Goal: Task Accomplishment & Management: Manage account settings

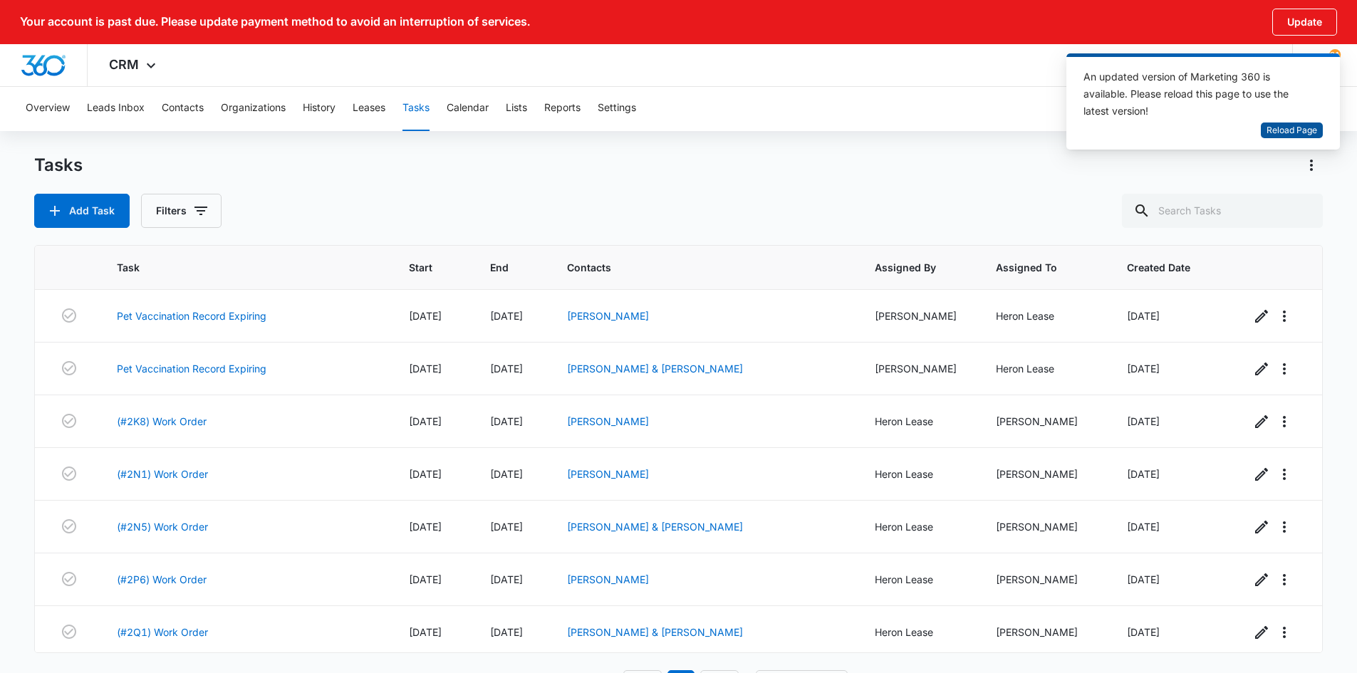
click at [1276, 132] on span "Reload Page" at bounding box center [1291, 131] width 51 height 14
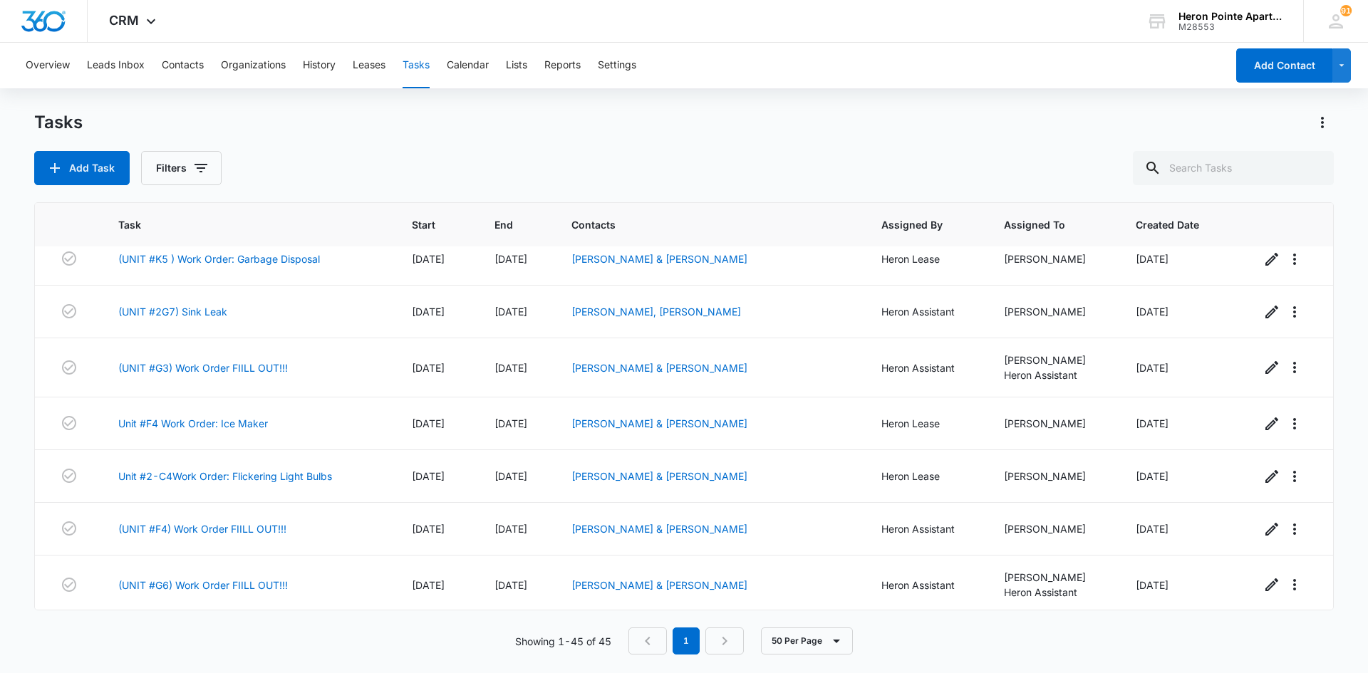
scroll to position [2028, 0]
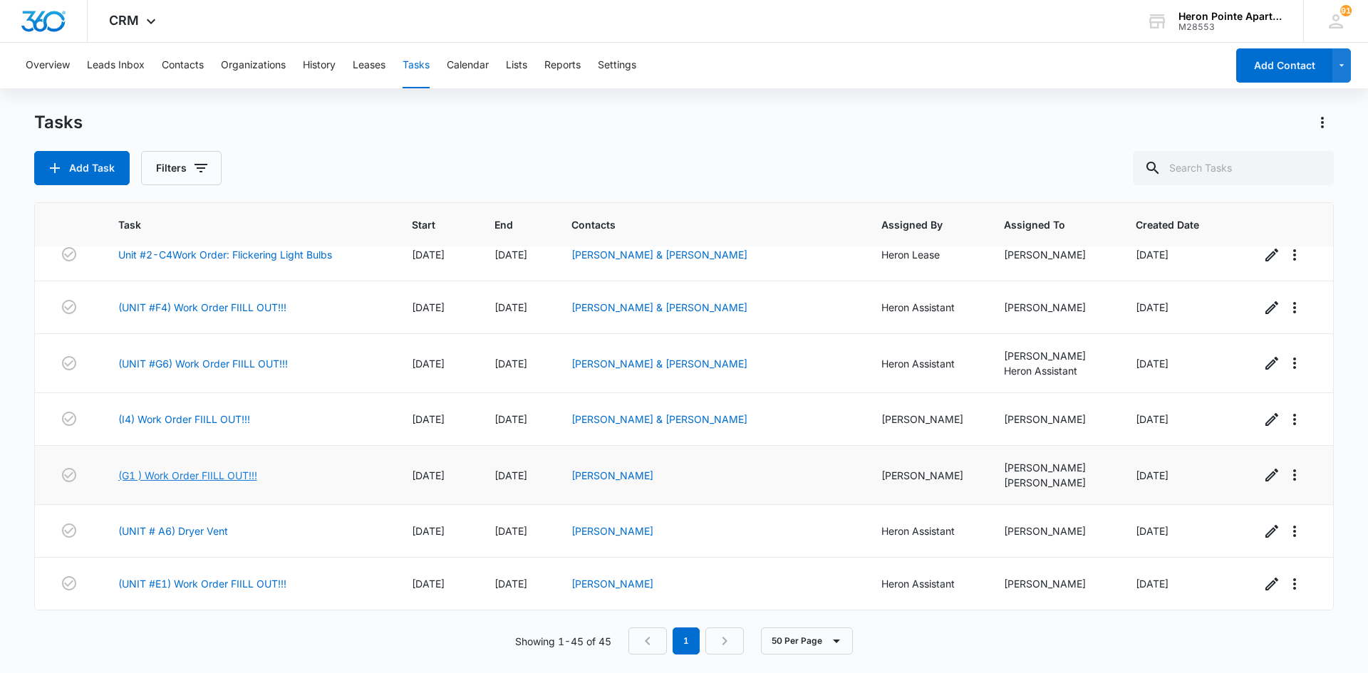
click at [224, 479] on link "(G1 ) Work Order FIILL OUT!!!" at bounding box center [187, 475] width 139 height 15
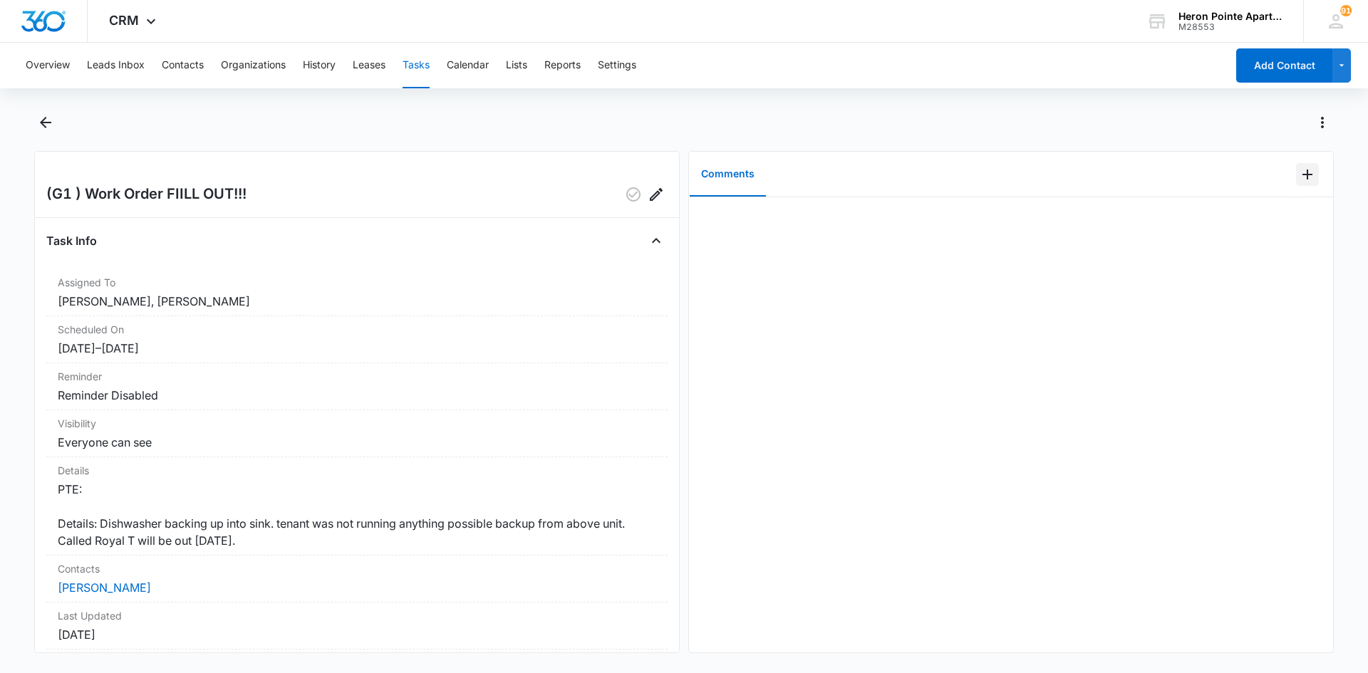
click at [1299, 177] on icon "Add Comment" at bounding box center [1306, 174] width 17 height 17
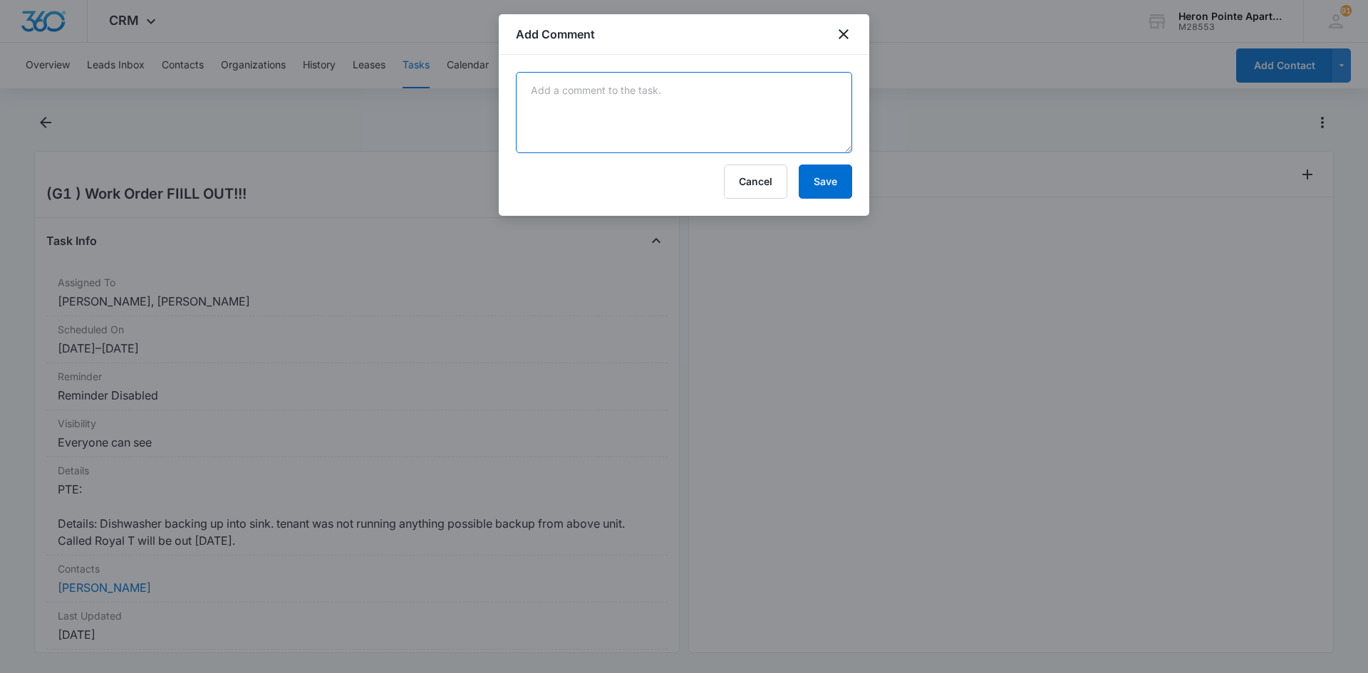
click at [611, 98] on textarea at bounding box center [684, 112] width 336 height 81
type textarea "Put blower fans in unit- kitchen and guest bath. Steamway will be out to extrac…"
click at [828, 186] on button "Save" at bounding box center [824, 182] width 53 height 34
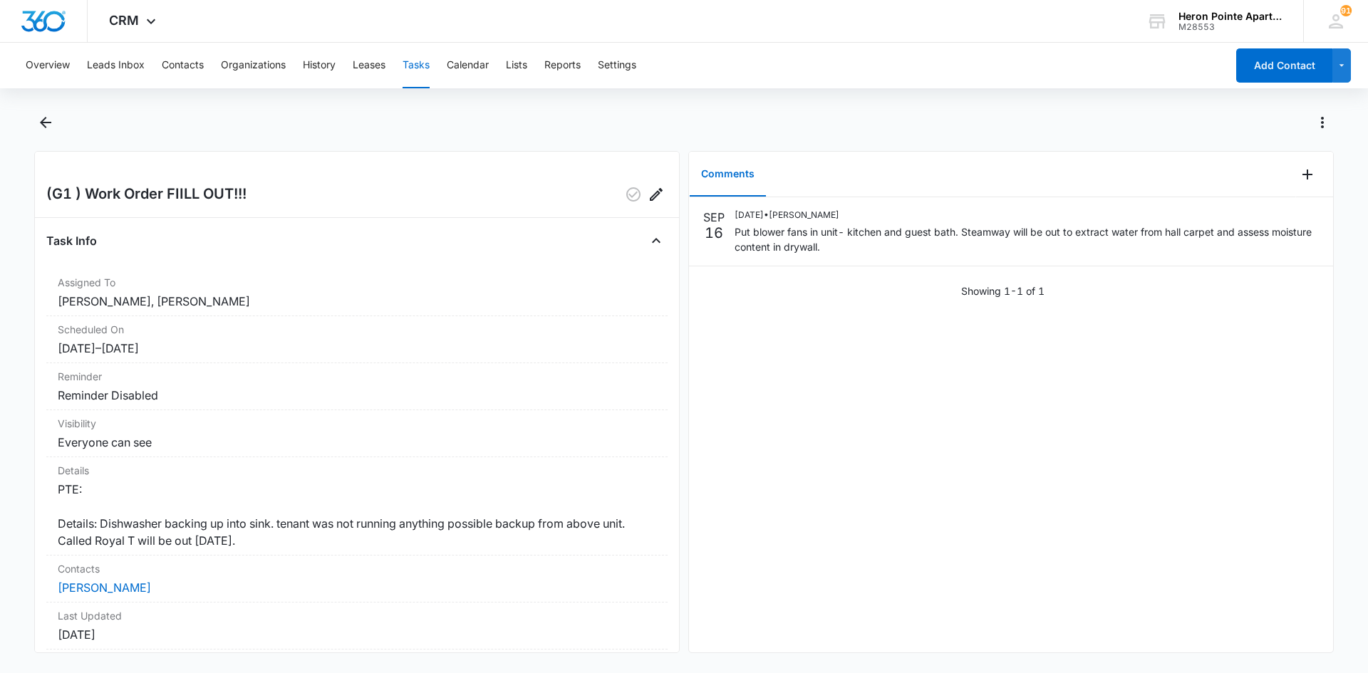
click at [420, 64] on button "Tasks" at bounding box center [415, 66] width 27 height 46
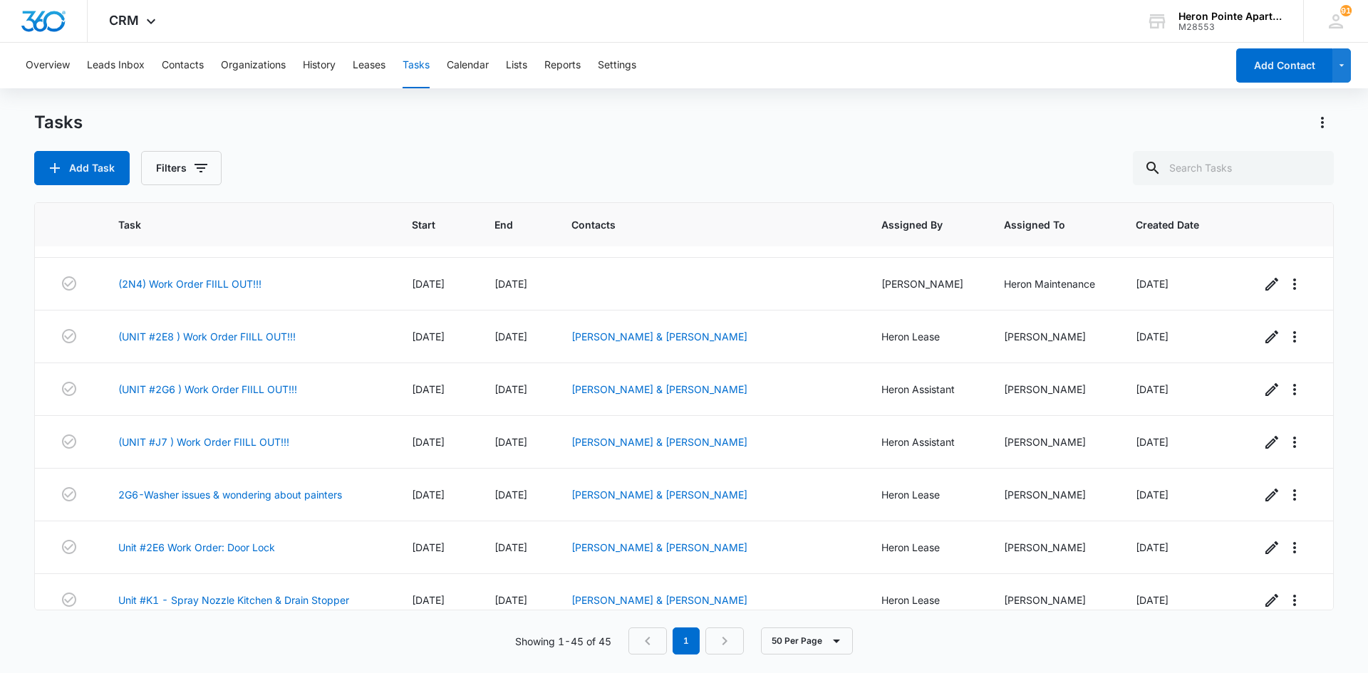
scroll to position [926, 0]
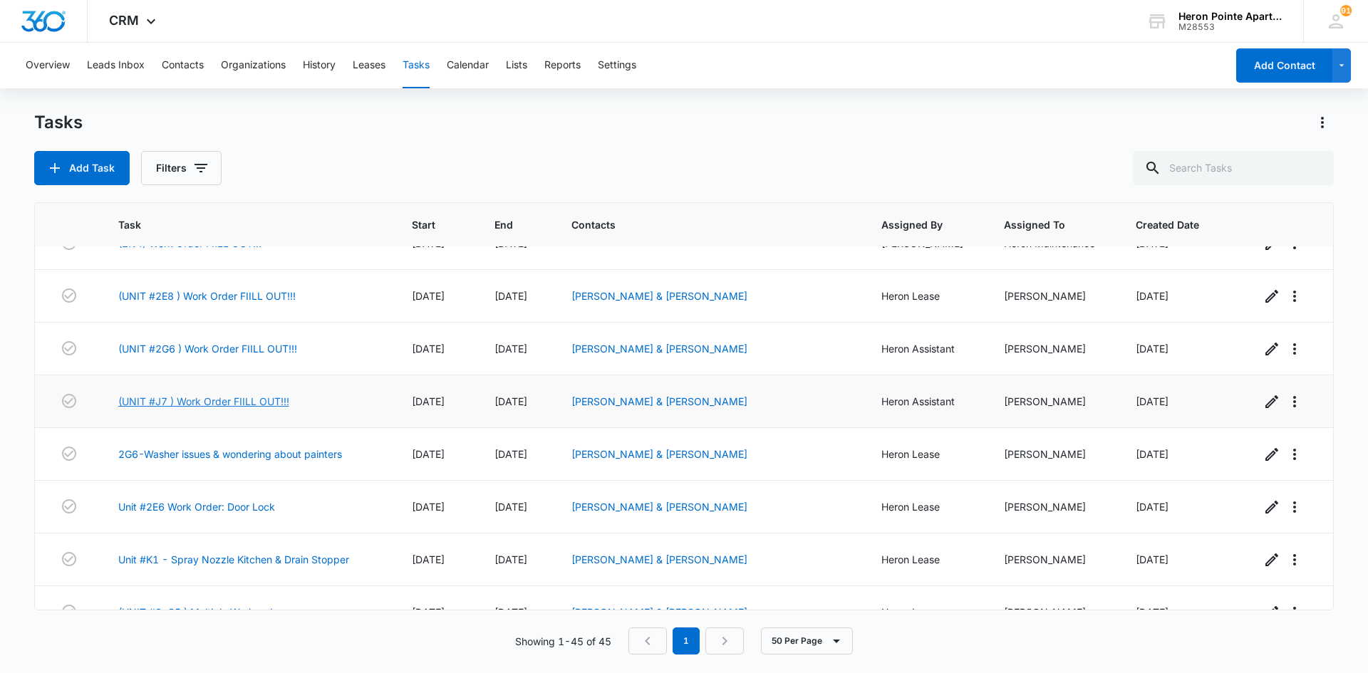
click at [261, 401] on link "(UNIT #J7 ) Work Order FIILL OUT!!!" at bounding box center [203, 401] width 171 height 15
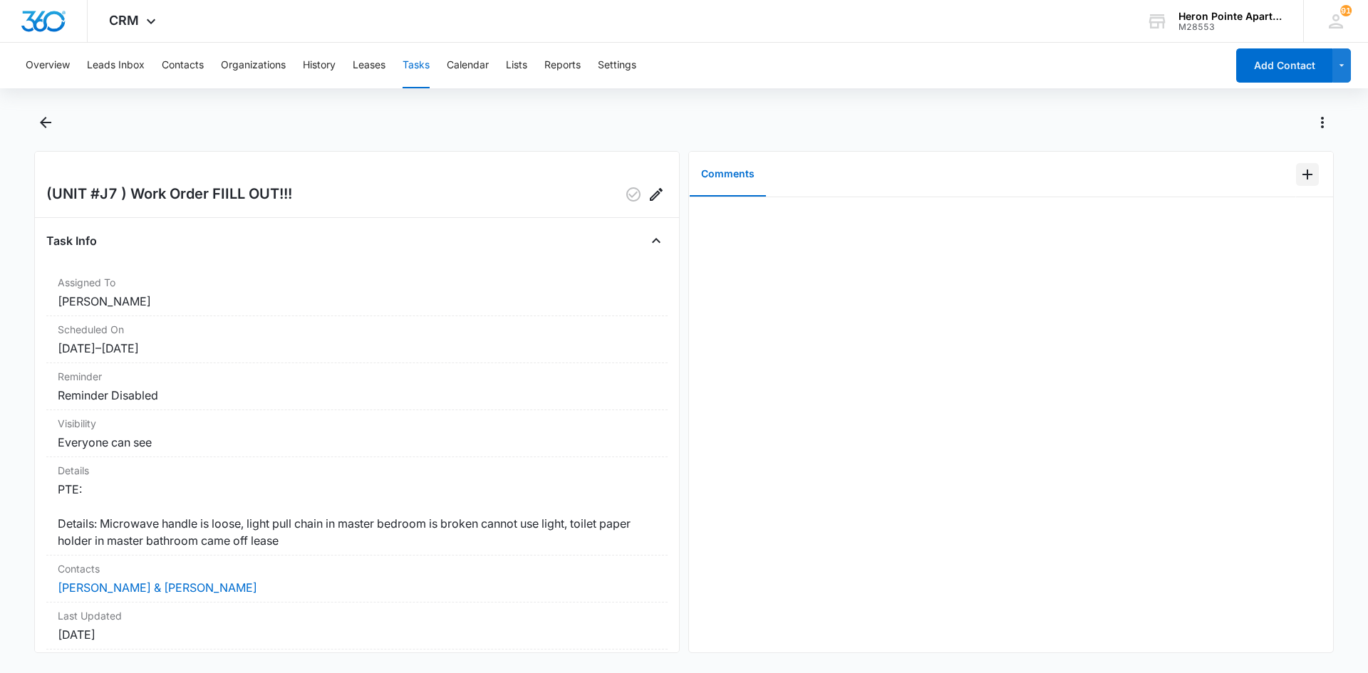
click at [1300, 173] on icon "Add Comment" at bounding box center [1306, 174] width 17 height 17
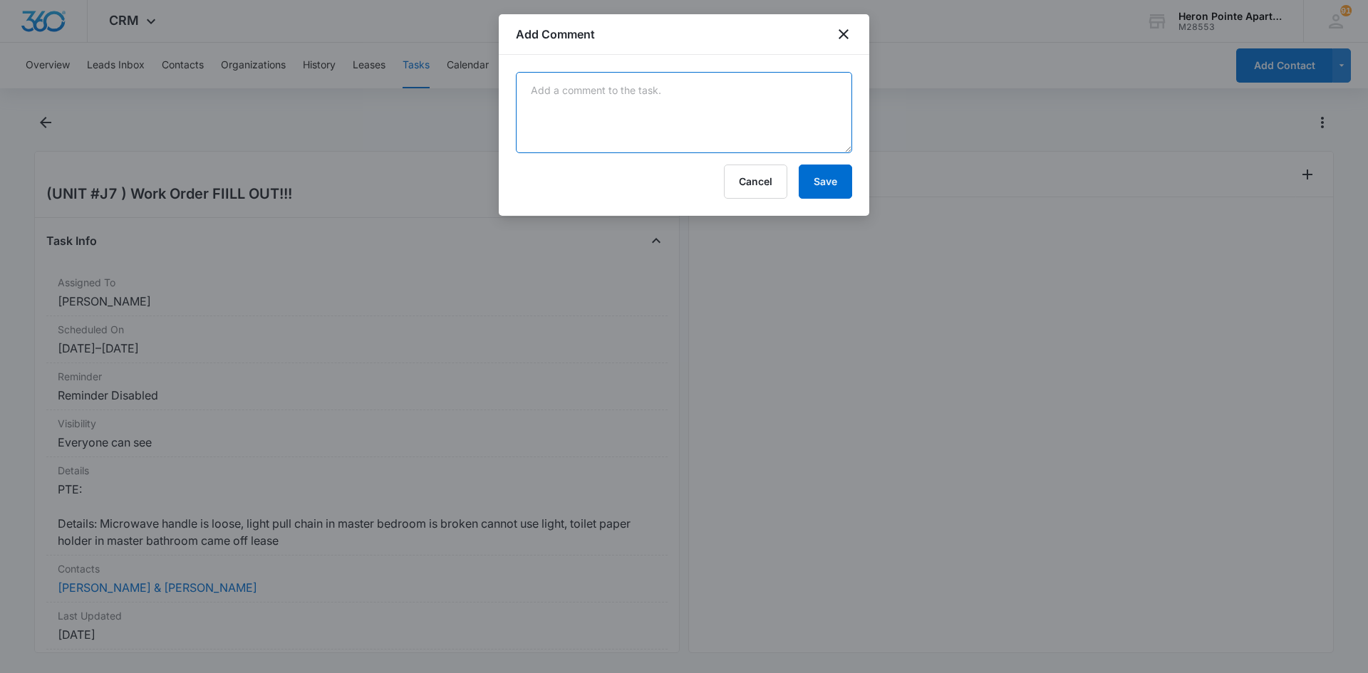
click at [614, 96] on textarea at bounding box center [684, 112] width 336 height 81
type textarea "Scheduled with tenant for 9/17 during inspections"
click at [821, 180] on button "Save" at bounding box center [824, 182] width 53 height 34
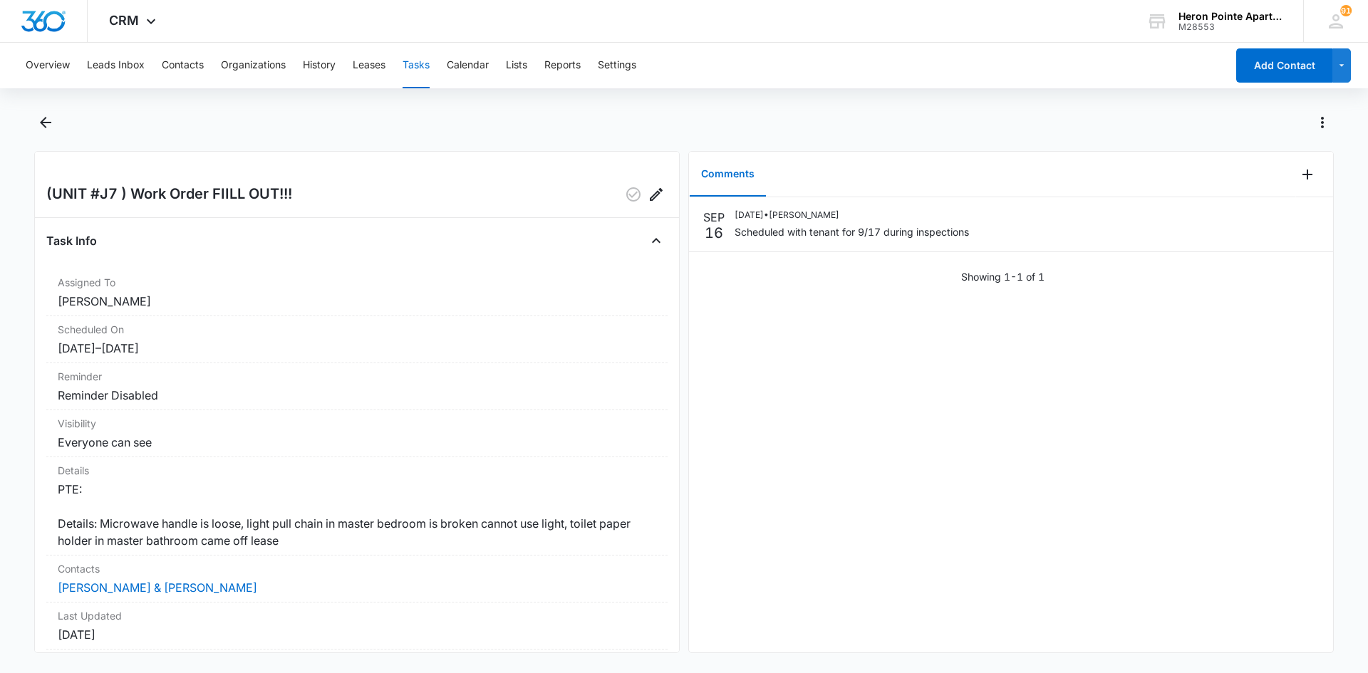
click at [428, 63] on button "Tasks" at bounding box center [415, 66] width 27 height 46
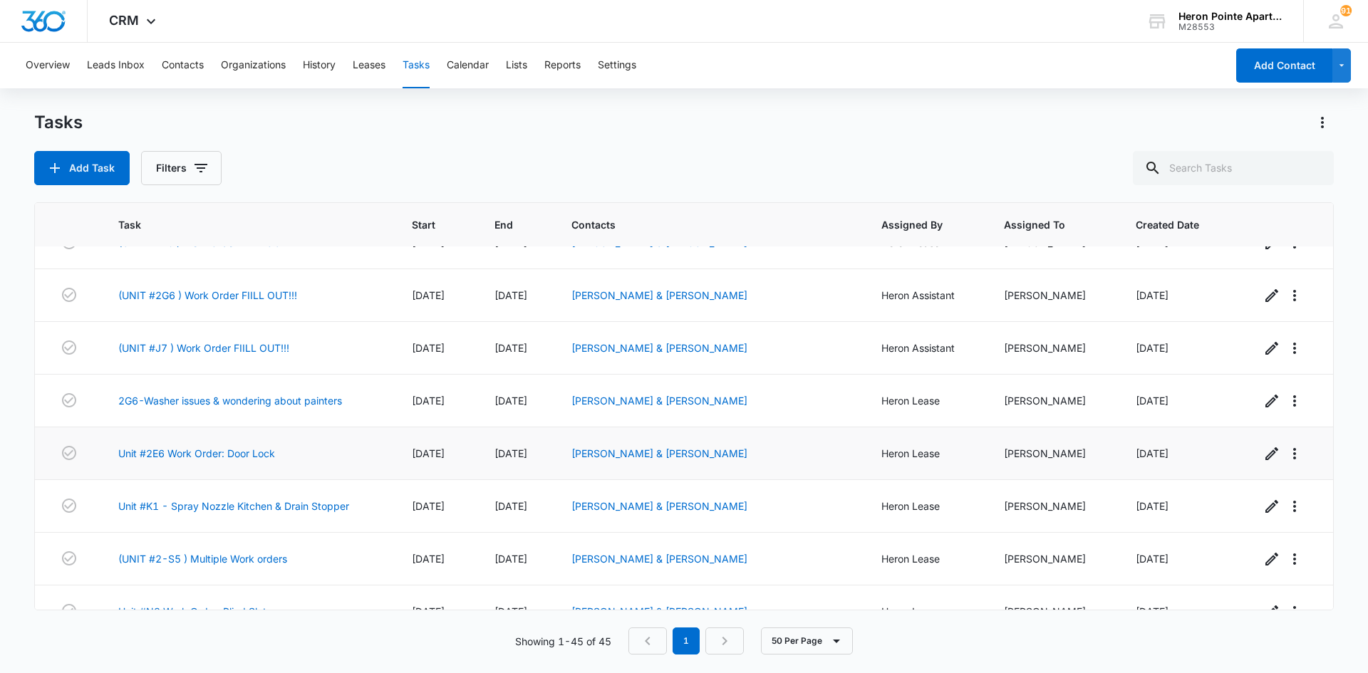
scroll to position [1140, 0]
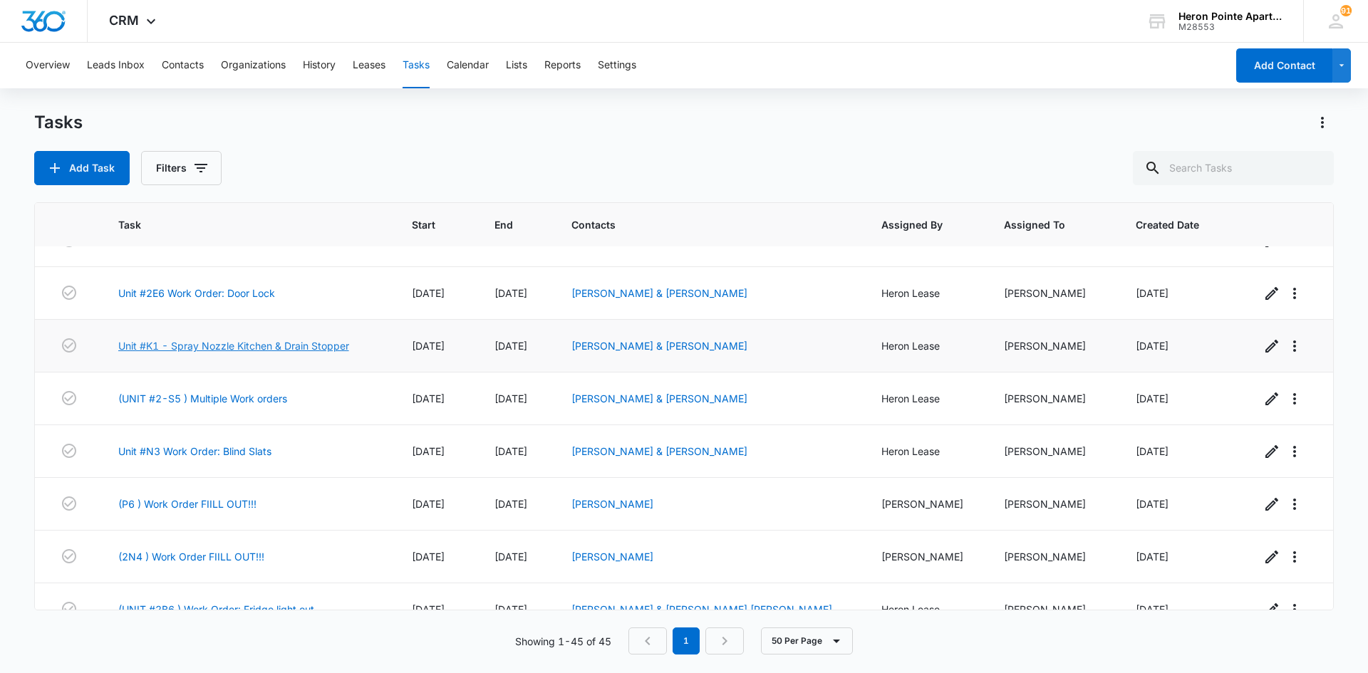
click at [284, 339] on link "Unit #K1 - Spray Nozzle Kitchen & Drain Stopper" at bounding box center [233, 345] width 231 height 15
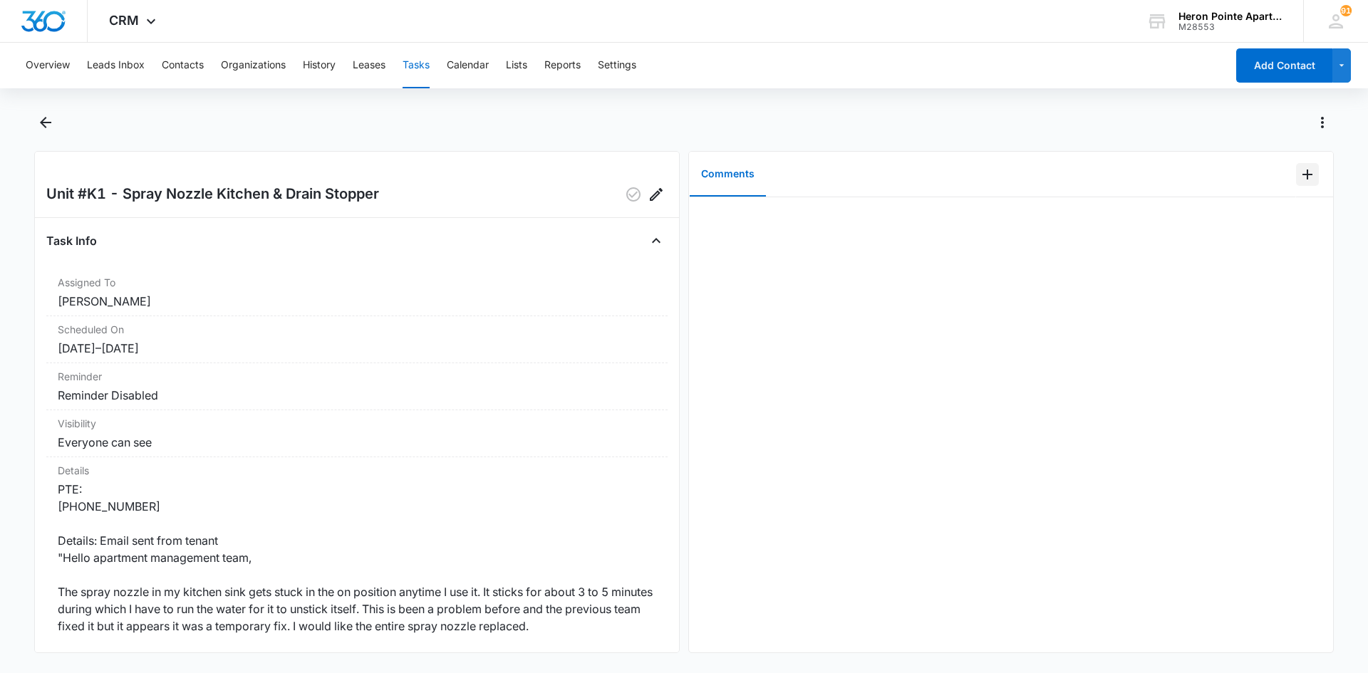
click at [1302, 177] on icon "Add Comment" at bounding box center [1307, 175] width 10 height 10
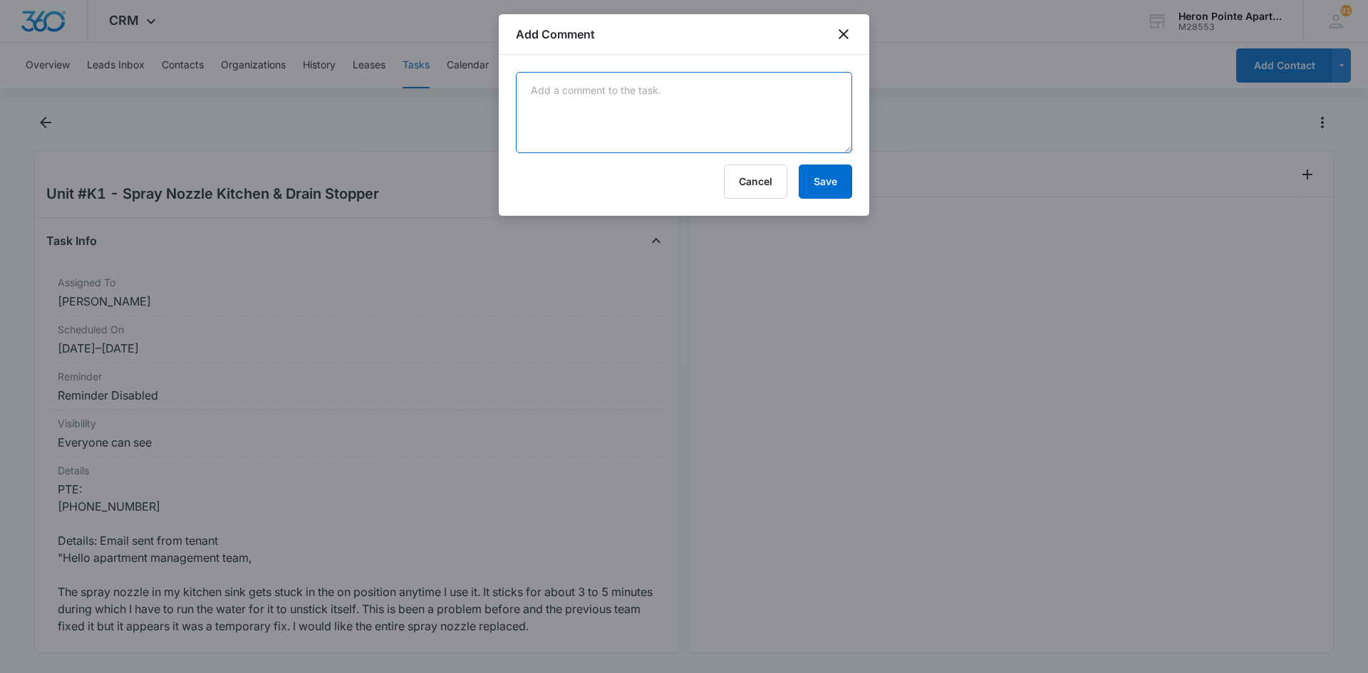
click at [578, 98] on textarea at bounding box center [684, 112] width 336 height 81
click at [533, 88] on textarea "Sprayer was different kind than we use and keep in stock, changed out whole fau…" at bounding box center [684, 112] width 336 height 81
click at [706, 91] on textarea "Faucet and sprayer was different kind than we use and keep in stock, changed ou…" at bounding box center [684, 112] width 336 height 81
click at [813, 109] on textarea "Faucet and sprayer was different brand than we use and keep in stock, changed o…" at bounding box center [684, 112] width 336 height 81
type textarea "Faucet and sprayer was different brand than we use and keep in stock, changed o…"
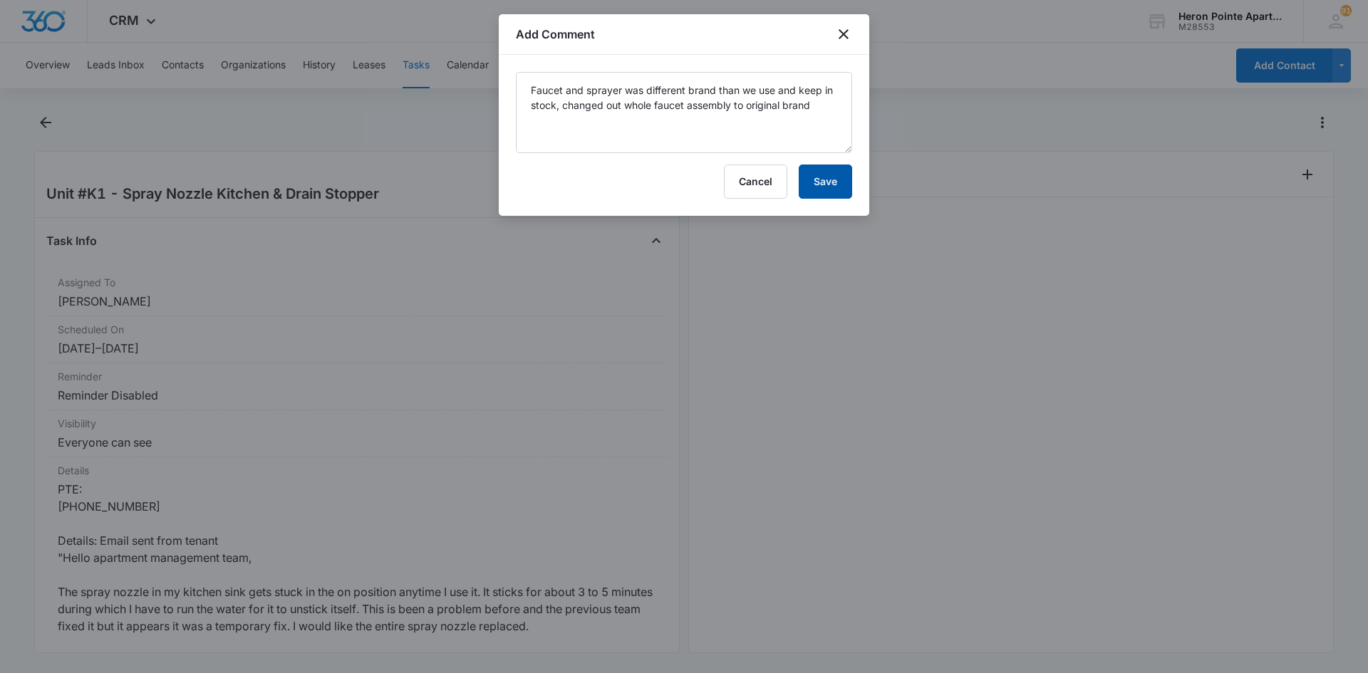
click at [824, 183] on button "Save" at bounding box center [824, 182] width 53 height 34
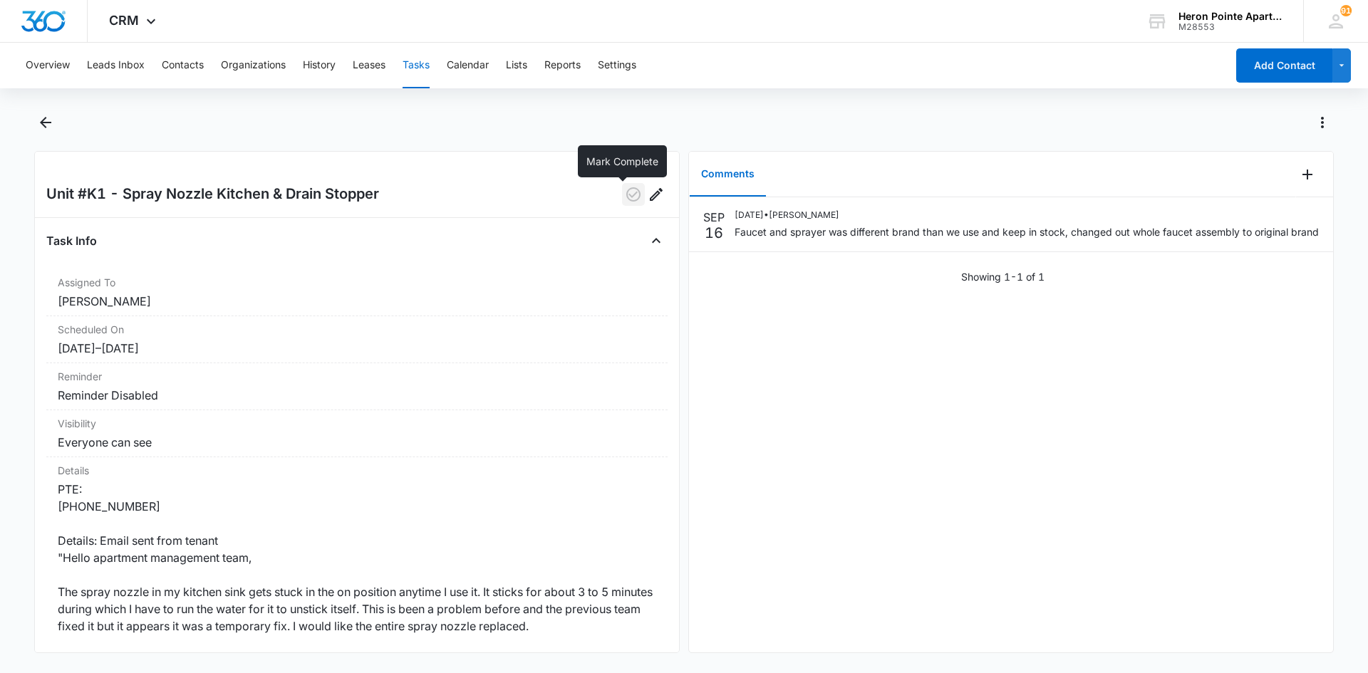
click at [625, 195] on icon "button" at bounding box center [633, 194] width 17 height 17
click at [425, 61] on button "Tasks" at bounding box center [415, 66] width 27 height 46
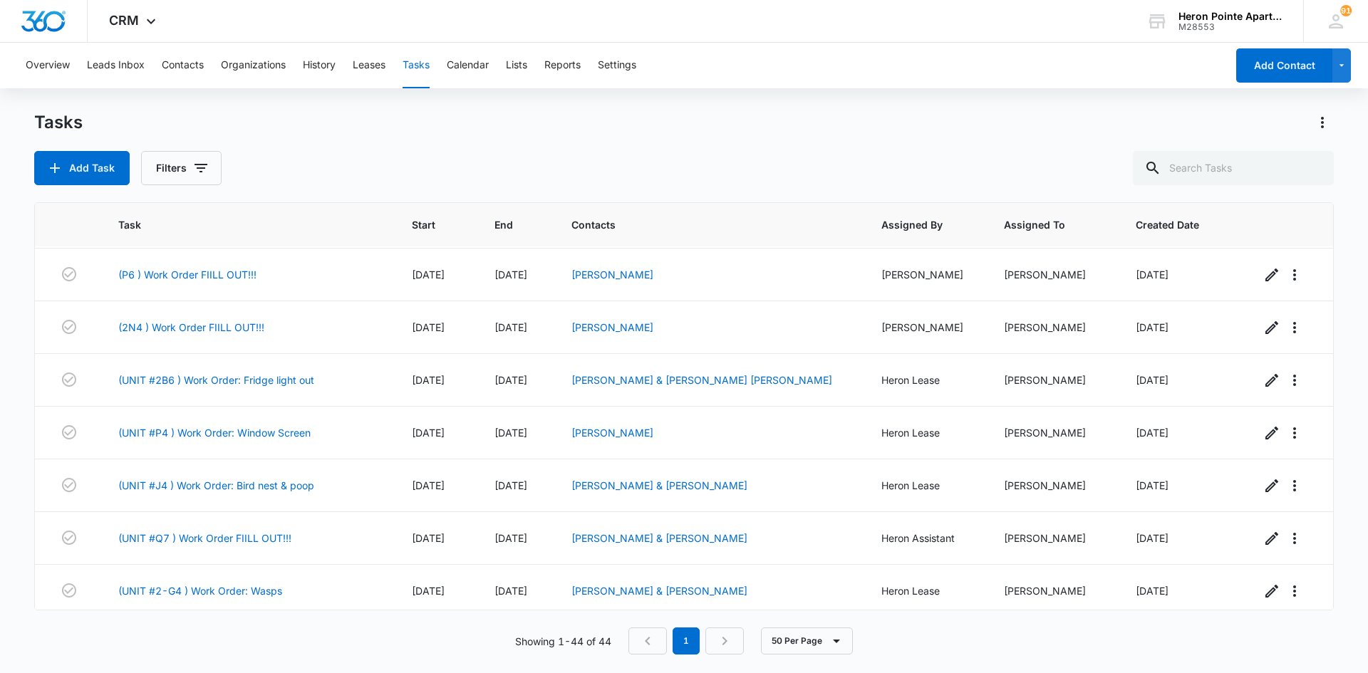
scroll to position [1353, 0]
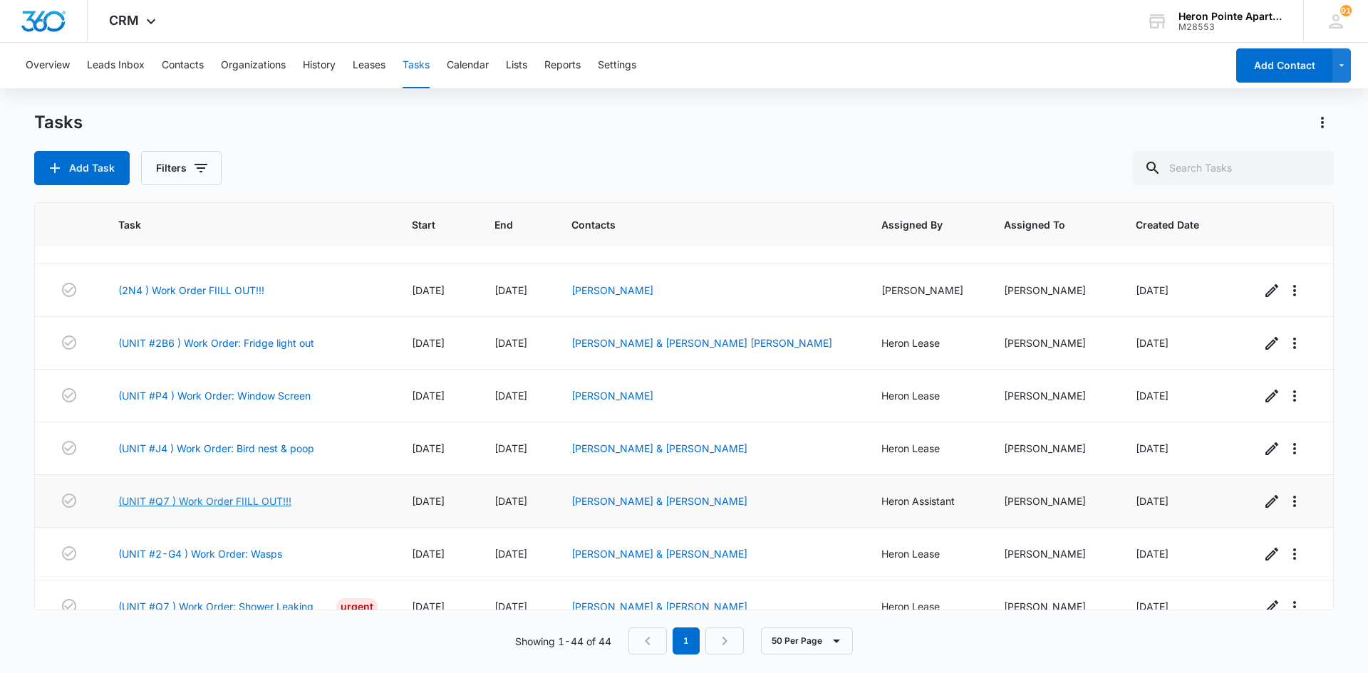
click at [283, 501] on link "(UNIT #Q7 ) Work Order FIILL OUT!!!" at bounding box center [204, 501] width 173 height 15
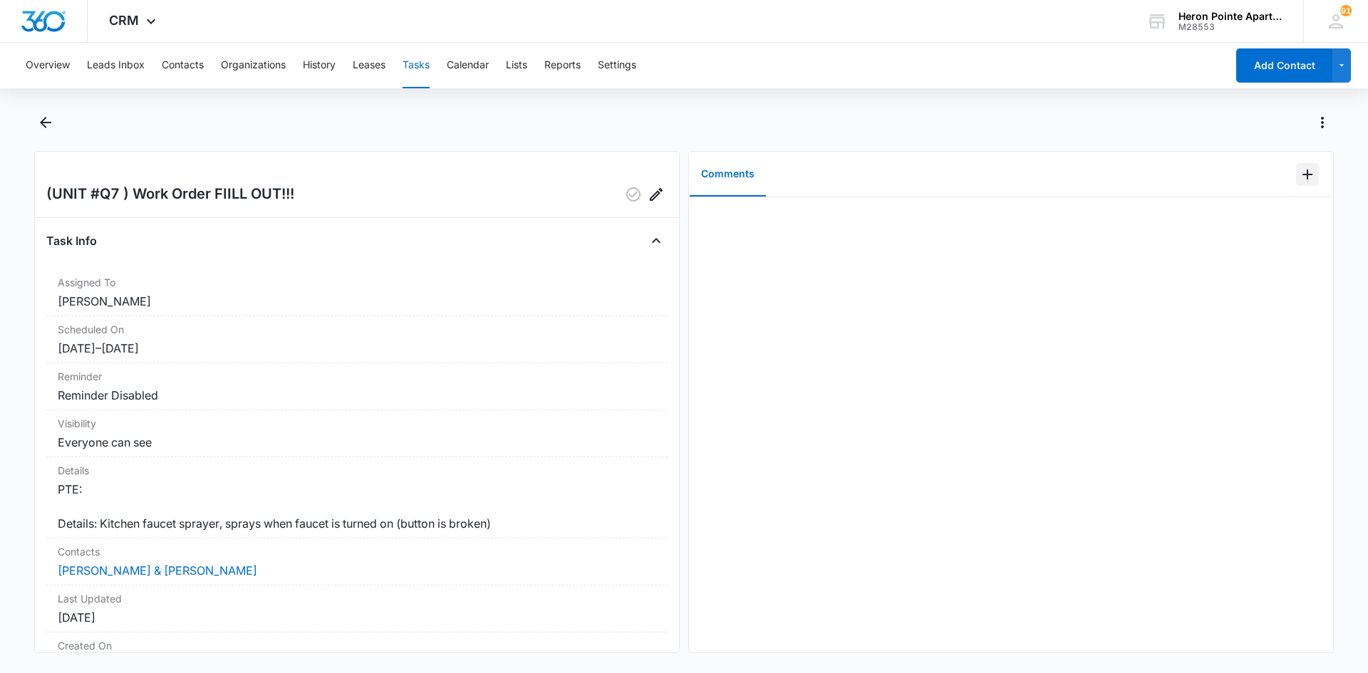
click at [1298, 172] on icon "Add Comment" at bounding box center [1306, 174] width 17 height 17
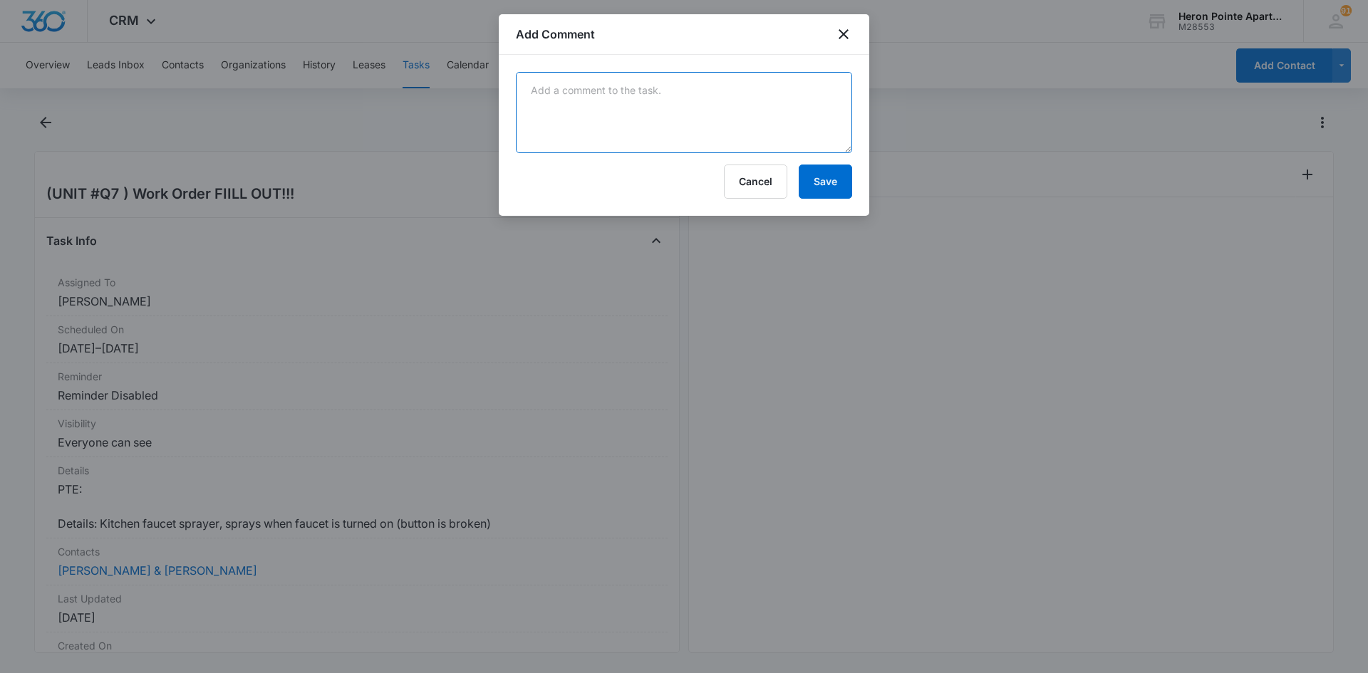
click at [613, 134] on textarea at bounding box center [684, 112] width 336 height 81
type textarea "C"
type textarea "Replaced sprayer"
click at [826, 189] on button "Save" at bounding box center [824, 182] width 53 height 34
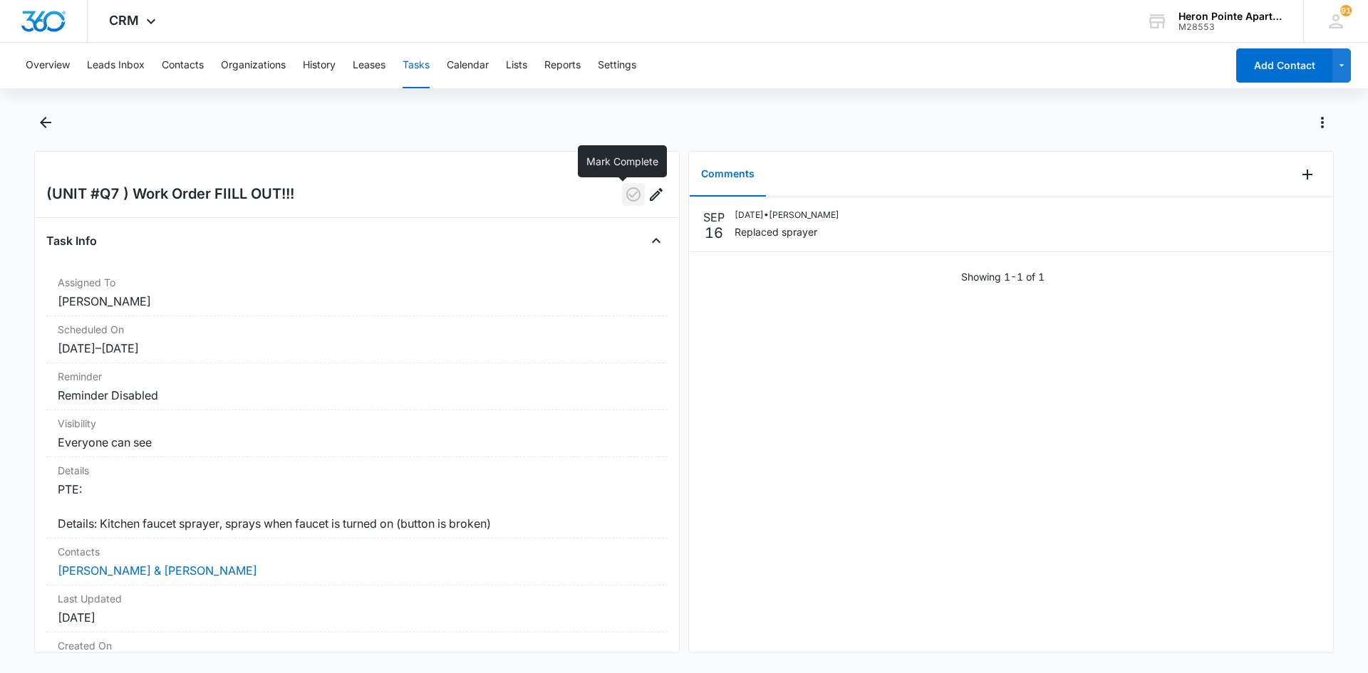
click at [625, 192] on icon "button" at bounding box center [633, 194] width 17 height 17
click at [422, 68] on button "Tasks" at bounding box center [415, 66] width 27 height 46
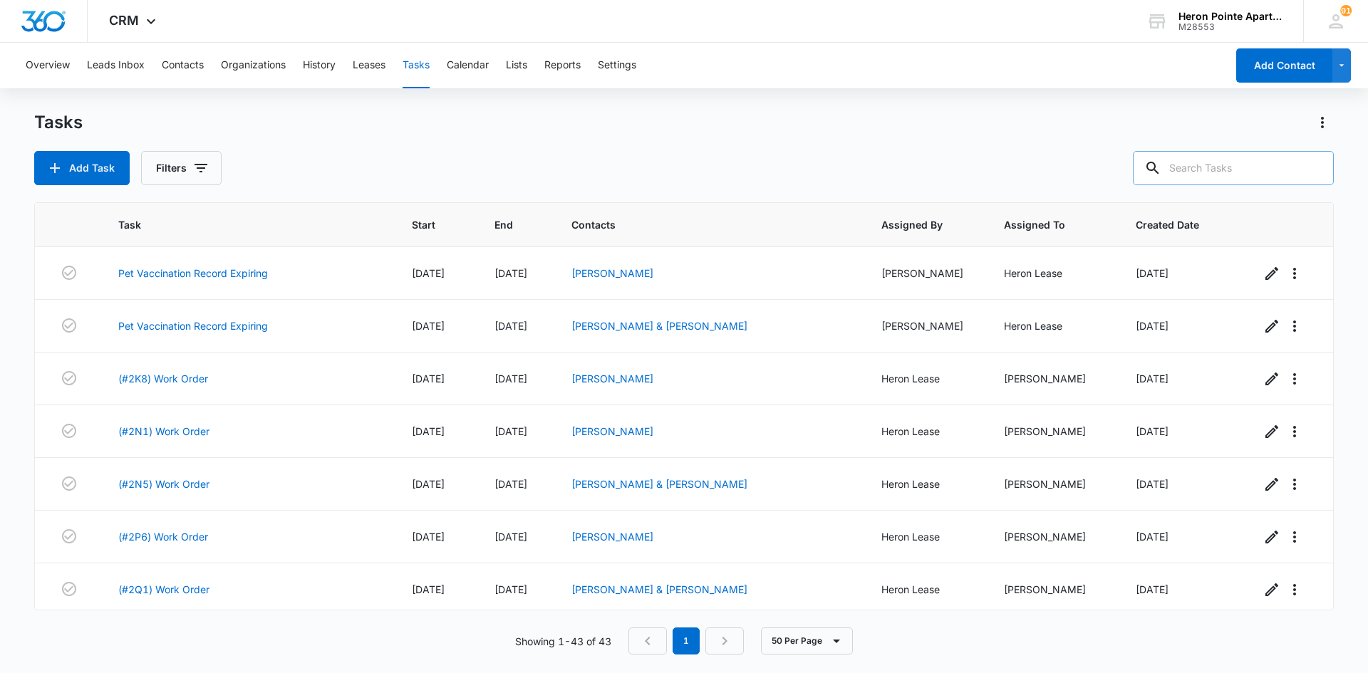
click at [1244, 174] on input "text" at bounding box center [1232, 168] width 201 height 34
type input "k1"
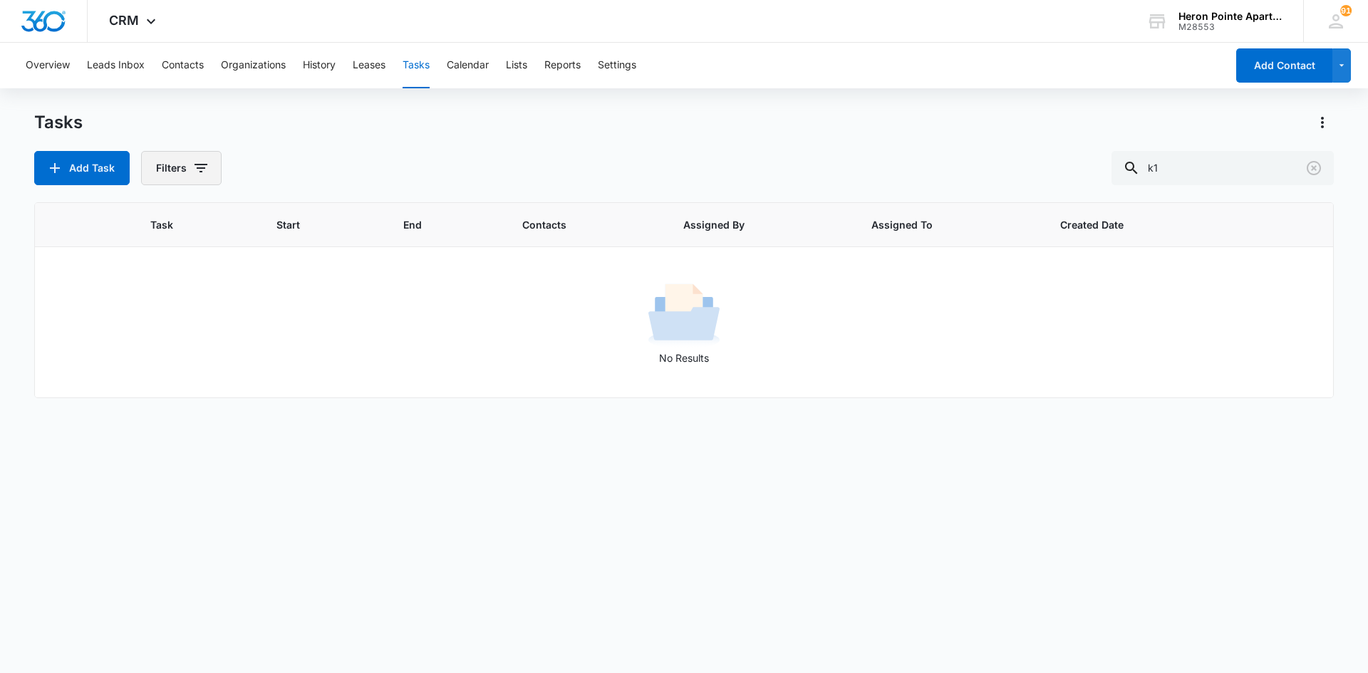
click at [185, 172] on button "Filters" at bounding box center [181, 168] width 80 height 34
click at [209, 344] on label "Complete" at bounding box center [240, 338] width 164 height 15
click at [159, 339] on input "Complete" at bounding box center [158, 338] width 1 height 1
radio input "false"
radio input "true"
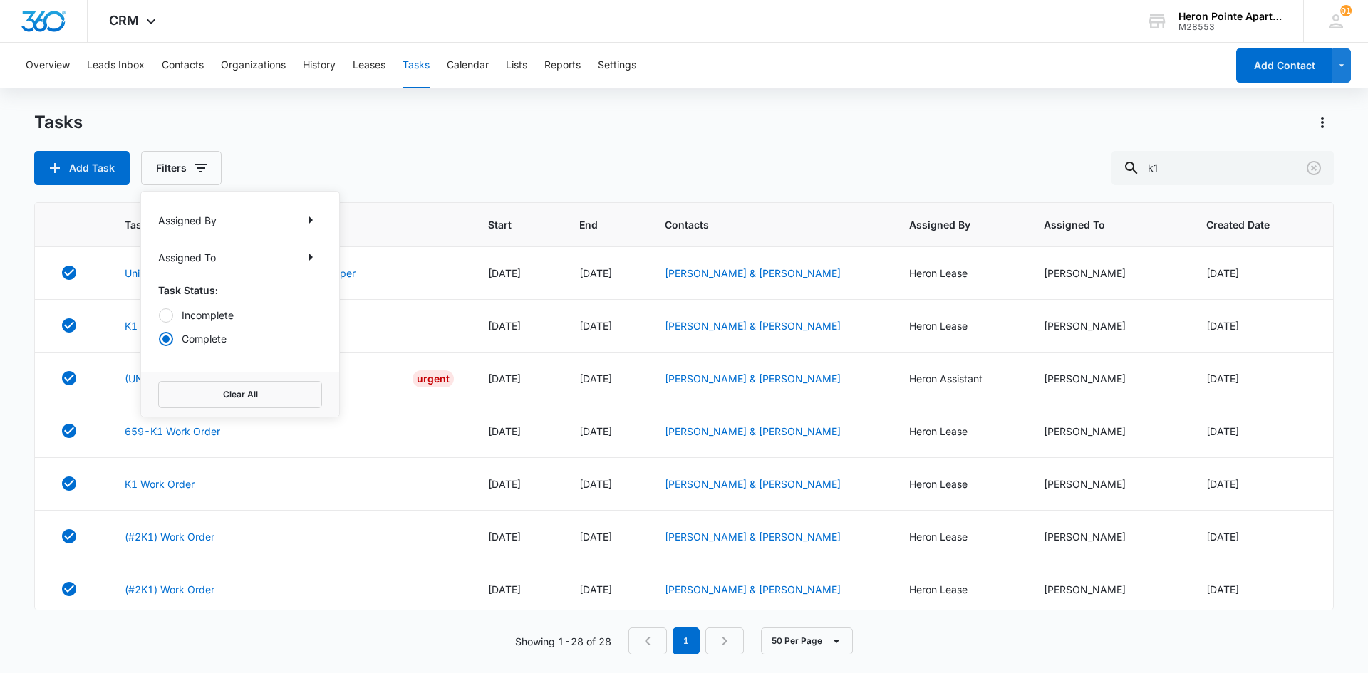
click at [548, 151] on div "Add Task Filters Assigned By Assigned To Task Status: Incomplete Complete Clear…" at bounding box center [683, 168] width 1299 height 34
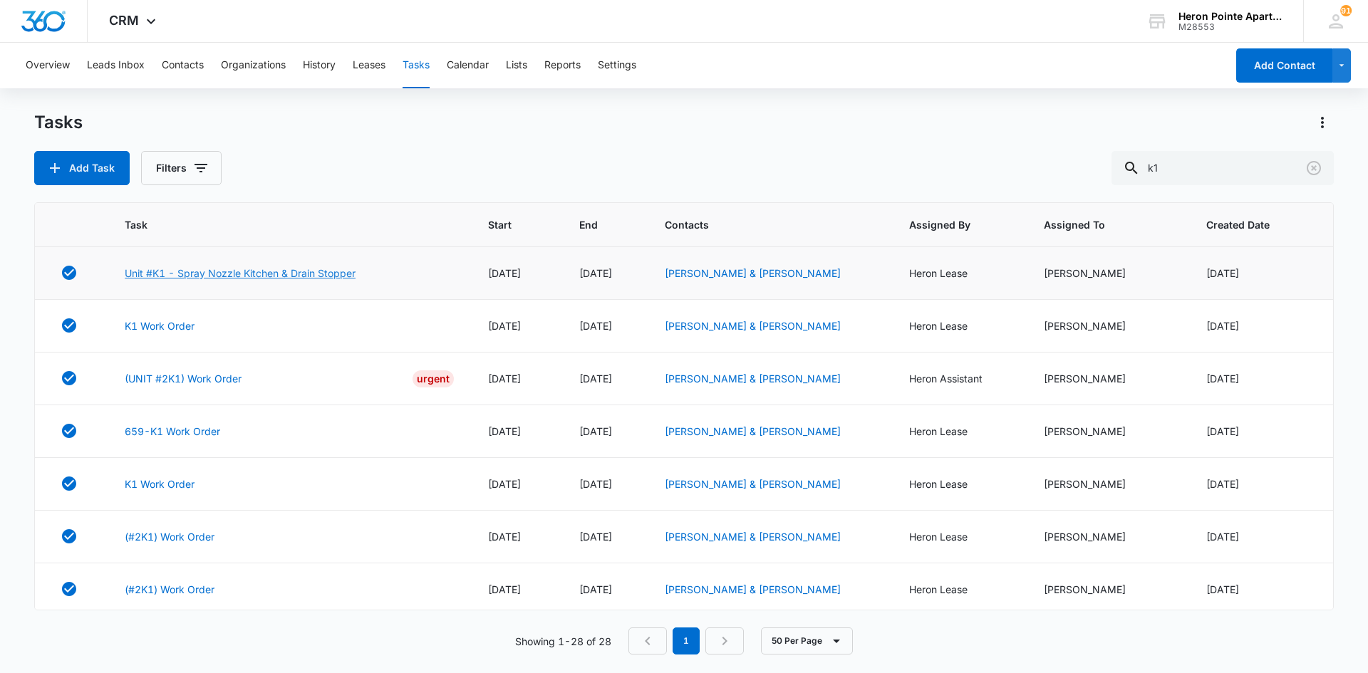
click at [330, 269] on link "Unit #K1 - Spray Nozzle Kitchen & Drain Stopper" at bounding box center [240, 273] width 231 height 15
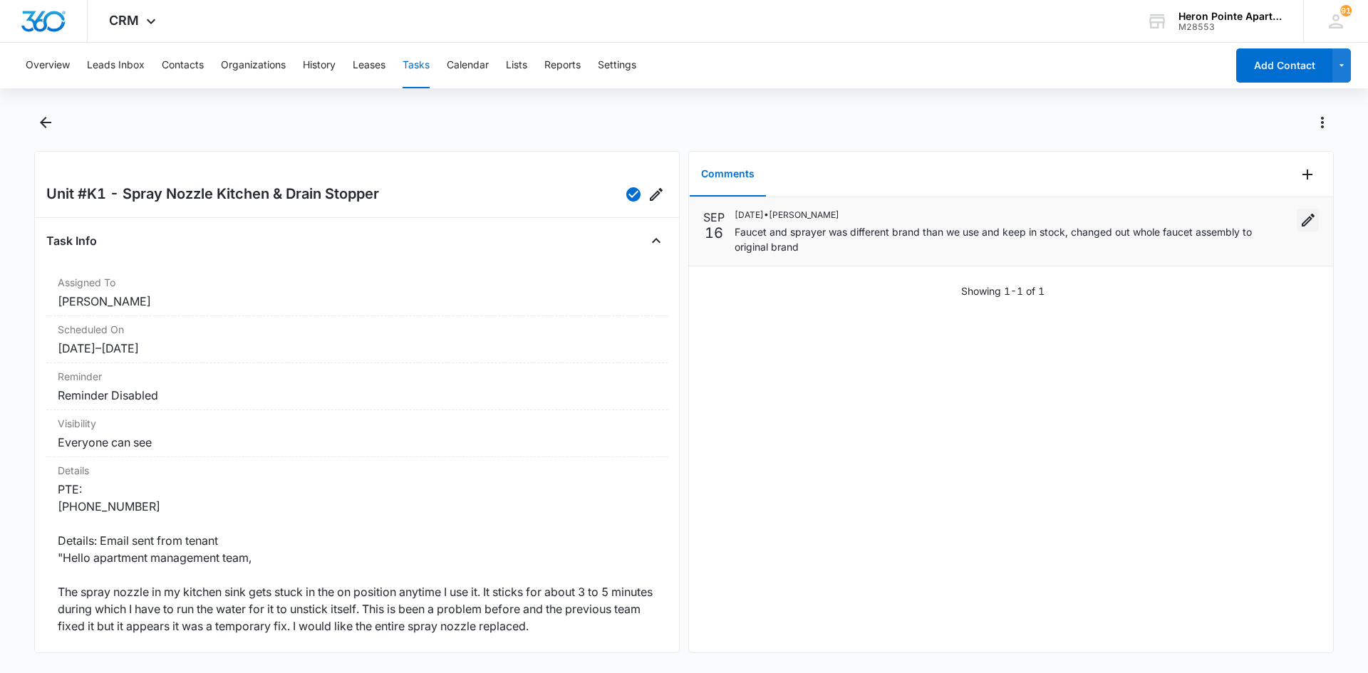
click at [1299, 218] on icon "Edit" at bounding box center [1307, 220] width 17 height 17
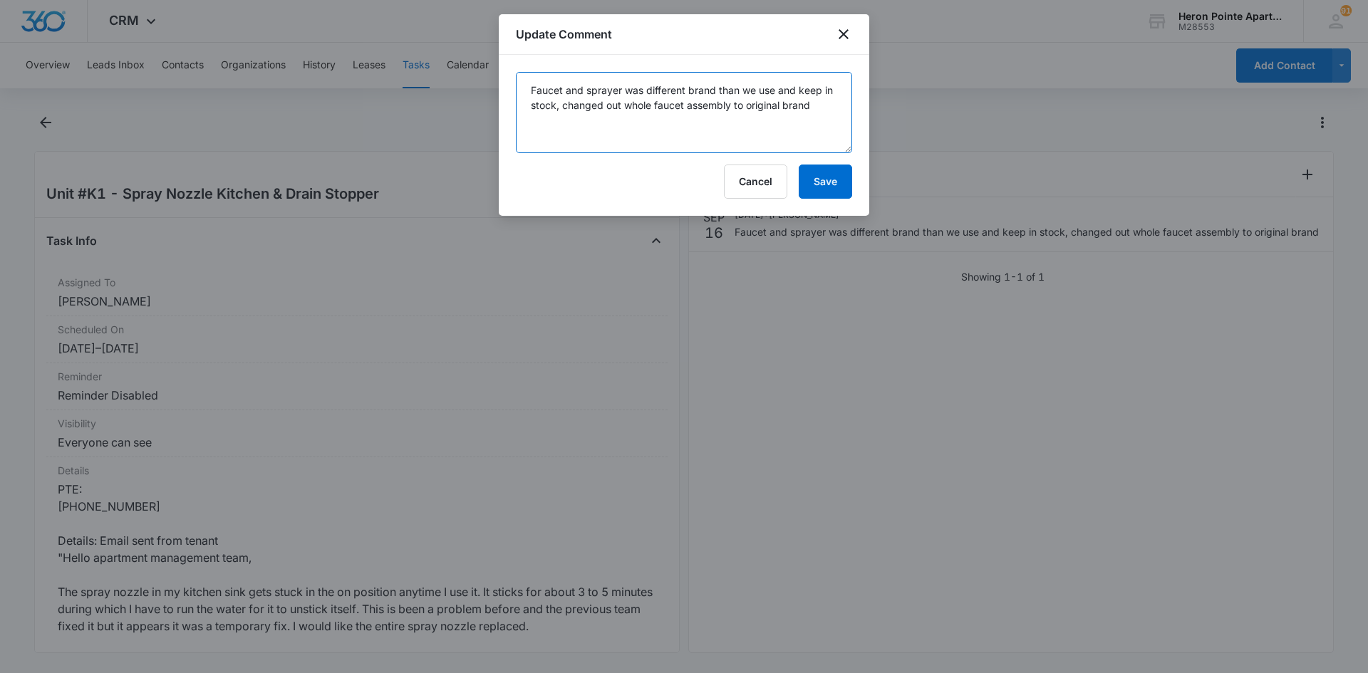
click at [826, 107] on textarea "Faucet and sprayer was different brand than we use and keep in stock, changed o…" at bounding box center [684, 112] width 336 height 81
type textarea "Faucet and sprayer was different brand than we use and keep in stock, changed o…"
click at [819, 188] on button "Save" at bounding box center [824, 182] width 53 height 34
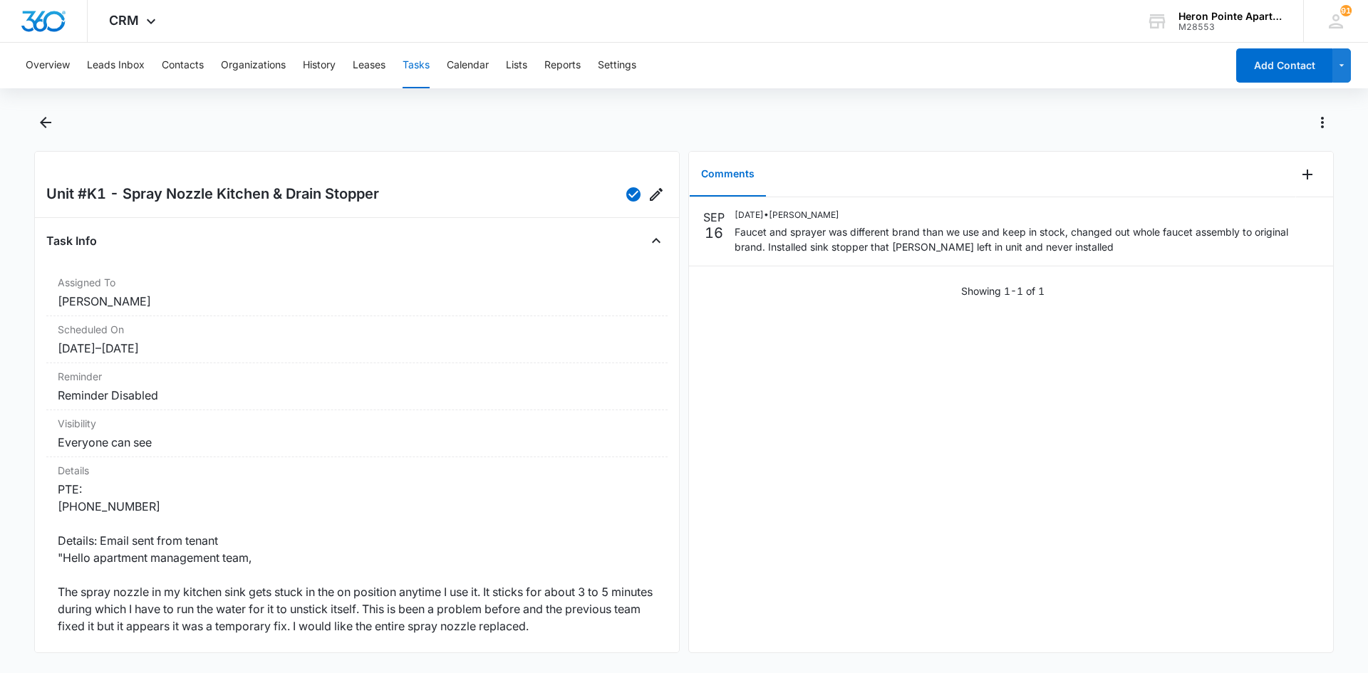
click at [414, 65] on button "Tasks" at bounding box center [415, 66] width 27 height 46
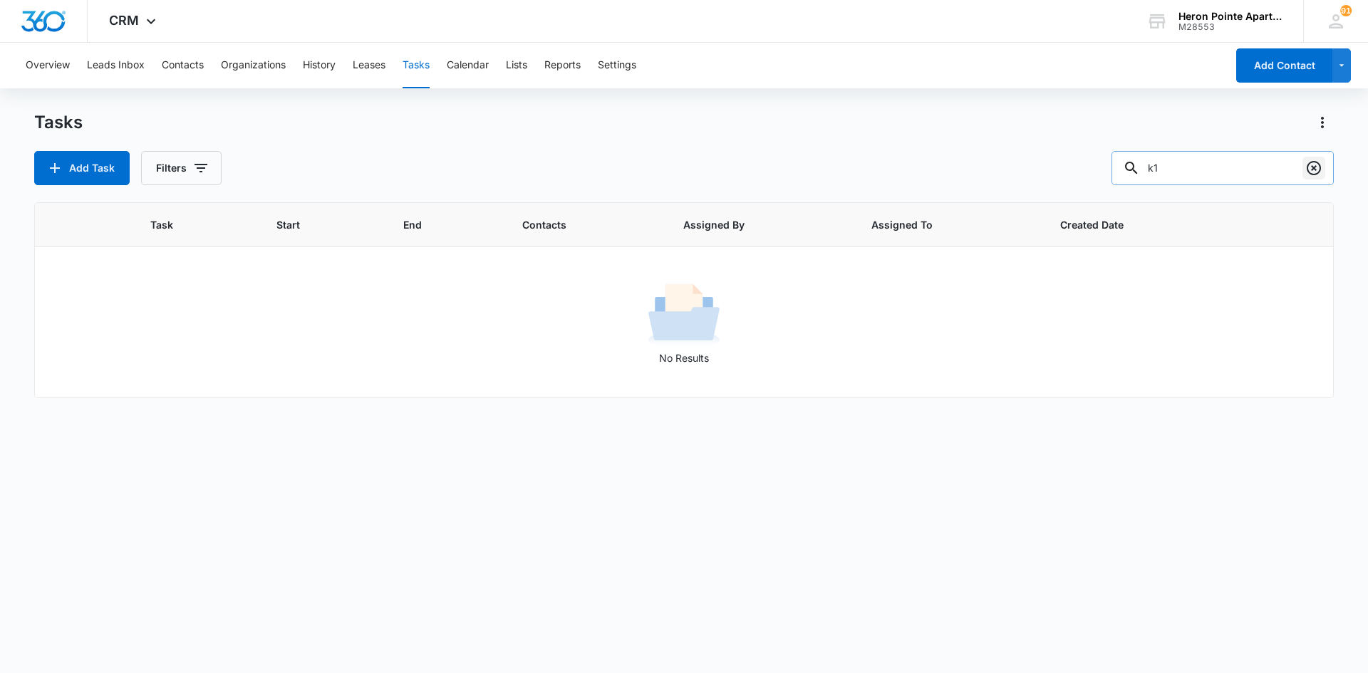
click at [1313, 170] on icon "Clear" at bounding box center [1313, 168] width 17 height 17
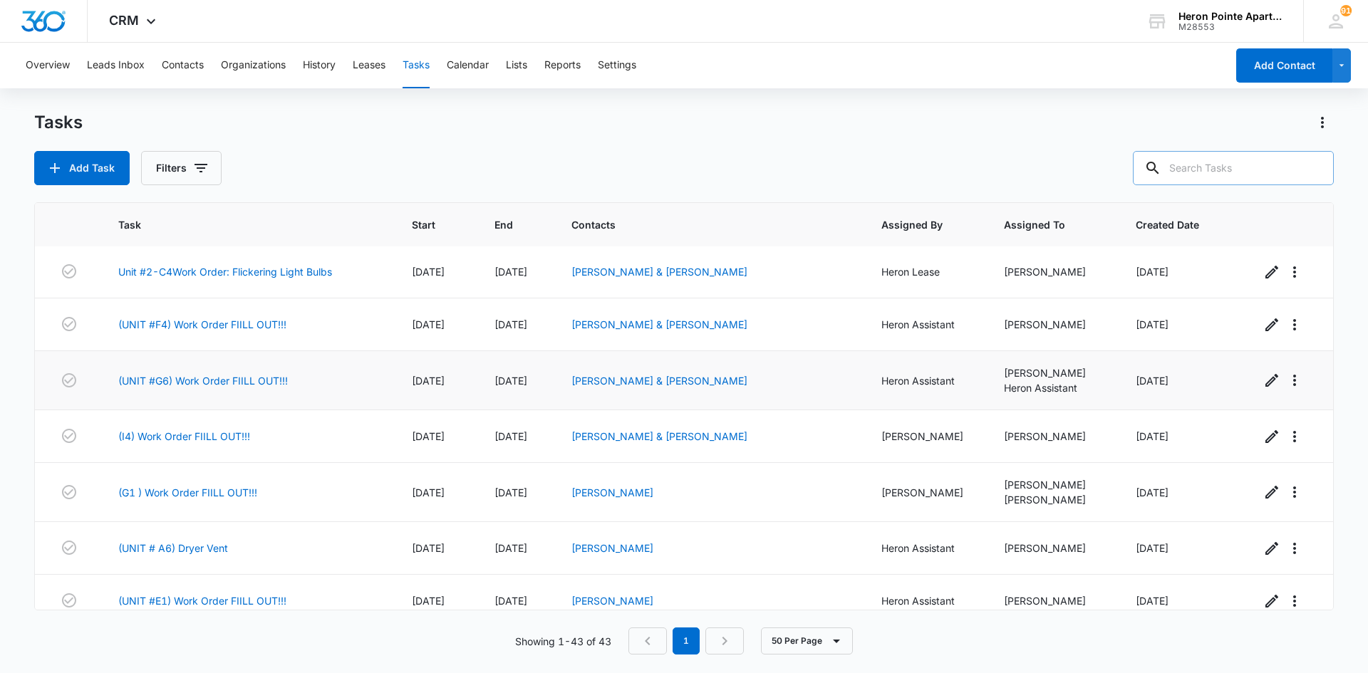
scroll to position [1922, 0]
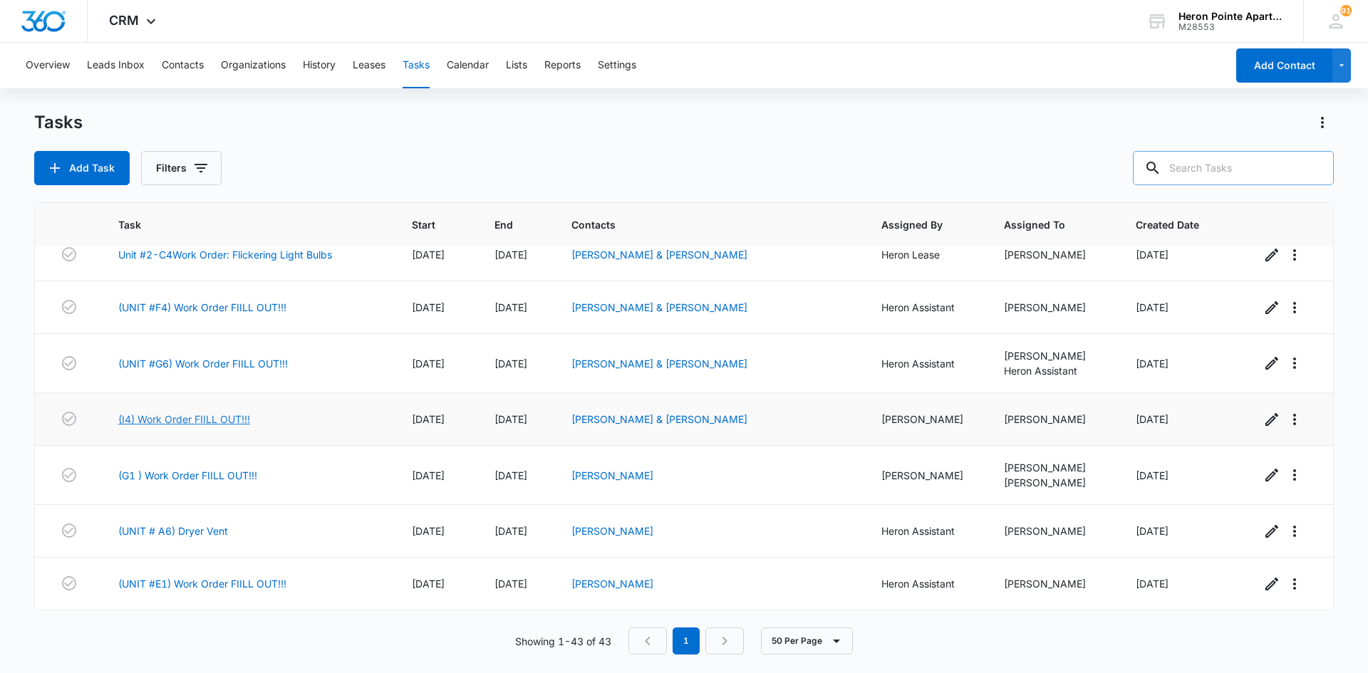
click at [197, 415] on link "(I4) Work Order FIILL OUT!!!" at bounding box center [184, 419] width 132 height 15
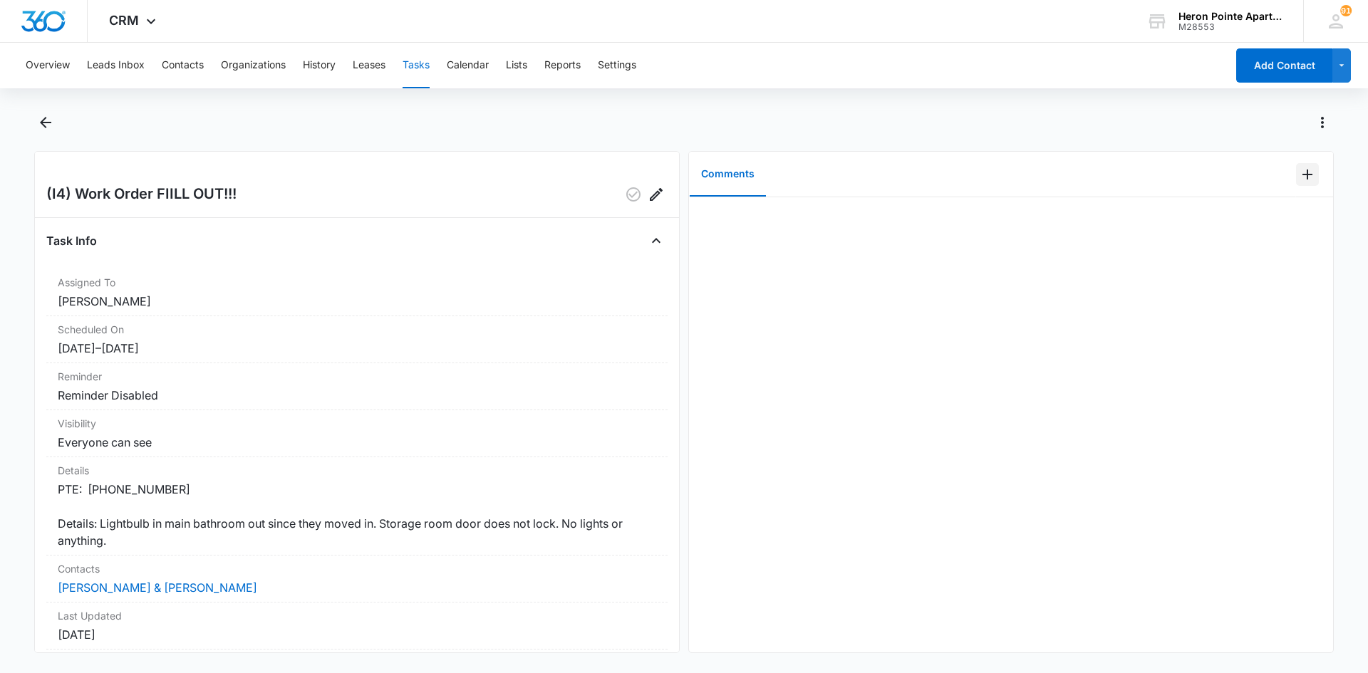
click at [1299, 171] on icon "Add Comment" at bounding box center [1306, 174] width 17 height 17
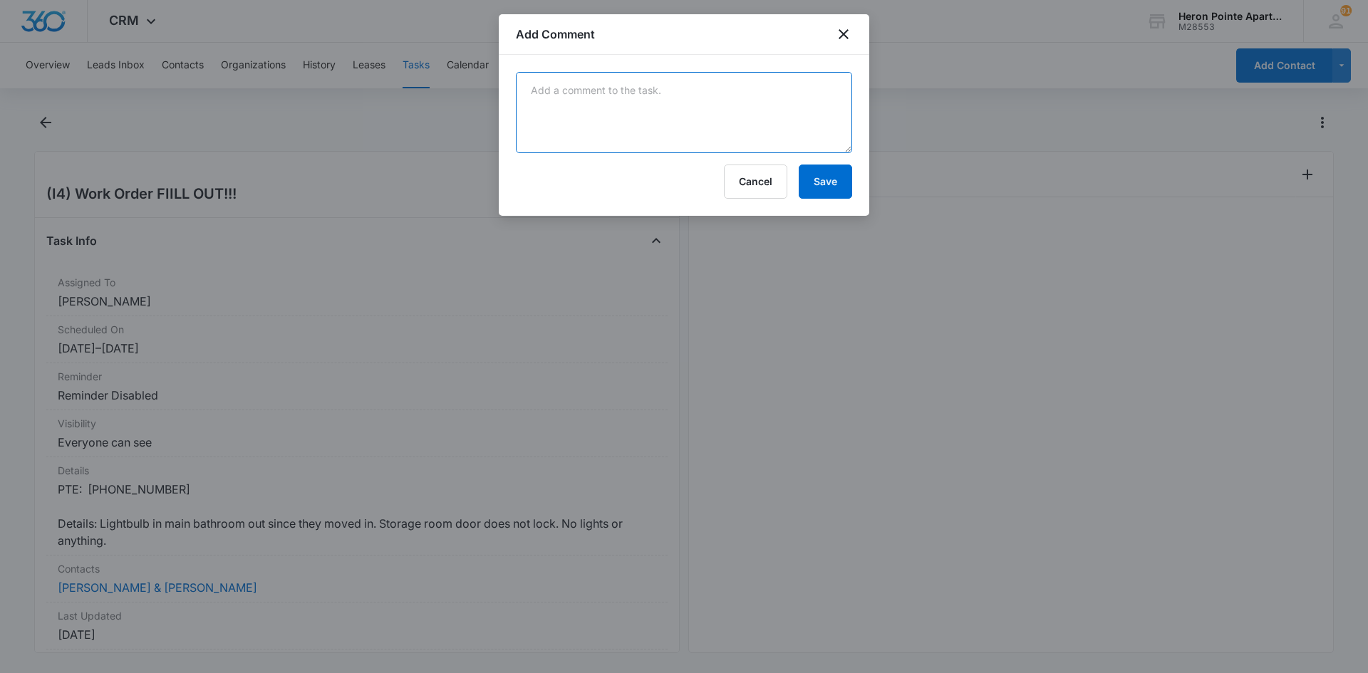
click at [607, 95] on textarea at bounding box center [684, 112] width 336 height 81
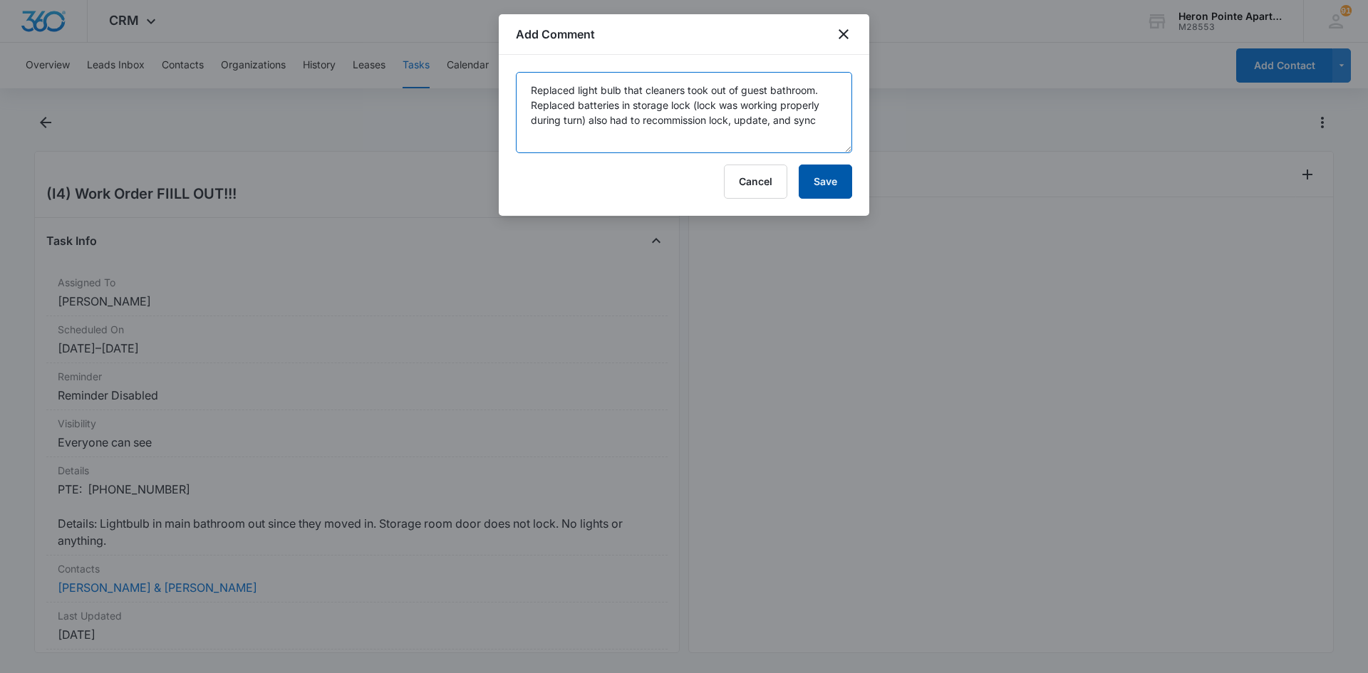
type textarea "Replaced light bulb that cleaners took out of guest bathroom. Replaced batterie…"
click at [829, 181] on button "Save" at bounding box center [824, 182] width 53 height 34
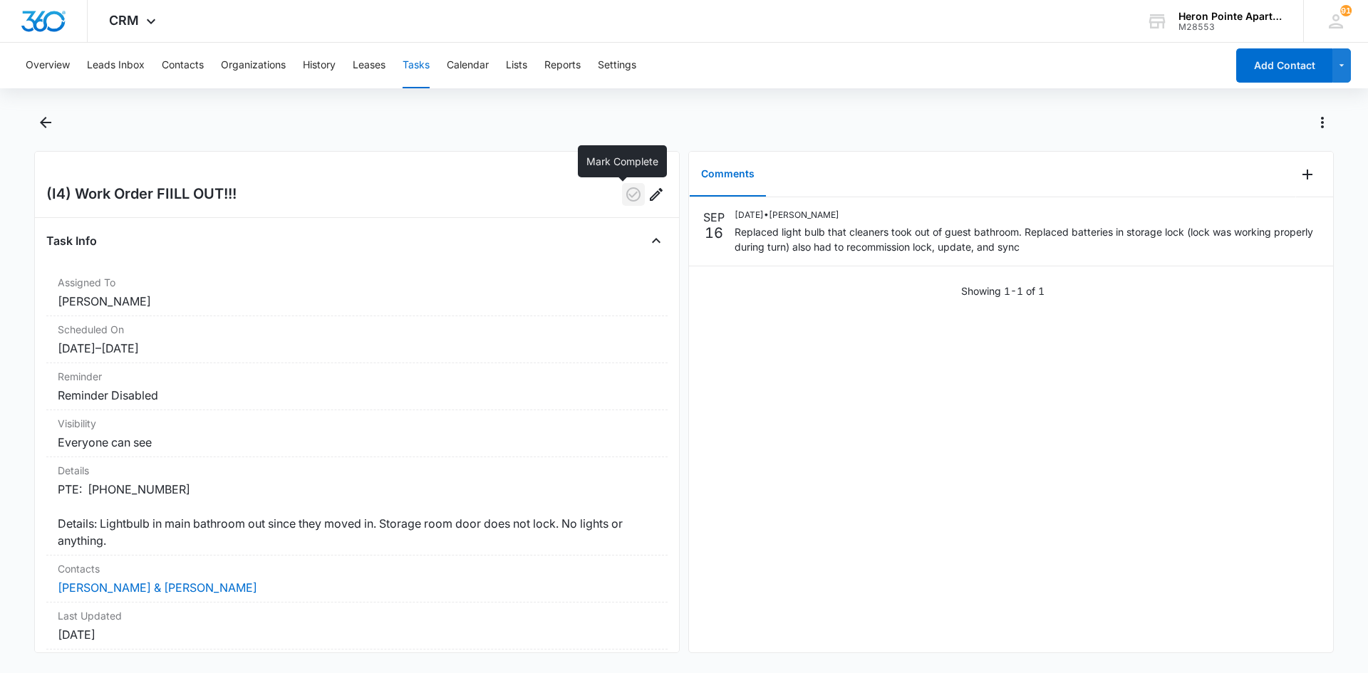
click at [625, 190] on icon "button" at bounding box center [633, 194] width 17 height 17
click at [422, 62] on button "Tasks" at bounding box center [415, 66] width 27 height 46
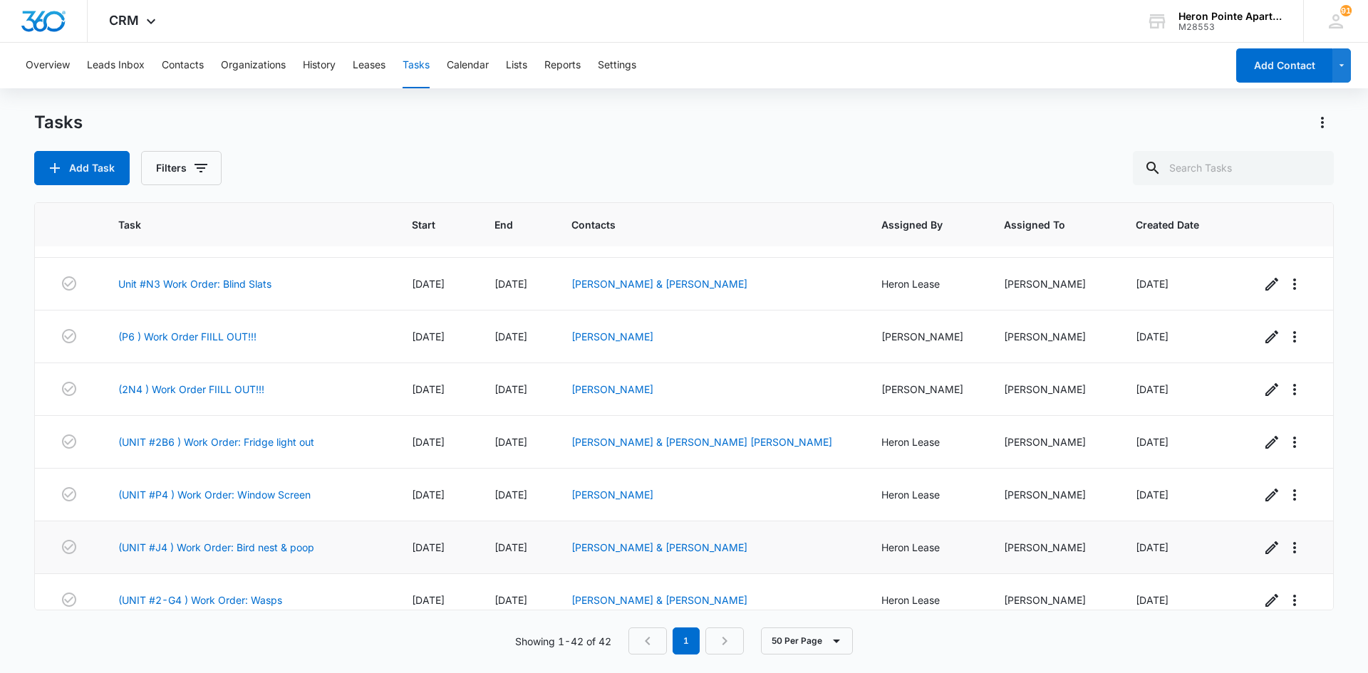
scroll to position [1229, 0]
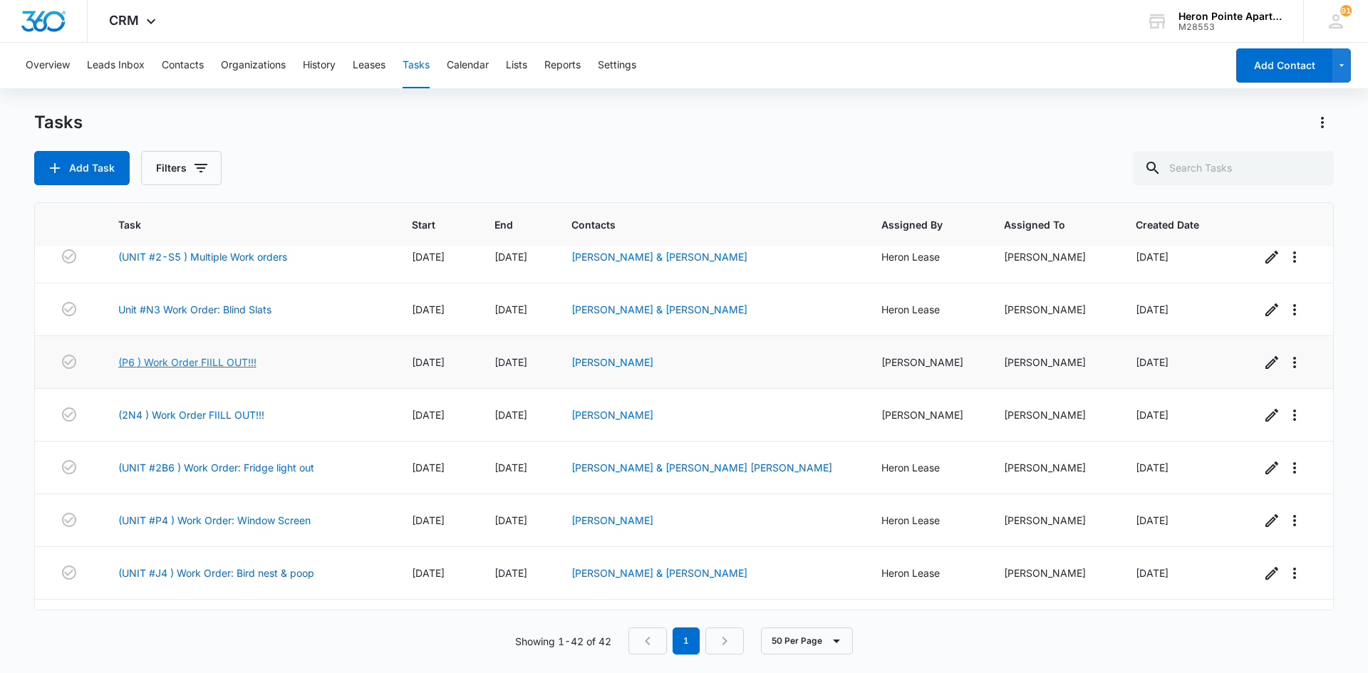
click at [227, 365] on link "(P6 ) Work Order FIILL OUT!!!" at bounding box center [187, 362] width 138 height 15
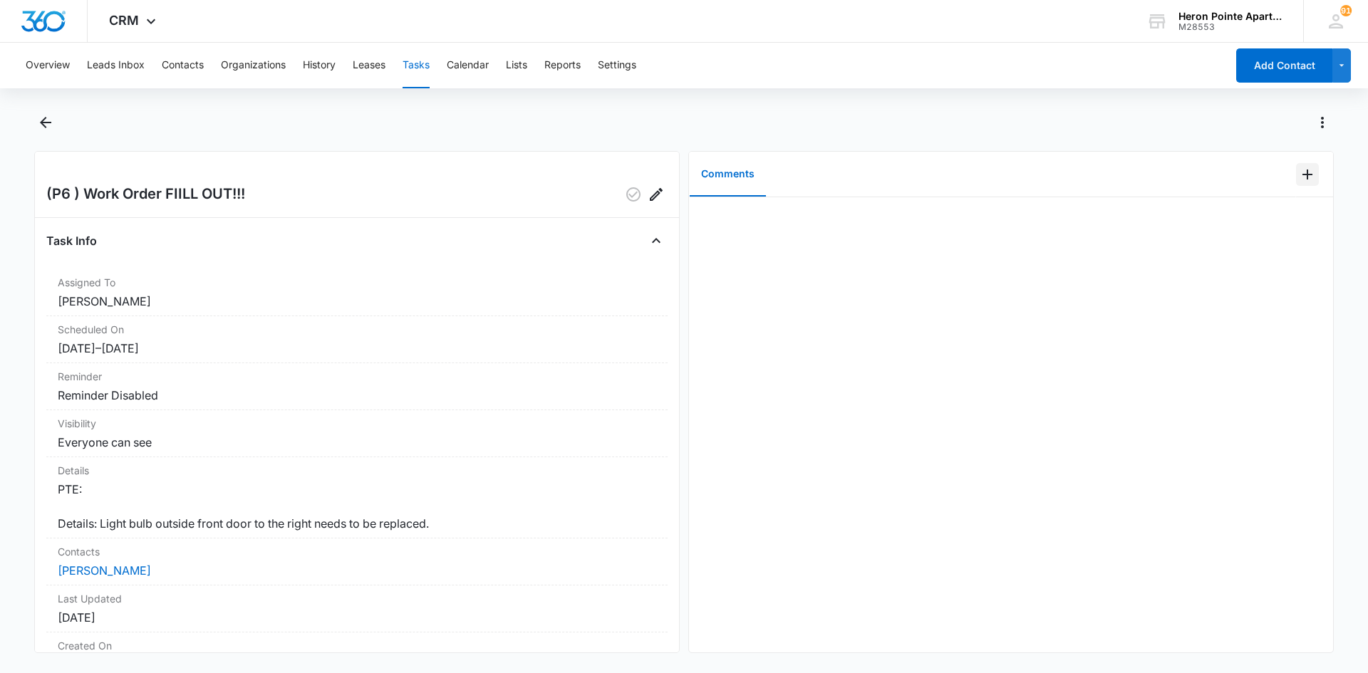
click at [1300, 177] on icon "Add Comment" at bounding box center [1306, 174] width 17 height 17
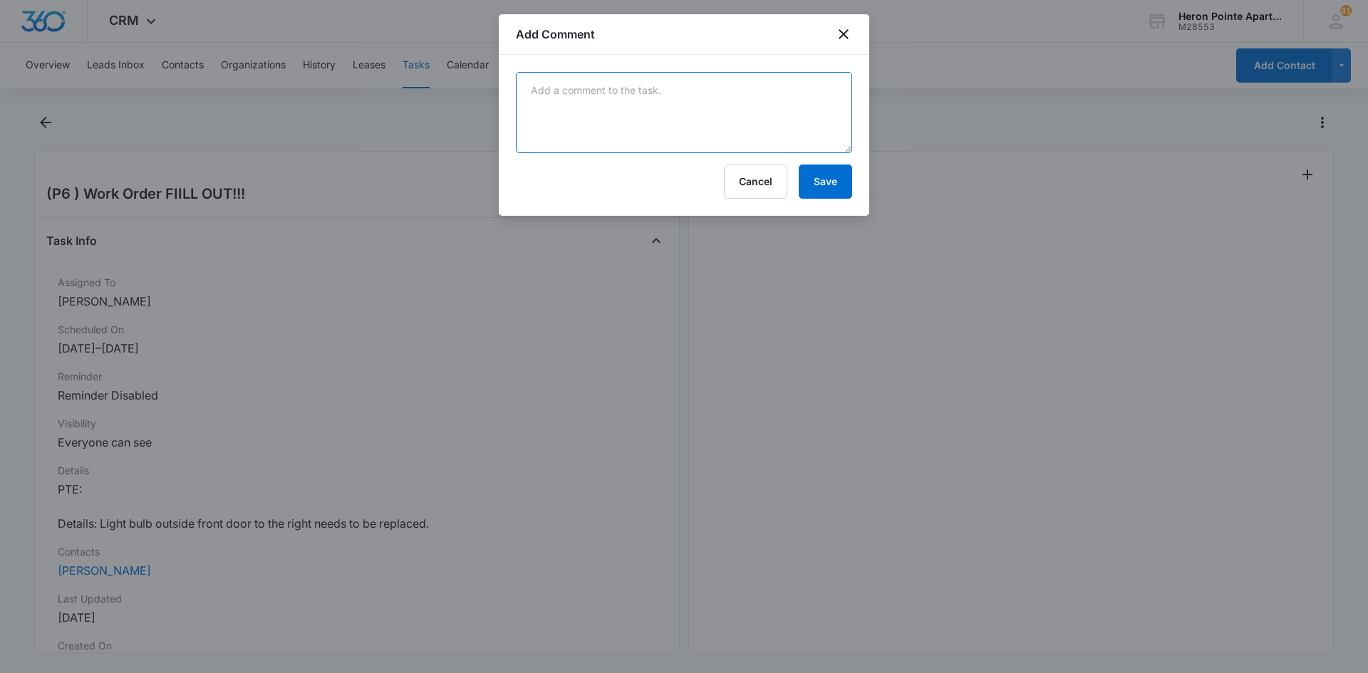
click at [717, 102] on textarea at bounding box center [684, 112] width 336 height 81
type textarea "Replaced light bulb"
click at [814, 189] on button "Save" at bounding box center [824, 182] width 53 height 34
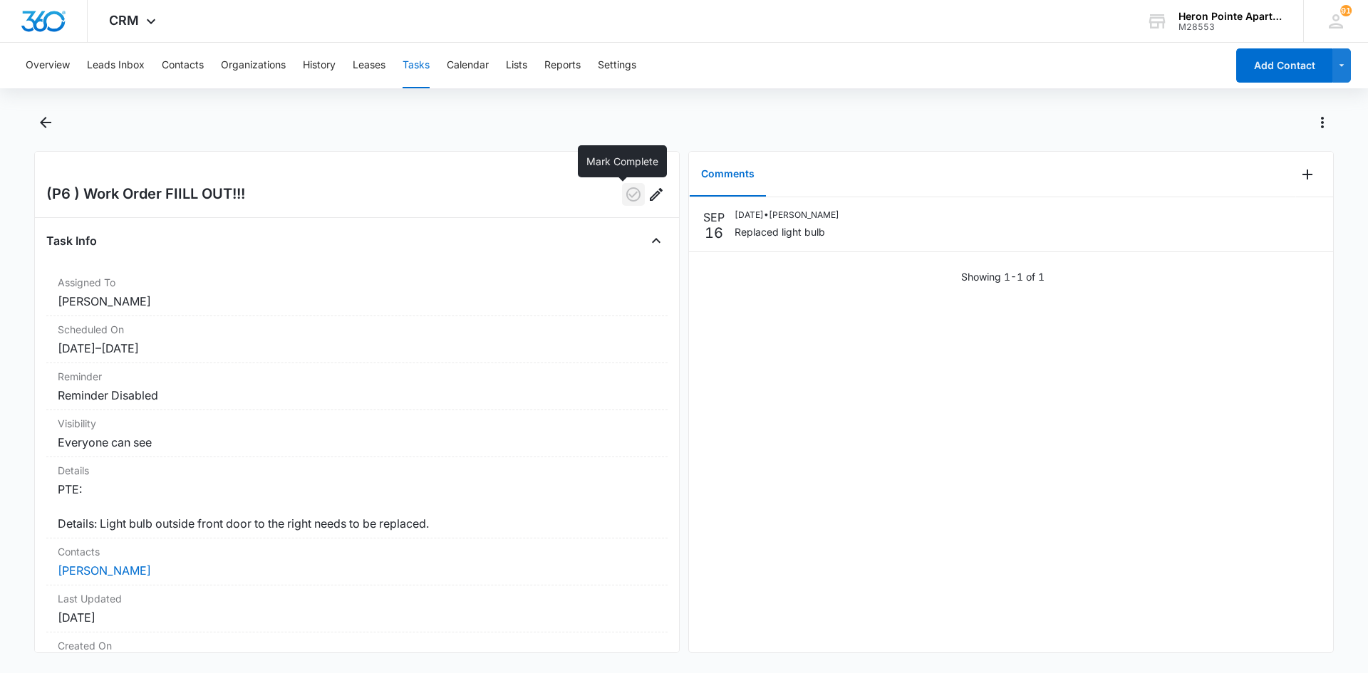
click at [626, 201] on icon "button" at bounding box center [633, 194] width 14 height 14
click at [415, 63] on button "Tasks" at bounding box center [415, 66] width 27 height 46
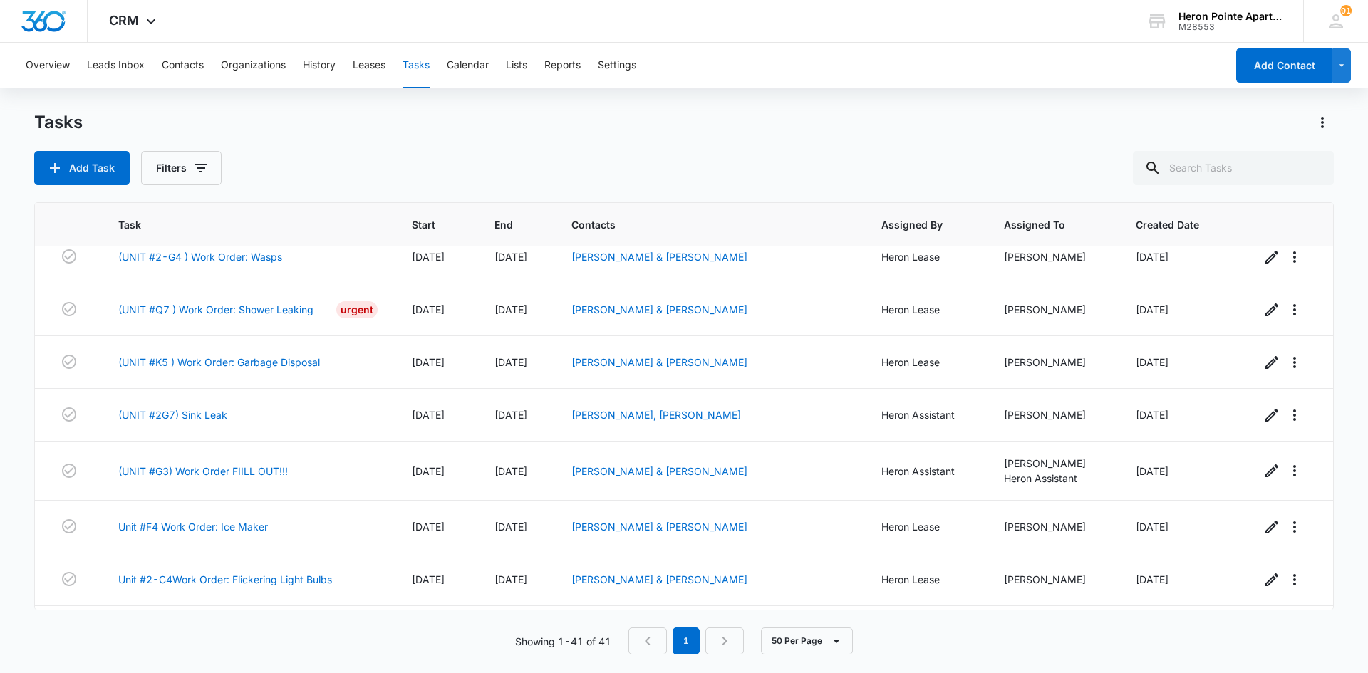
scroll to position [1567, 0]
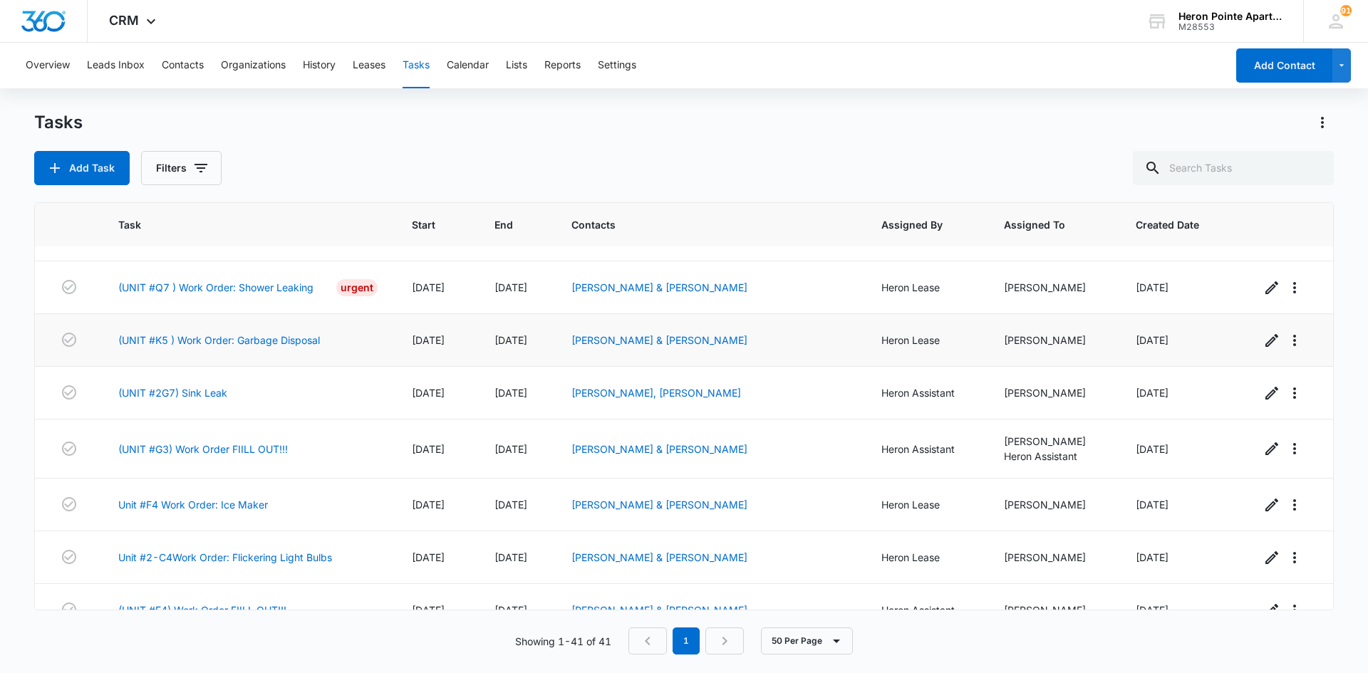
click at [281, 352] on td "(UNIT #K5 ) Work Order: Garbage Disposal" at bounding box center [247, 340] width 293 height 53
click at [286, 338] on link "(UNIT #K5 ) Work Order: Garbage Disposal" at bounding box center [219, 340] width 202 height 15
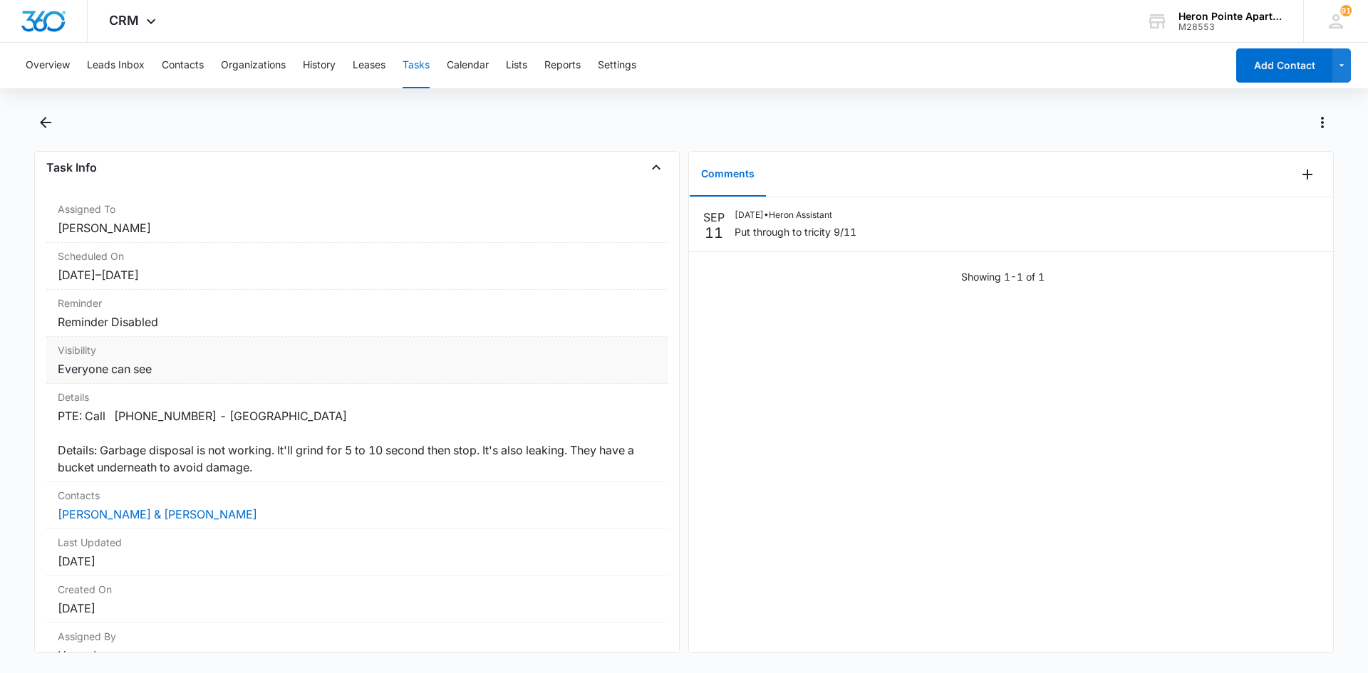
scroll to position [142, 0]
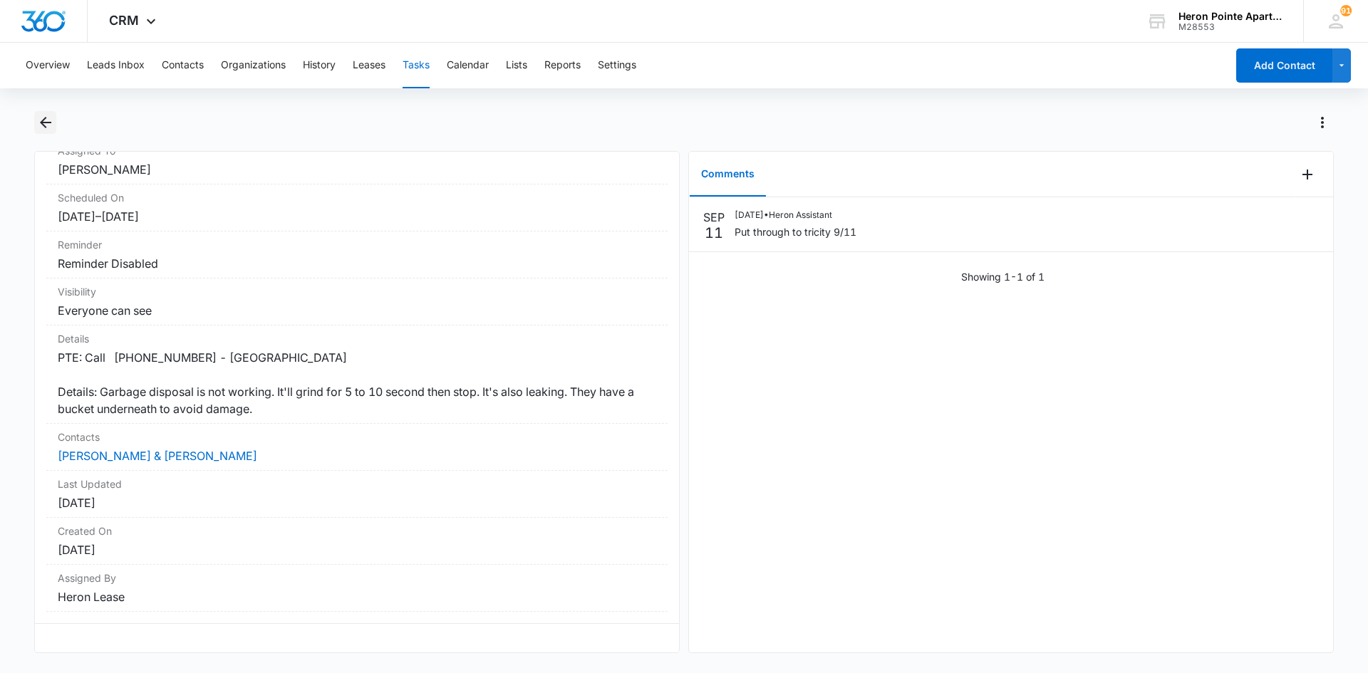
click at [48, 125] on icon "Back" at bounding box center [45, 122] width 17 height 17
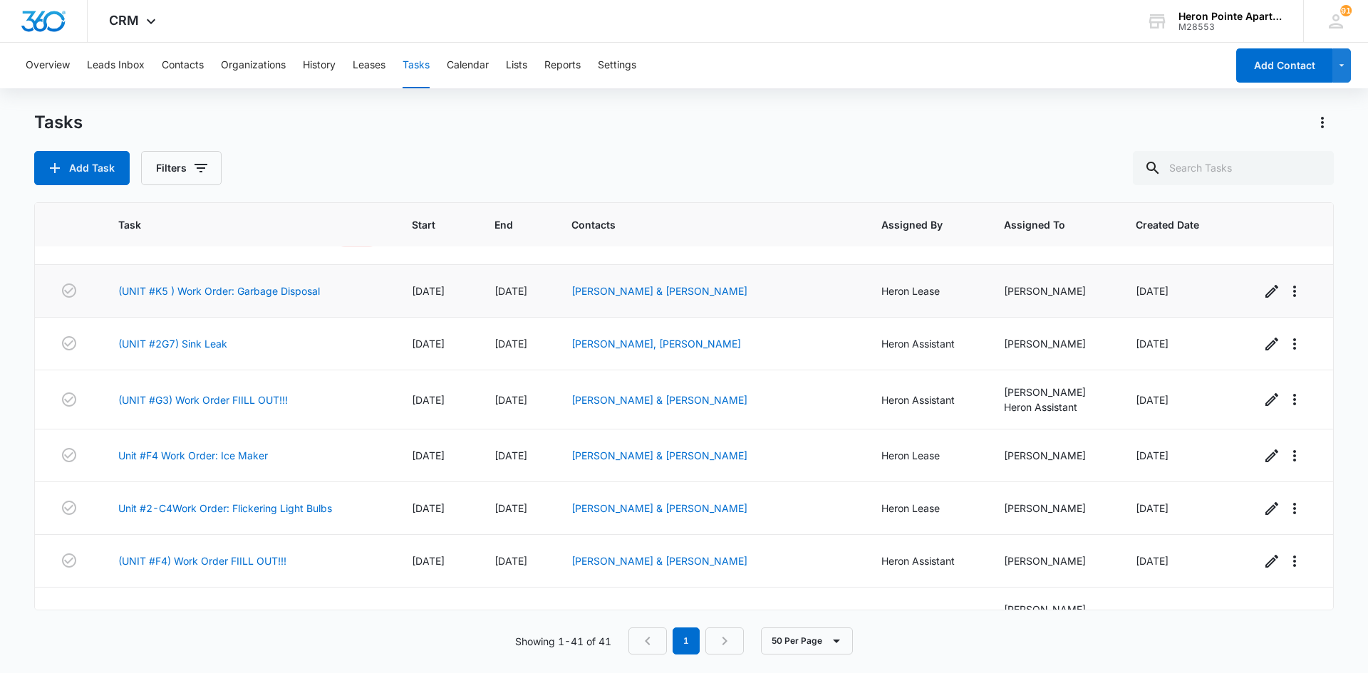
scroll to position [1817, 0]
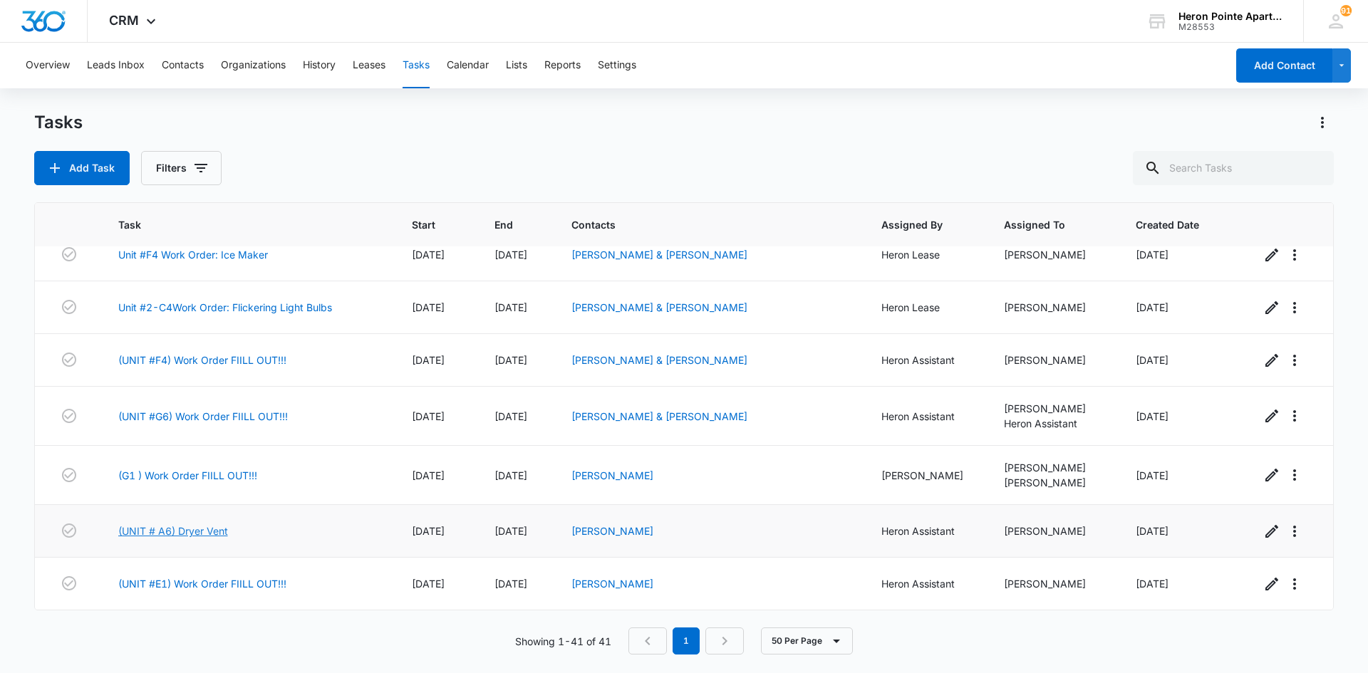
click at [190, 531] on link "(UNIT # A6) Dryer Vent" at bounding box center [173, 530] width 110 height 15
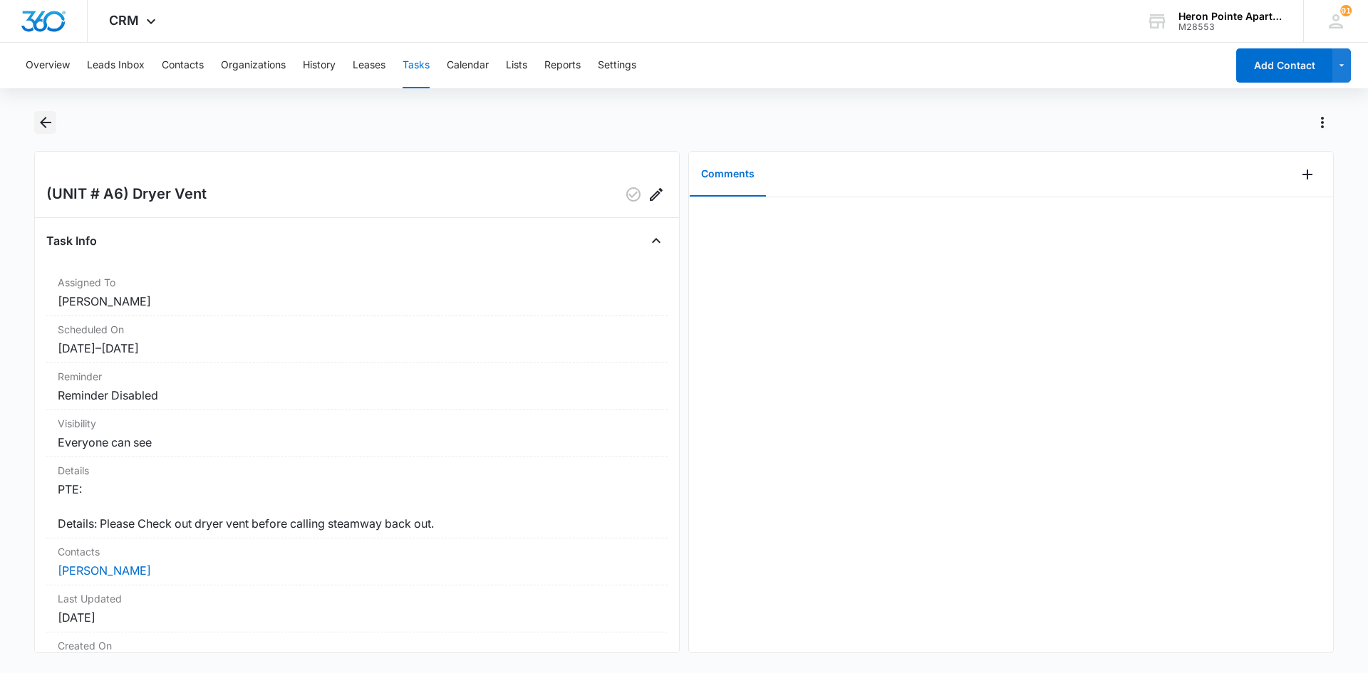
click at [48, 123] on icon "Back" at bounding box center [45, 122] width 11 height 11
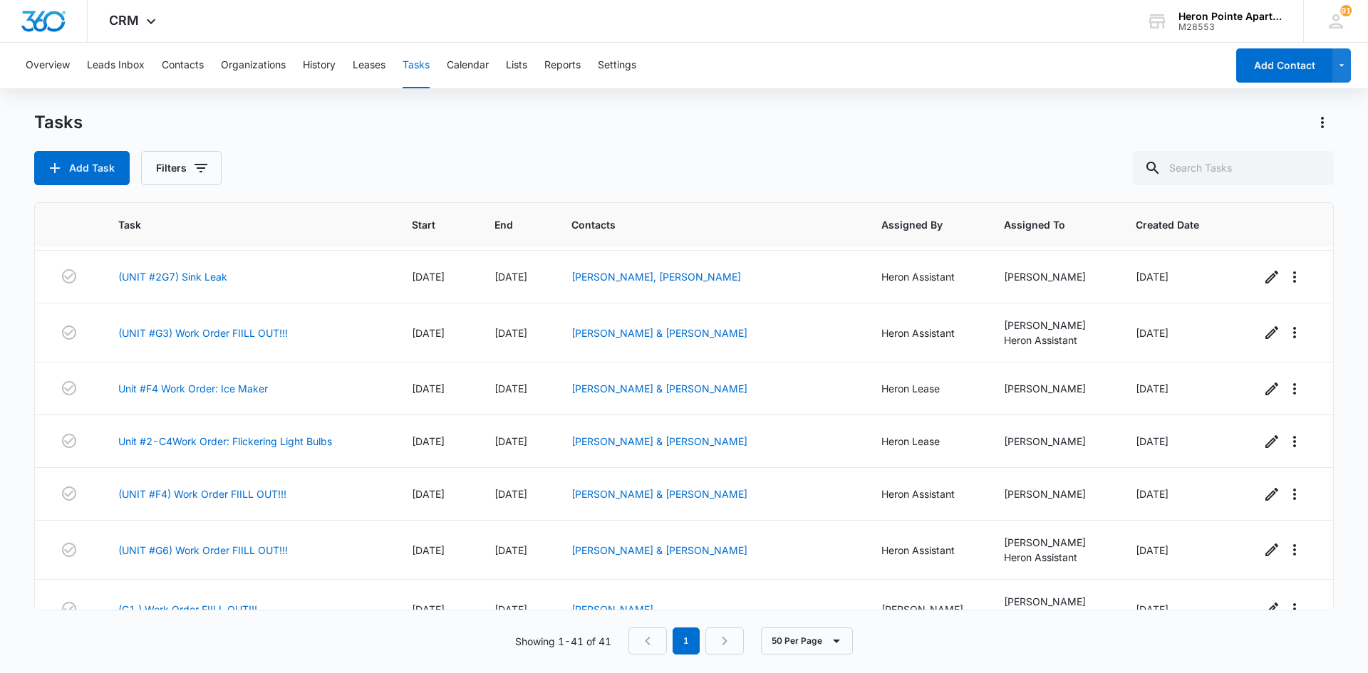
scroll to position [1817, 0]
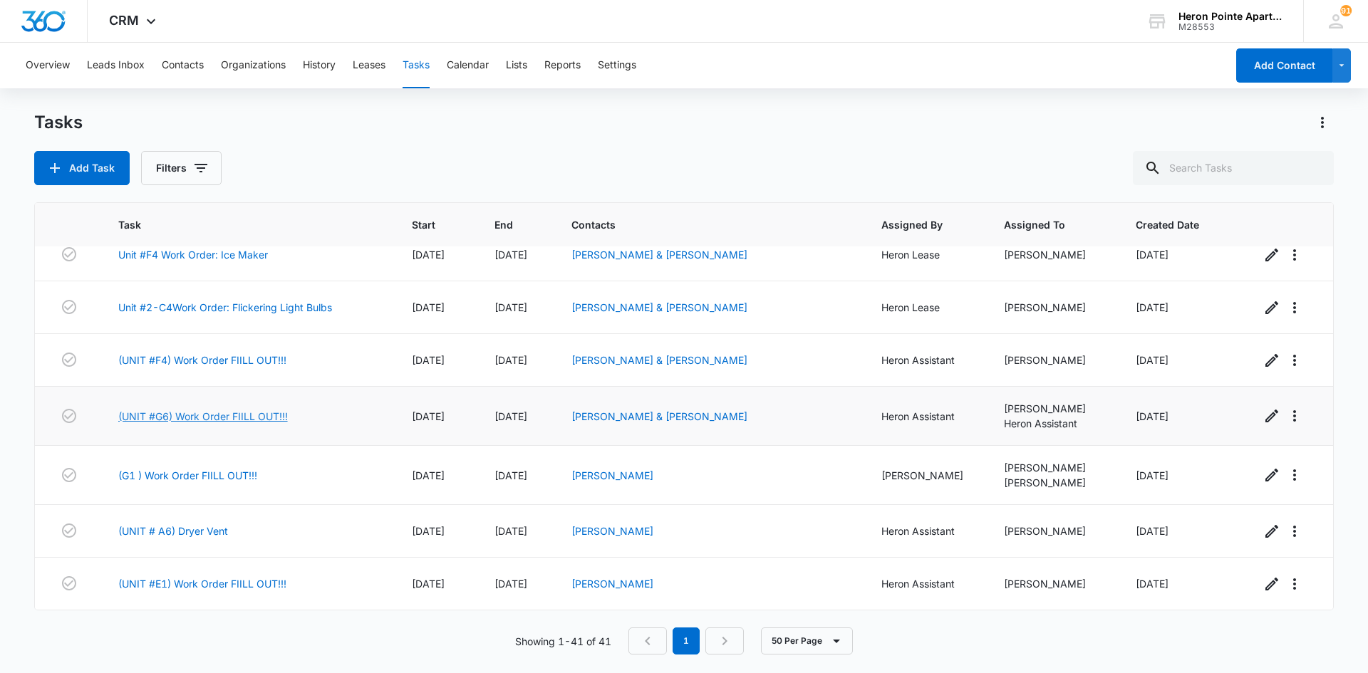
click at [214, 414] on link "(UNIT #G6) Work Order FIILL OUT!!!" at bounding box center [203, 416] width 170 height 15
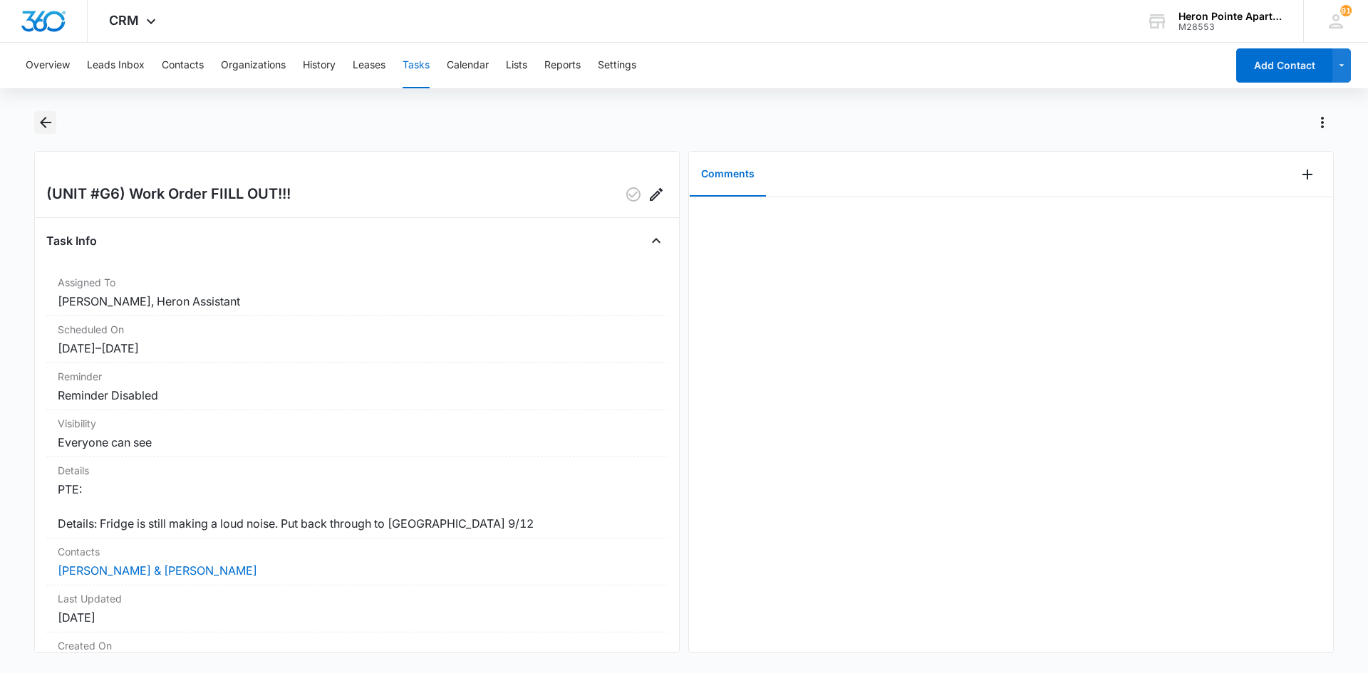
click at [49, 120] on icon "Back" at bounding box center [45, 122] width 17 height 17
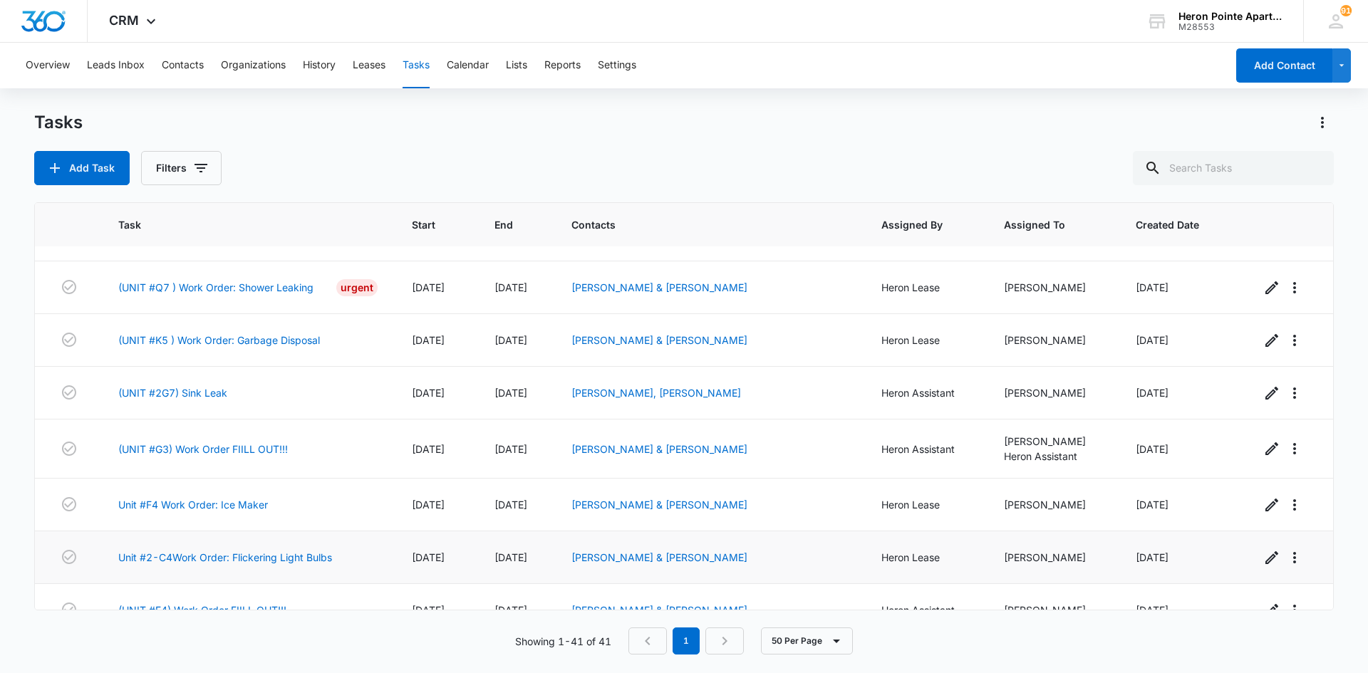
scroll to position [1817, 0]
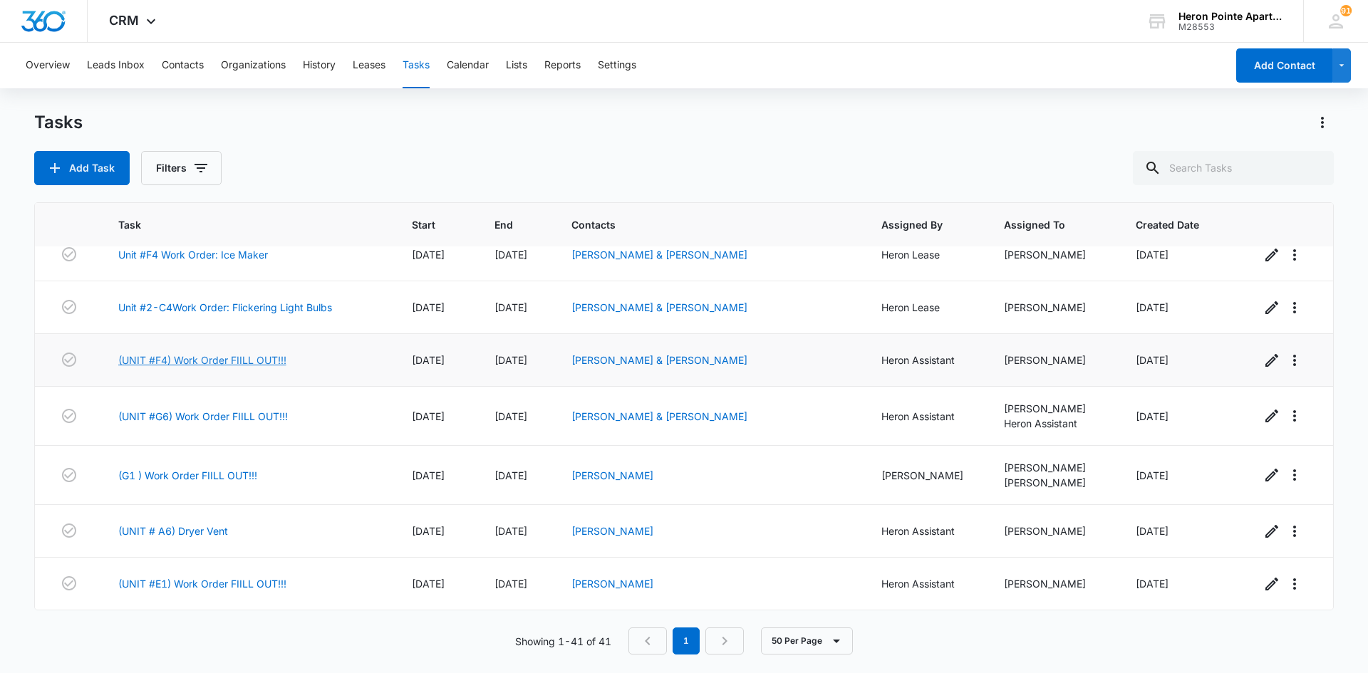
click at [236, 361] on link "(UNIT #F4) Work Order FIILL OUT!!!" at bounding box center [202, 360] width 168 height 15
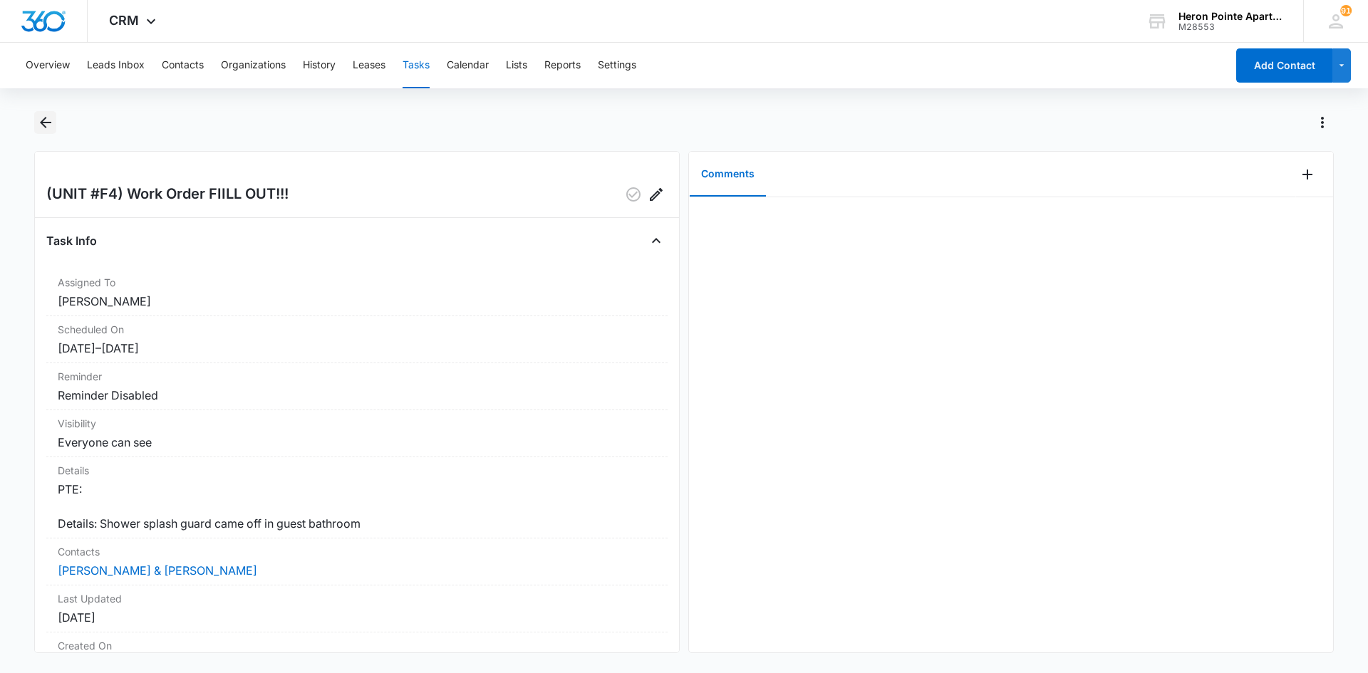
click at [41, 122] on icon "Back" at bounding box center [45, 122] width 11 height 11
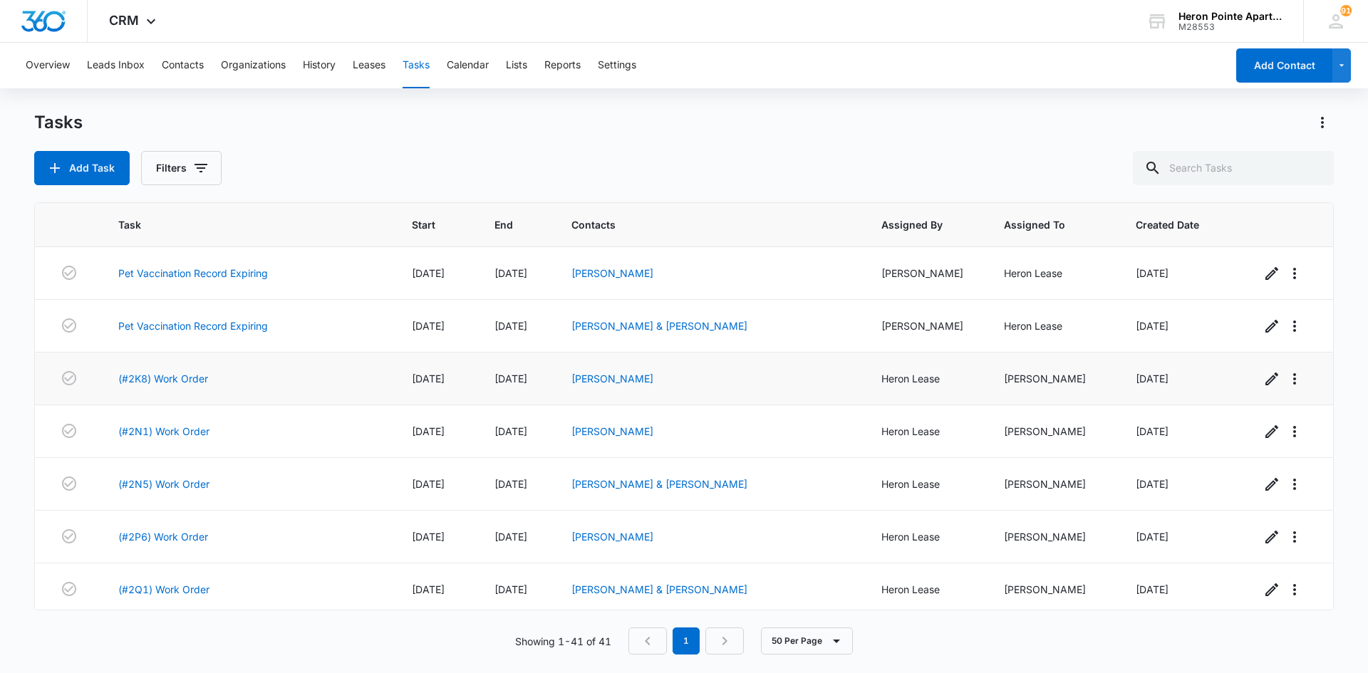
click at [165, 370] on td "(#2K8) Work Order" at bounding box center [247, 379] width 293 height 53
click at [173, 381] on link "(#2K8) Work Order" at bounding box center [163, 378] width 90 height 15
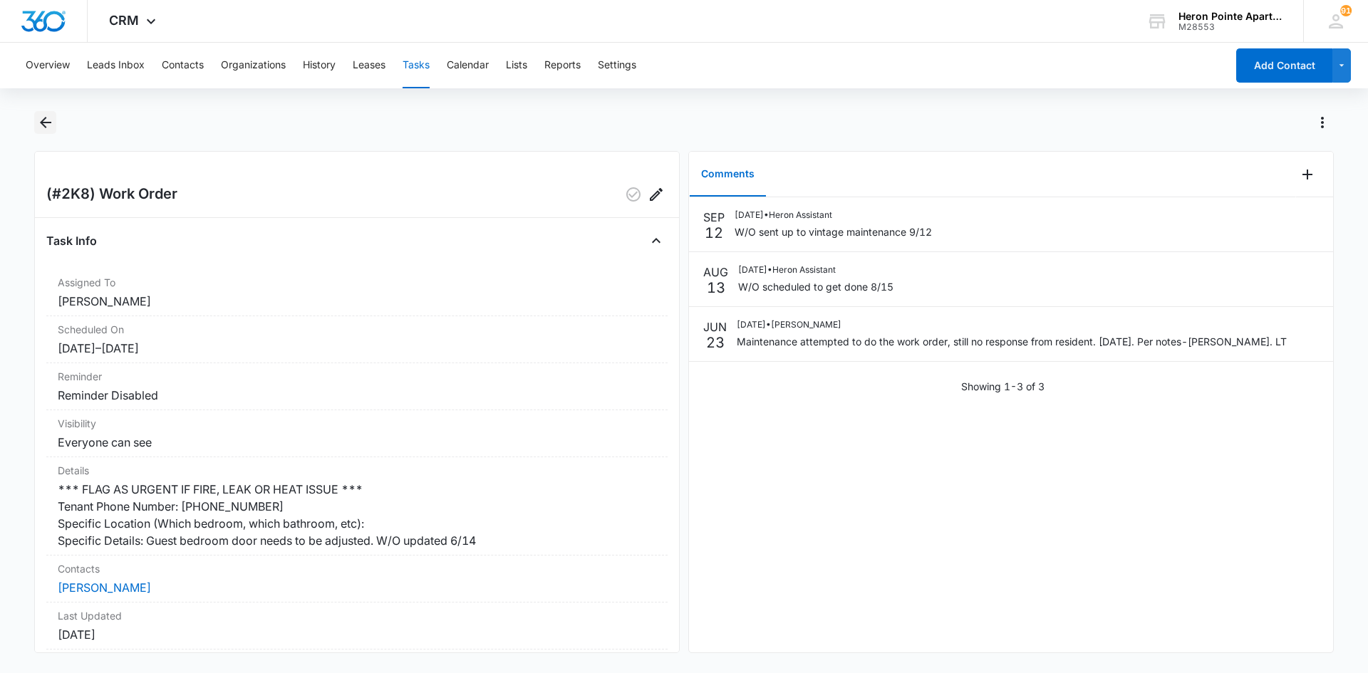
click at [52, 121] on icon "Back" at bounding box center [45, 122] width 17 height 17
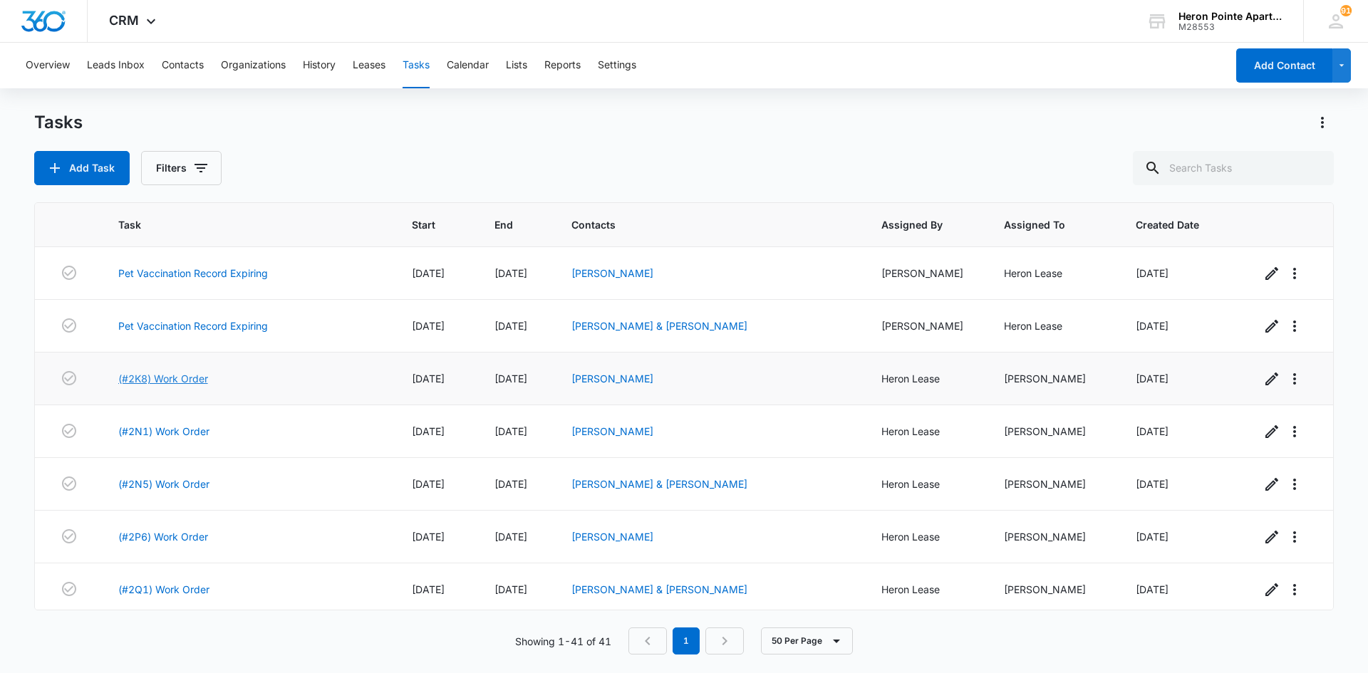
click at [160, 376] on link "(#2K8) Work Order" at bounding box center [163, 378] width 90 height 15
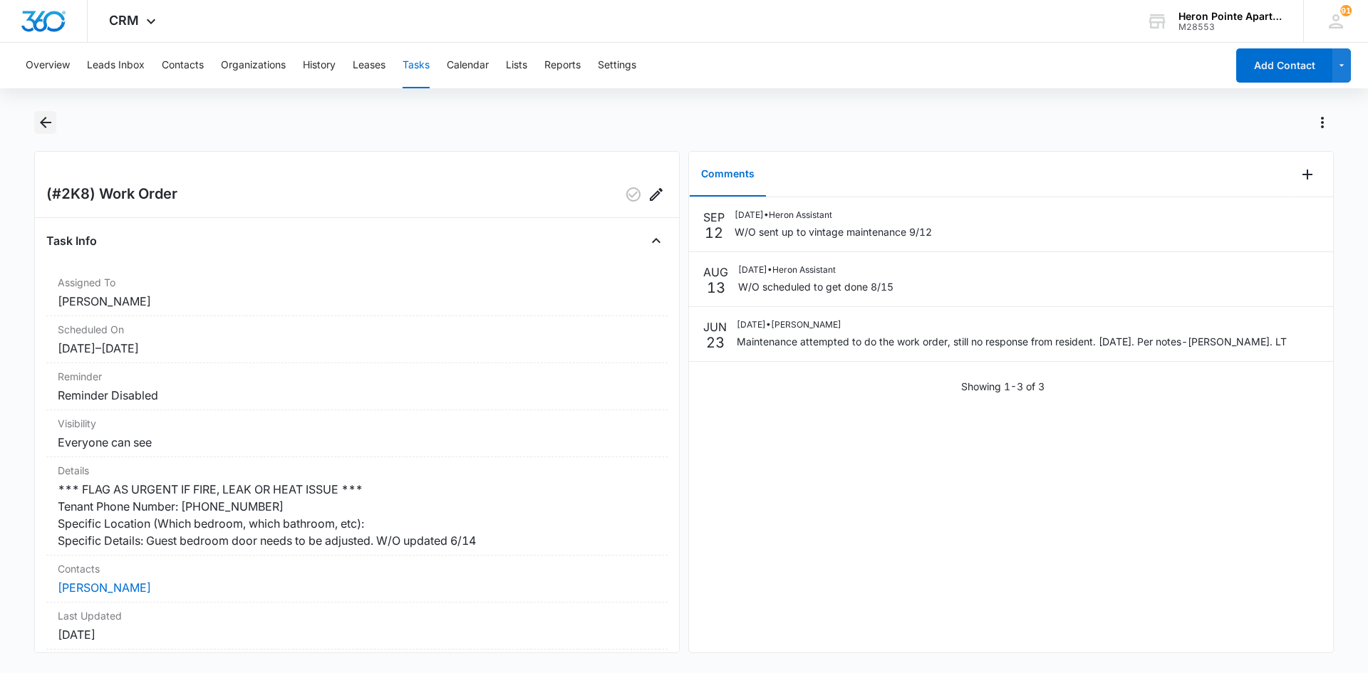
click at [49, 117] on icon "Back" at bounding box center [45, 122] width 17 height 17
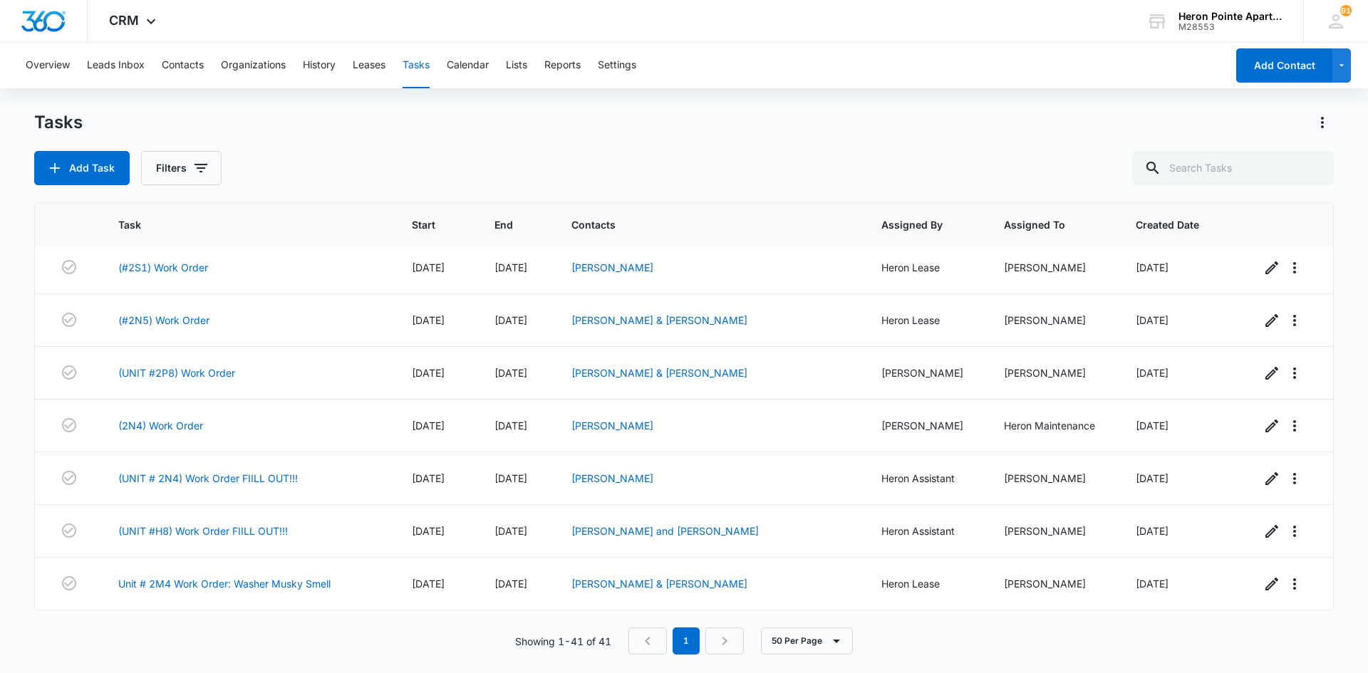
scroll to position [499, 0]
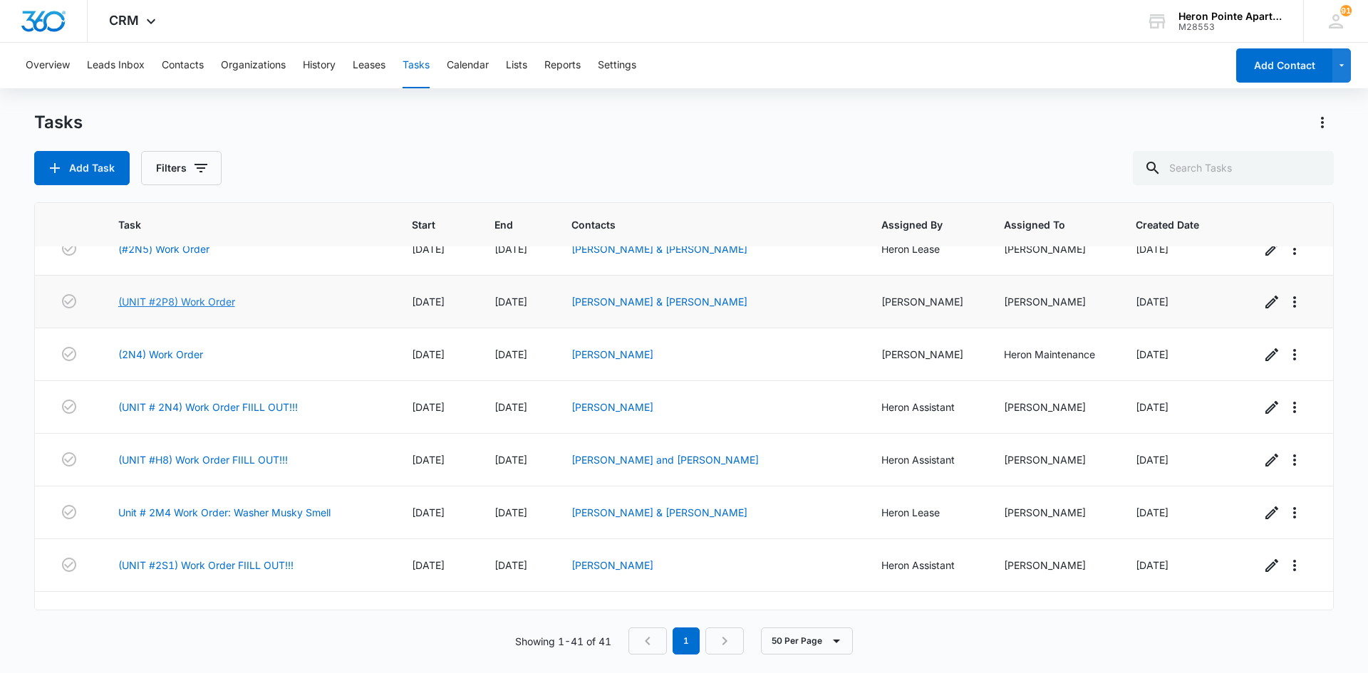
click at [170, 301] on link "(UNIT #2P8) Work Order" at bounding box center [176, 301] width 117 height 15
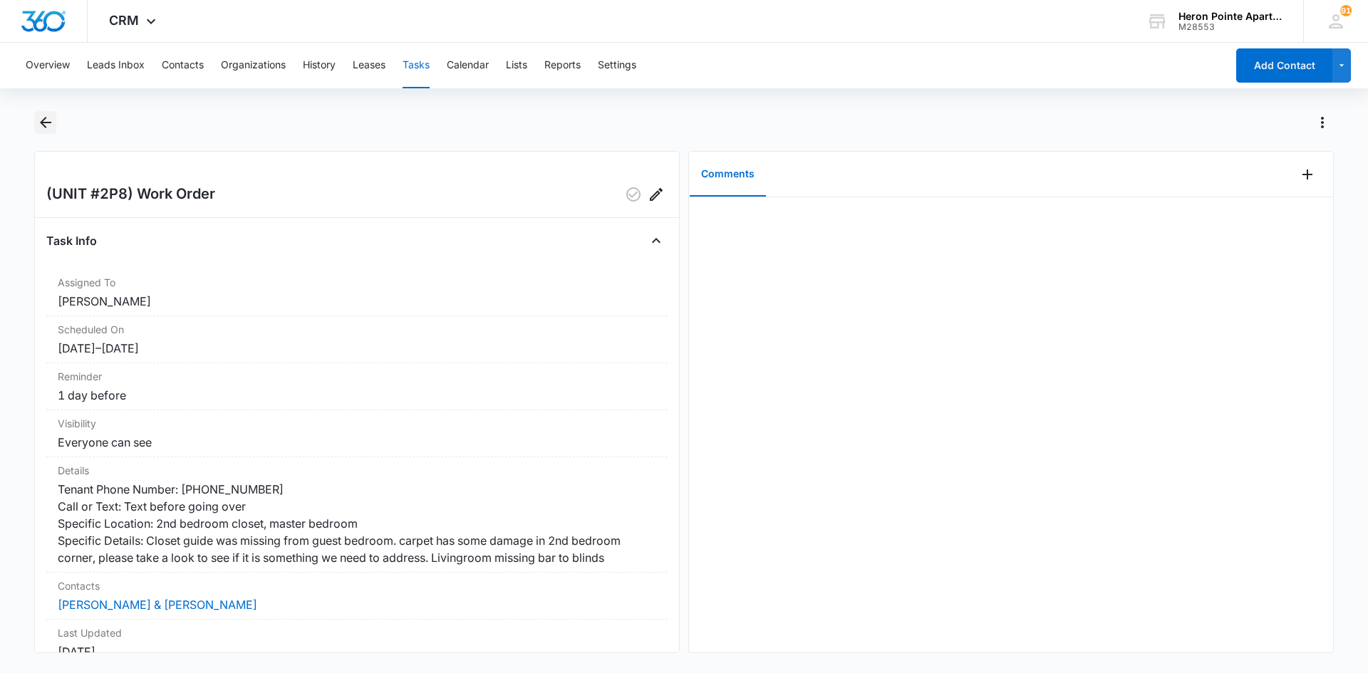
drag, startPoint x: 402, startPoint y: 244, endPoint x: 41, endPoint y: 115, distance: 382.8
click at [41, 115] on icon "Back" at bounding box center [45, 122] width 17 height 17
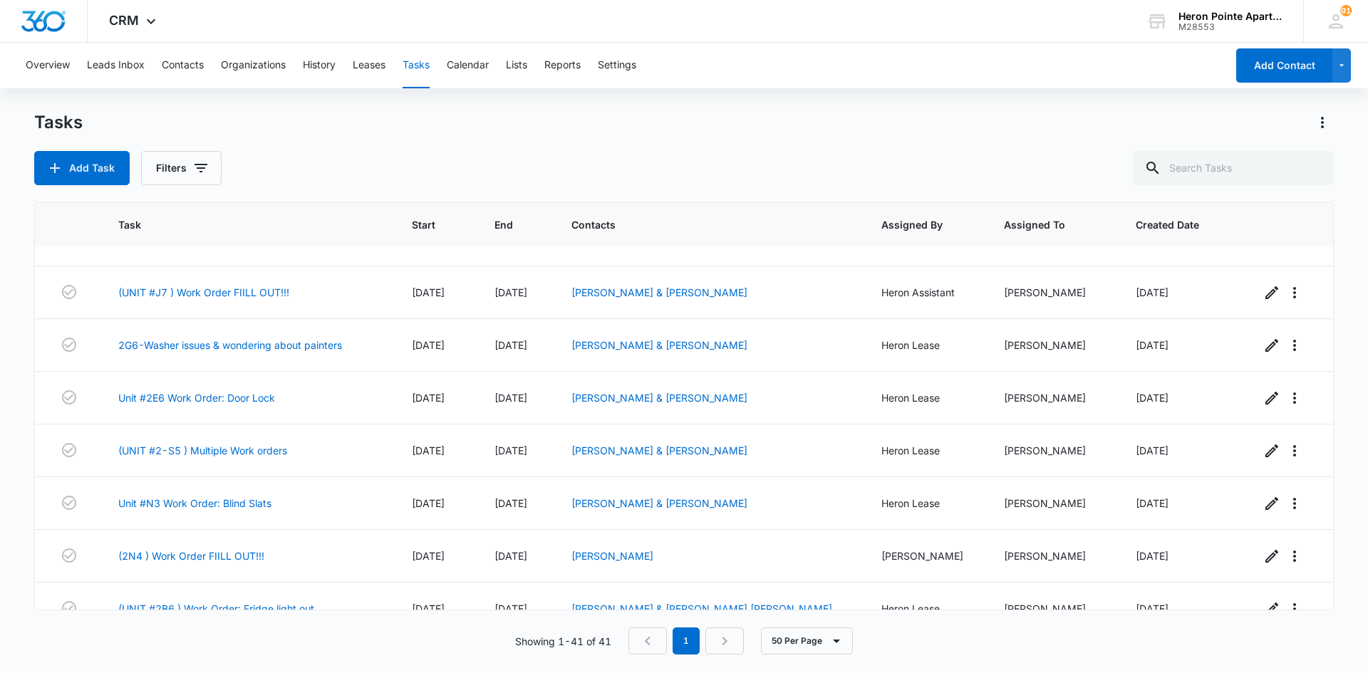
scroll to position [1033, 0]
click at [222, 502] on link "Unit #N3 Work Order: Blind Slats" at bounding box center [194, 504] width 153 height 15
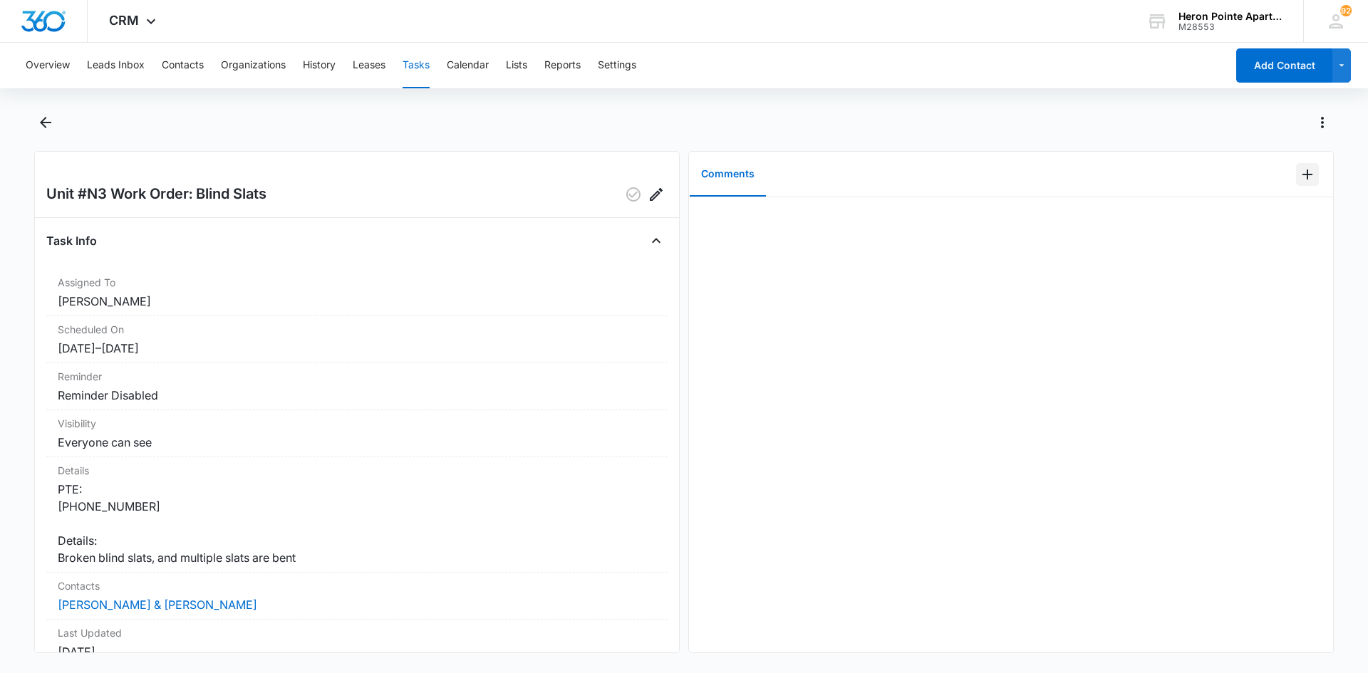
click at [1302, 172] on icon "Add Comment" at bounding box center [1307, 175] width 10 height 10
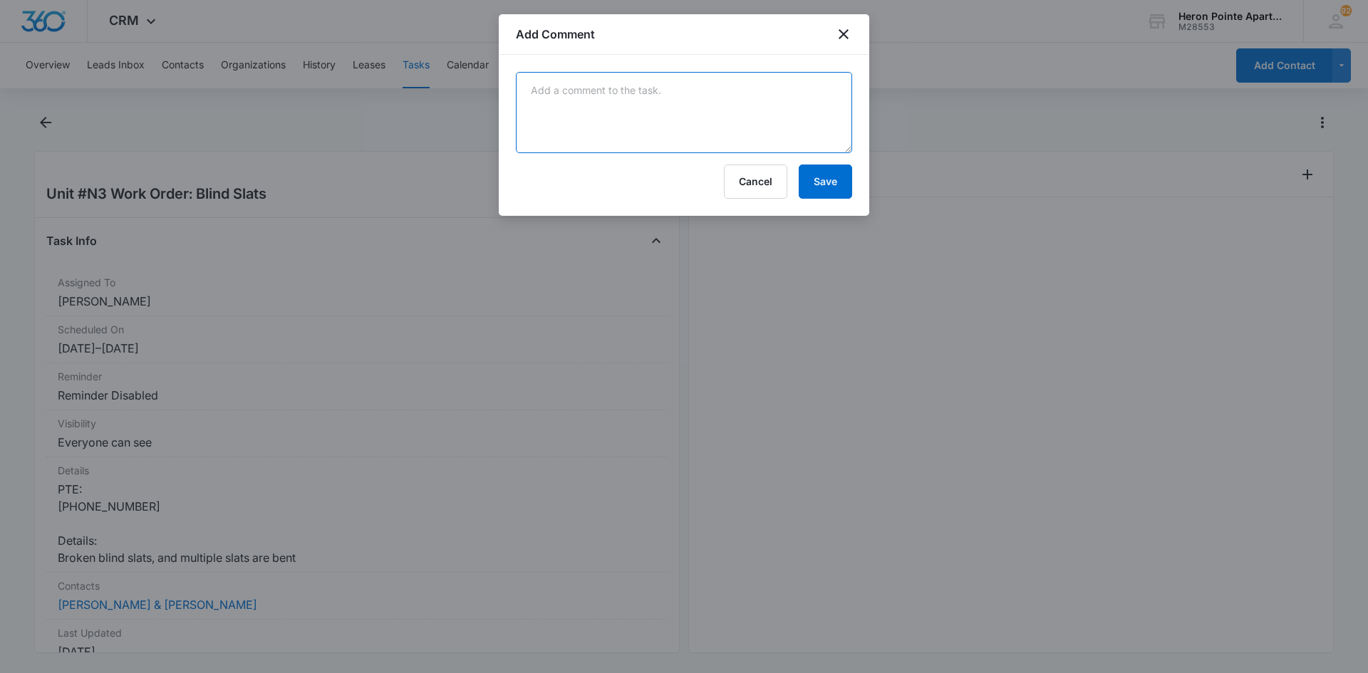
click at [695, 105] on textarea at bounding box center [684, 112] width 336 height 81
type textarea "Replaced blind slats"
click at [838, 185] on button "Save" at bounding box center [824, 182] width 53 height 34
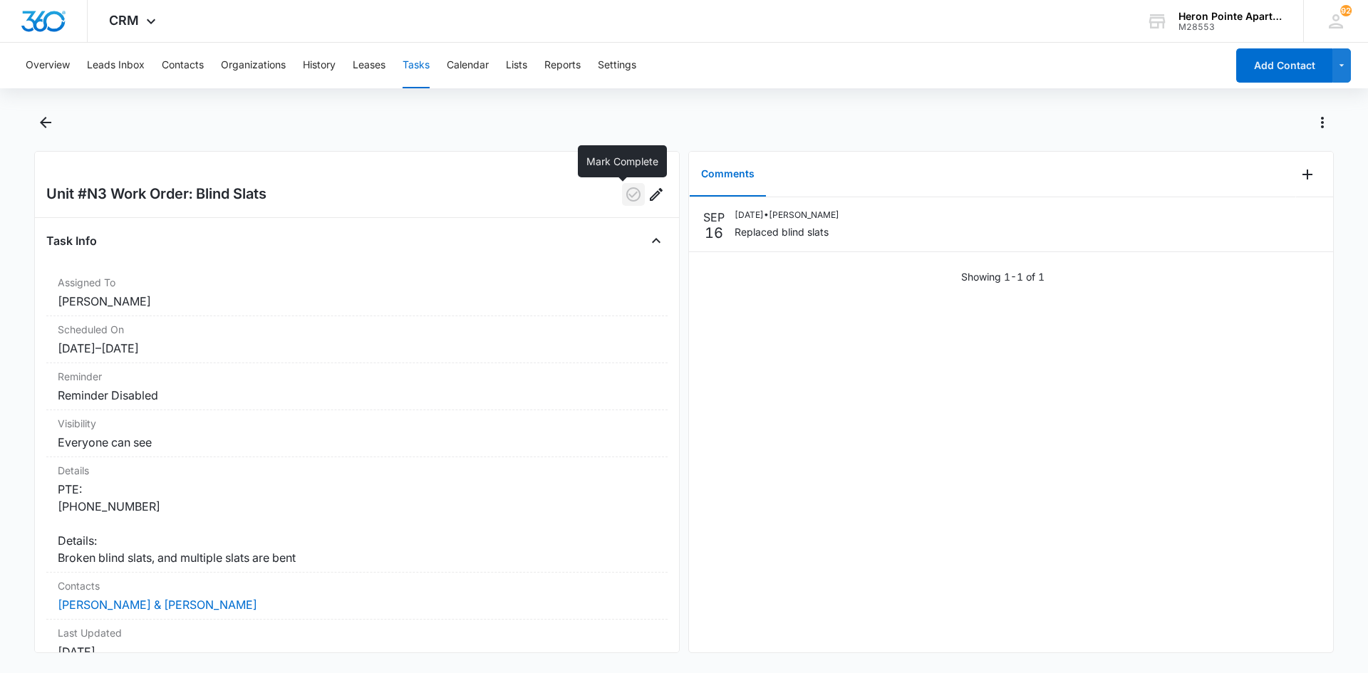
click at [625, 195] on icon "button" at bounding box center [633, 194] width 17 height 17
click at [424, 66] on button "Tasks" at bounding box center [415, 66] width 27 height 46
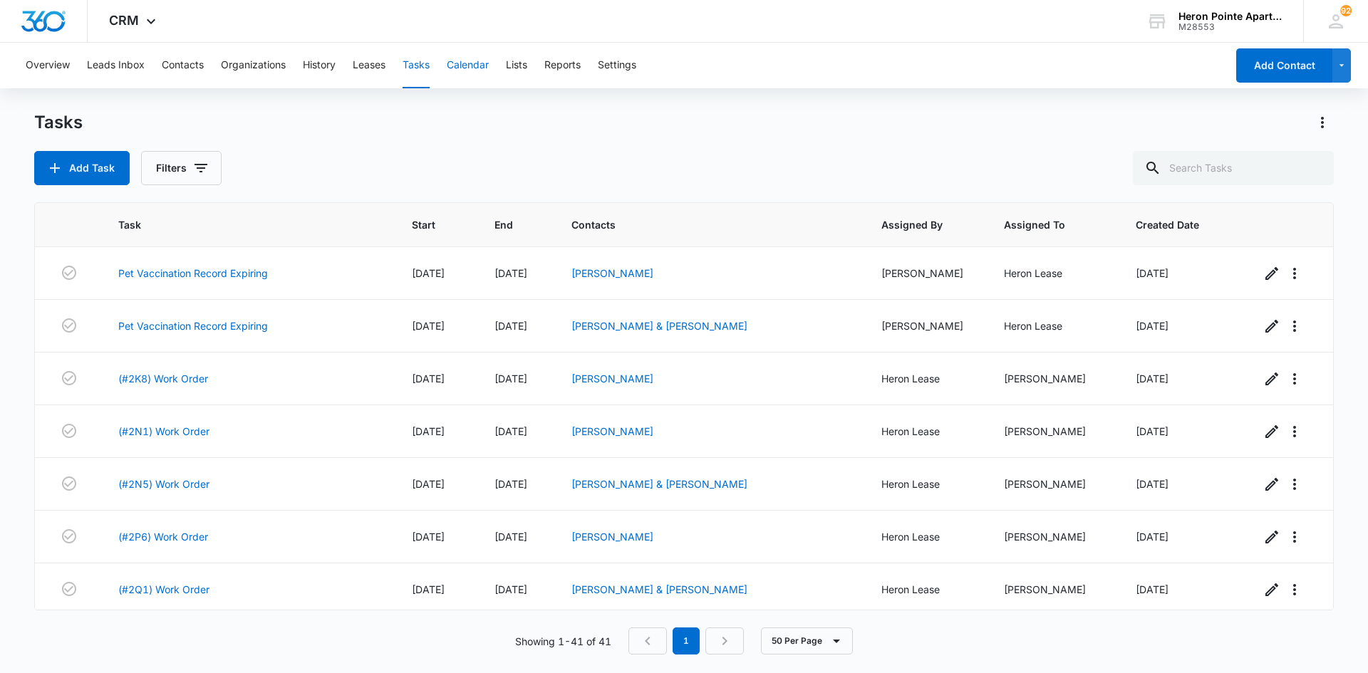
click at [465, 71] on button "Calendar" at bounding box center [468, 66] width 42 height 46
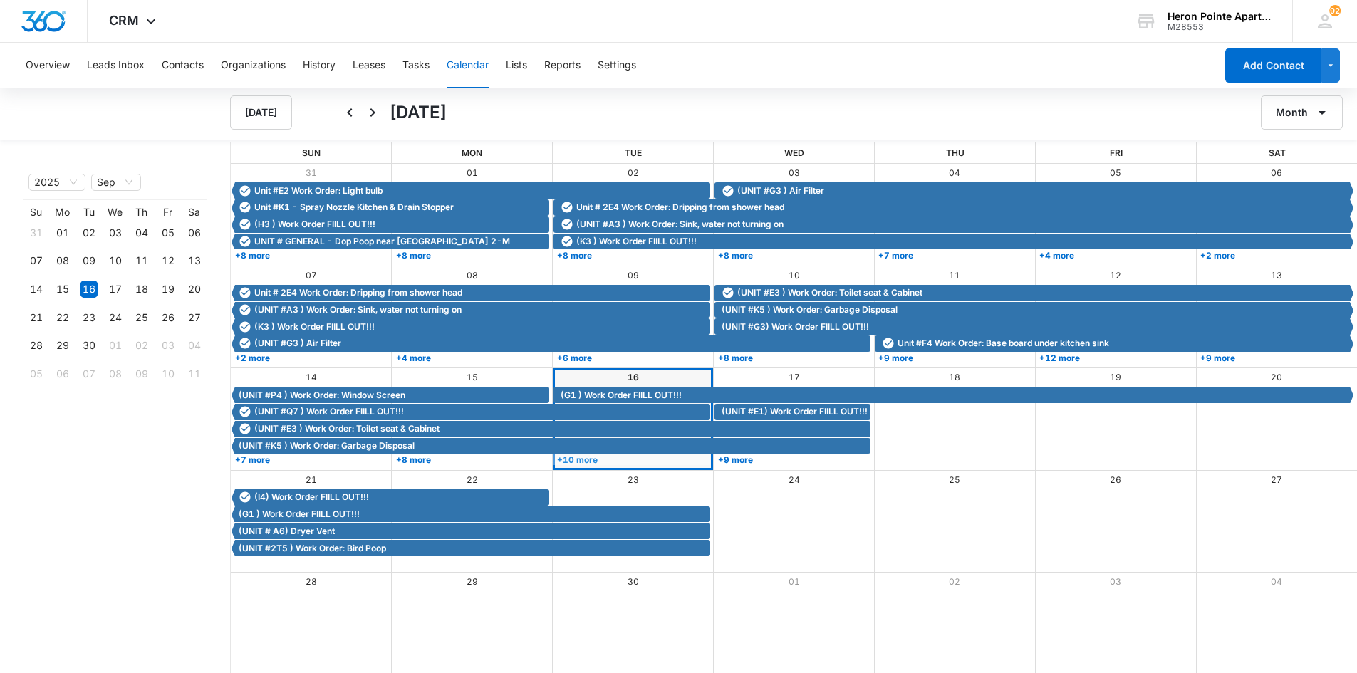
click at [591, 463] on link "+10 more" at bounding box center [631, 459] width 157 height 11
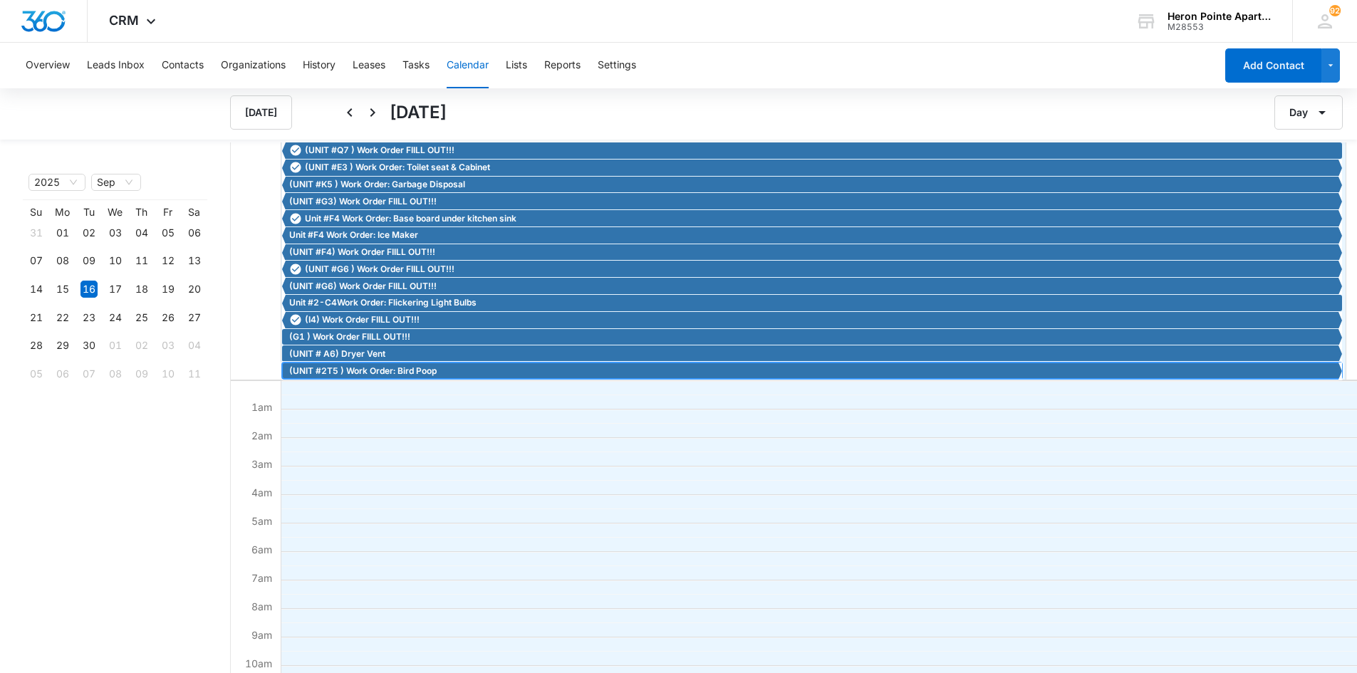
click at [414, 373] on span "(UNIT #2T5 ) Work Order: Bird Poop" at bounding box center [362, 371] width 147 height 13
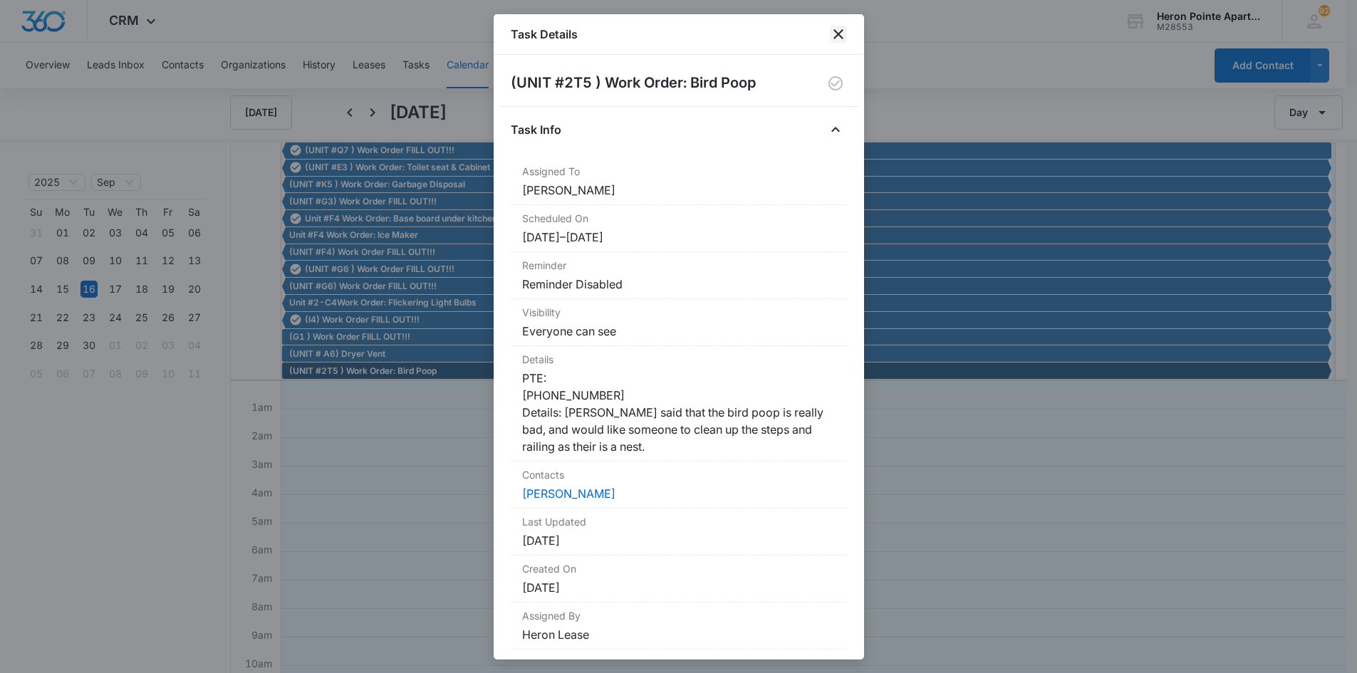
click at [840, 34] on icon "close" at bounding box center [838, 34] width 17 height 17
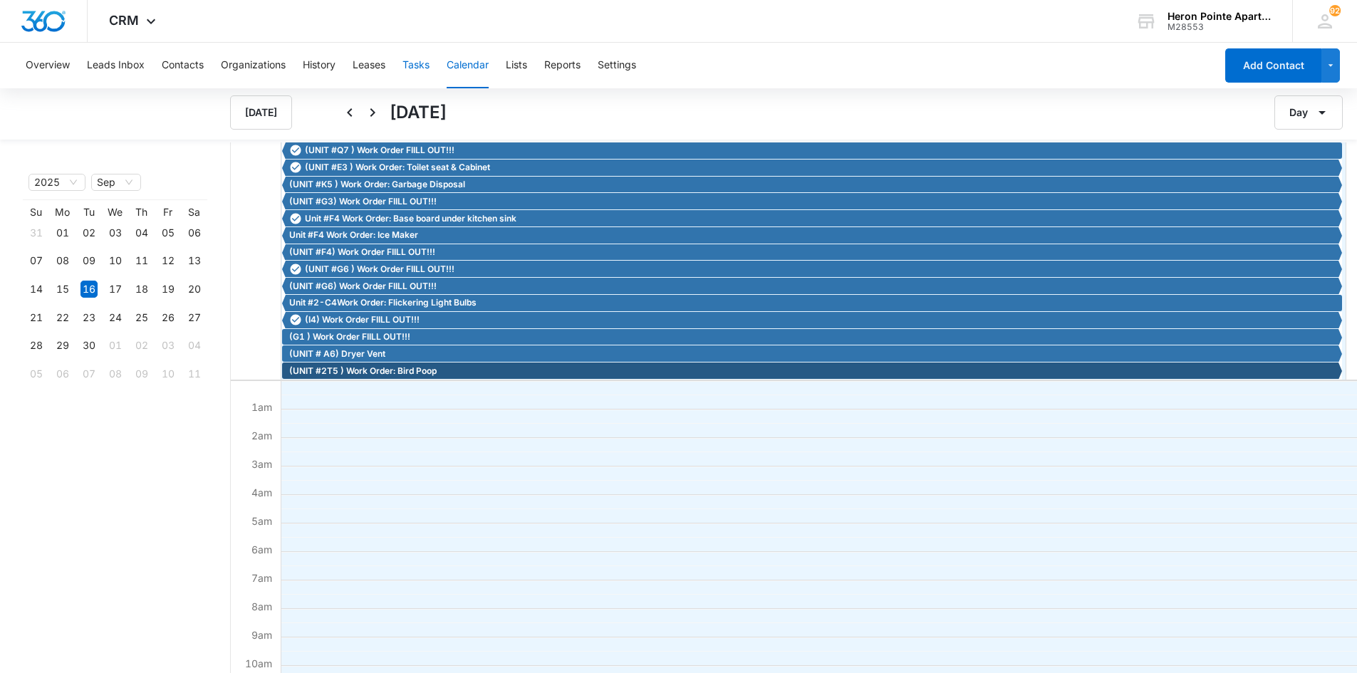
click at [425, 65] on button "Tasks" at bounding box center [415, 66] width 27 height 46
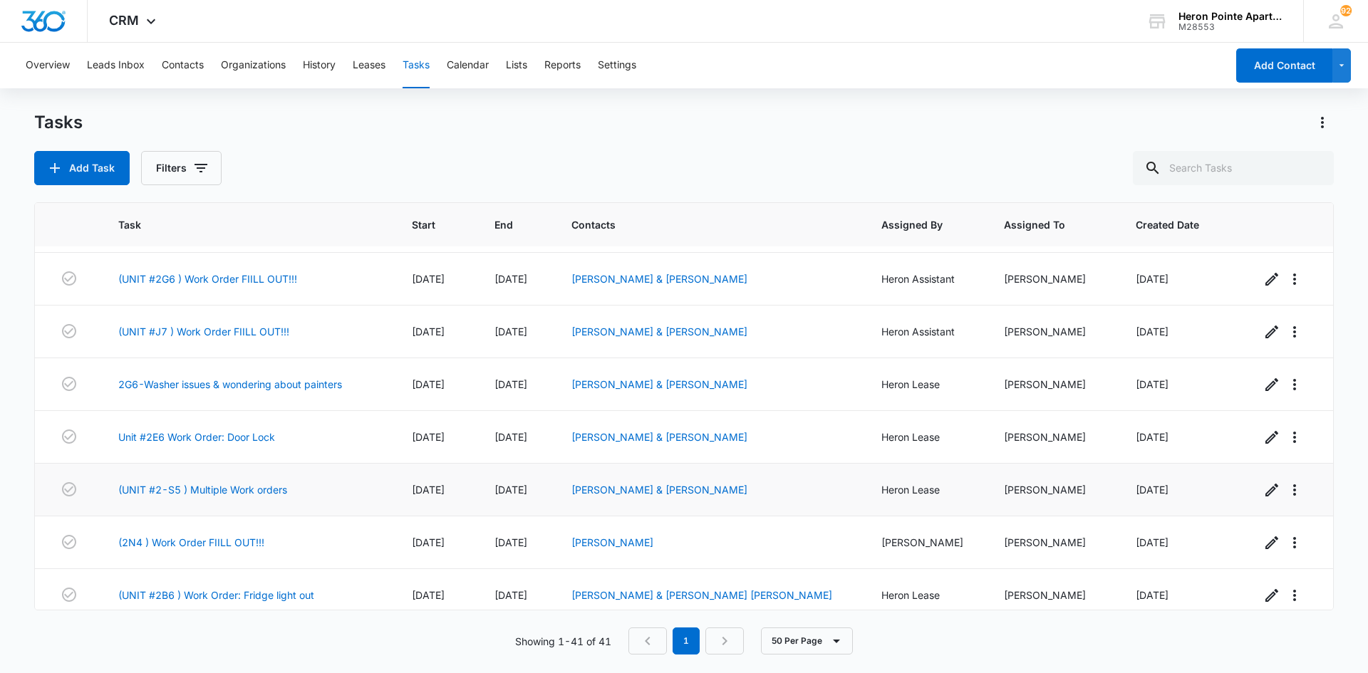
scroll to position [1140, 0]
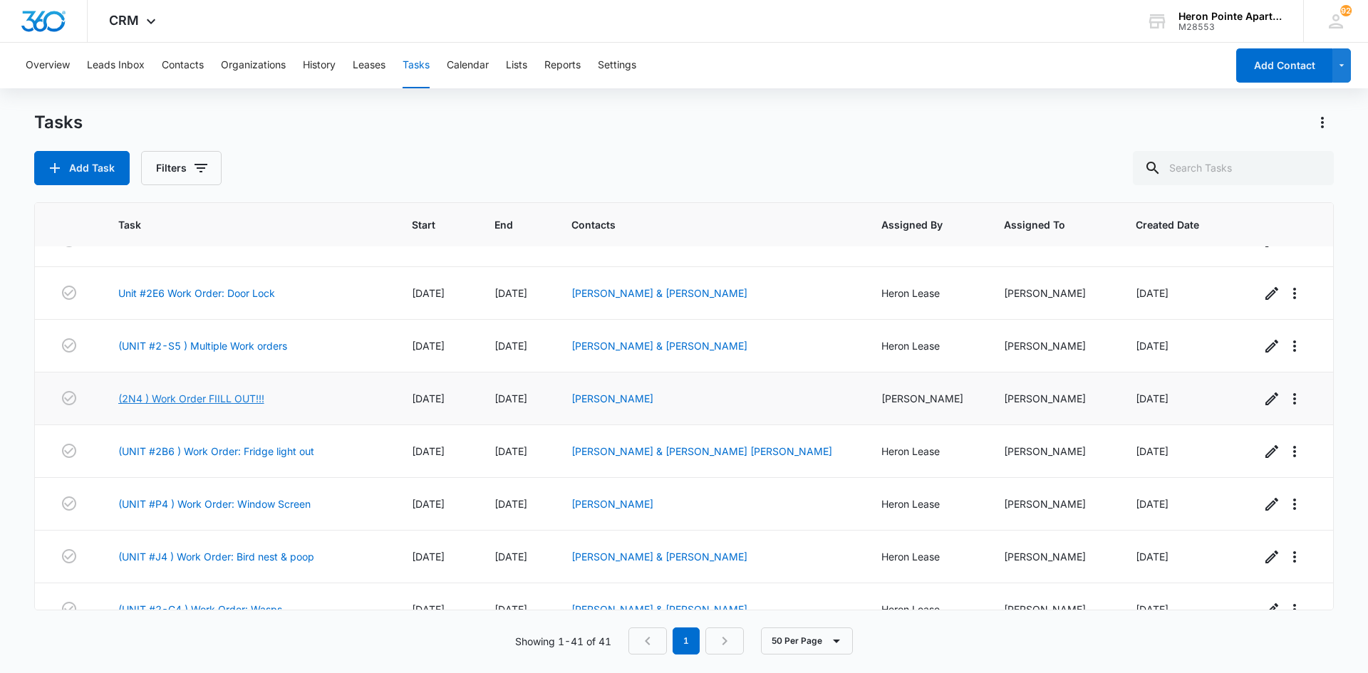
click at [203, 391] on link "(2N4 ) Work Order FIILL OUT!!!" at bounding box center [191, 398] width 146 height 15
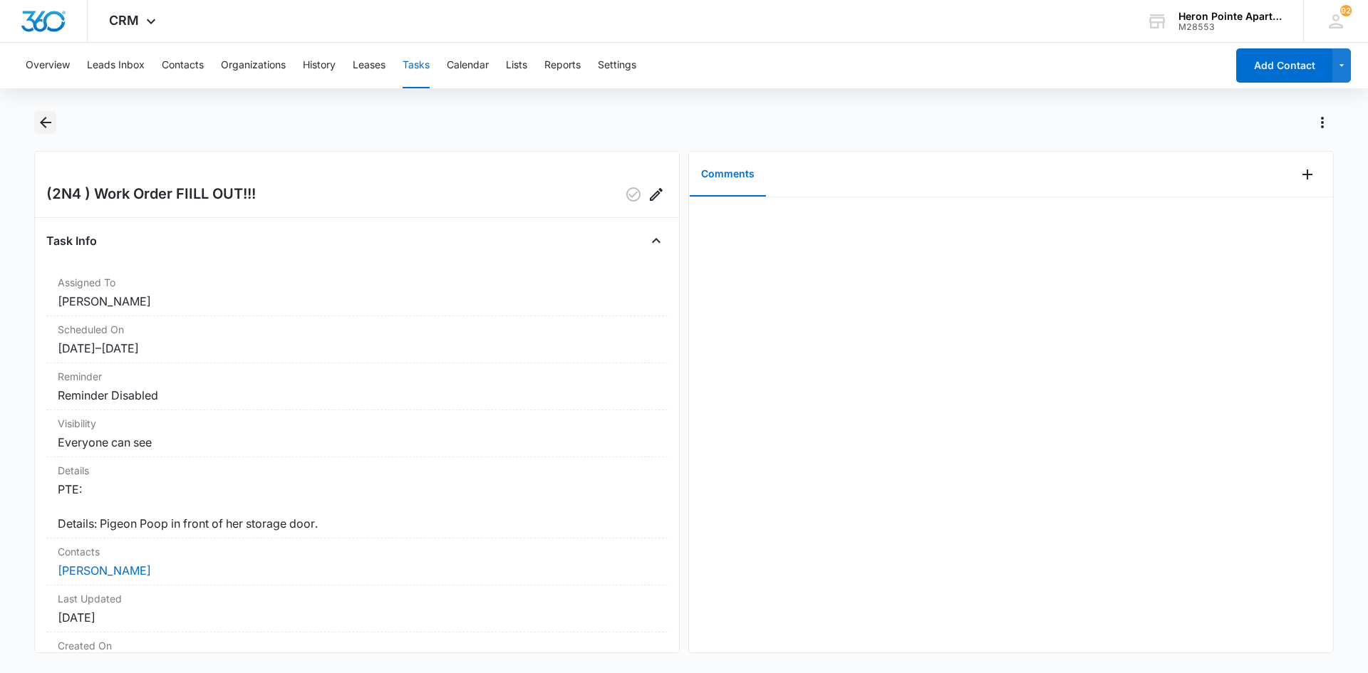
click at [46, 118] on icon "Back" at bounding box center [45, 122] width 17 height 17
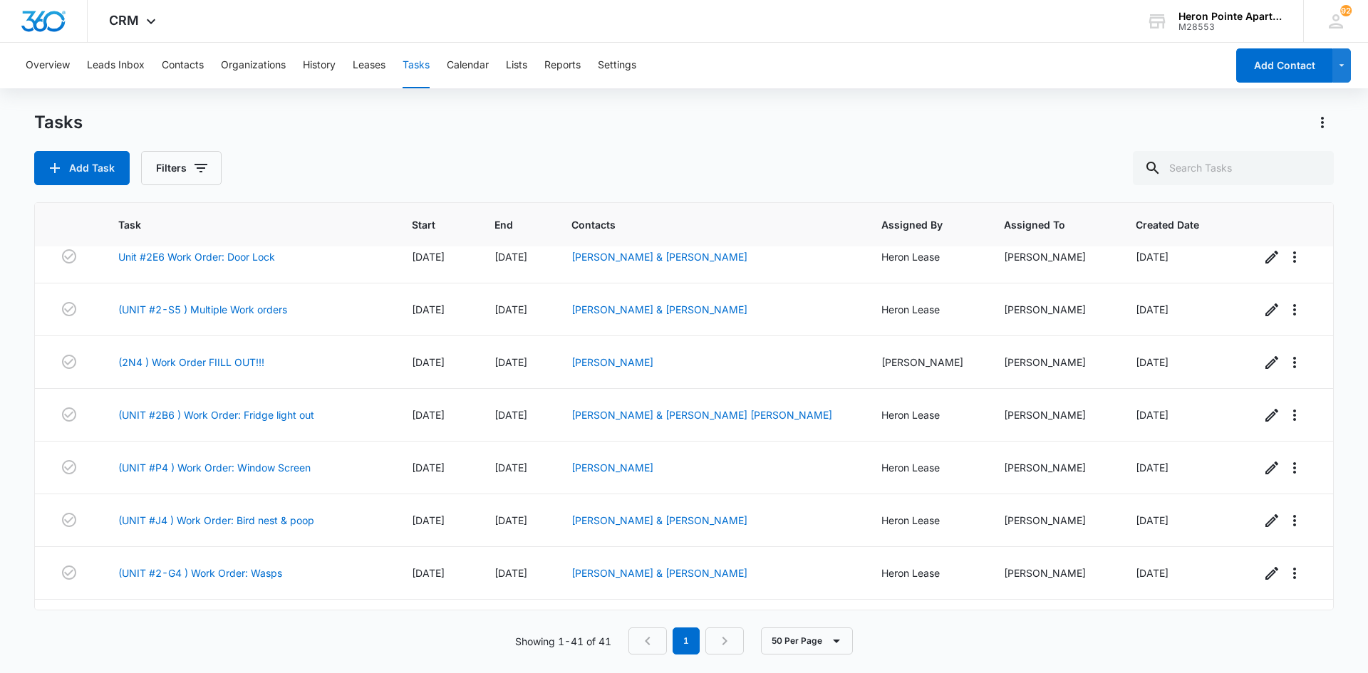
scroll to position [1211, 0]
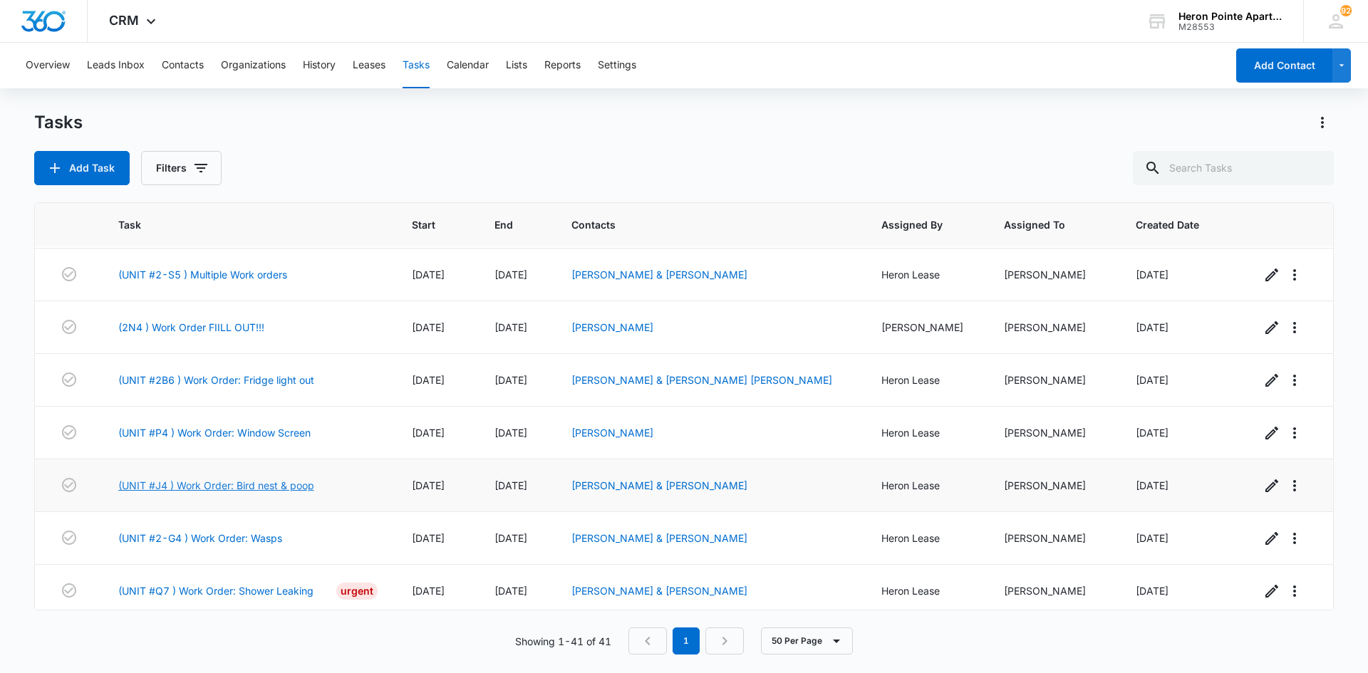
click at [263, 483] on link "(UNIT #J4 ) Work Order: Bird nest & poop" at bounding box center [216, 485] width 196 height 15
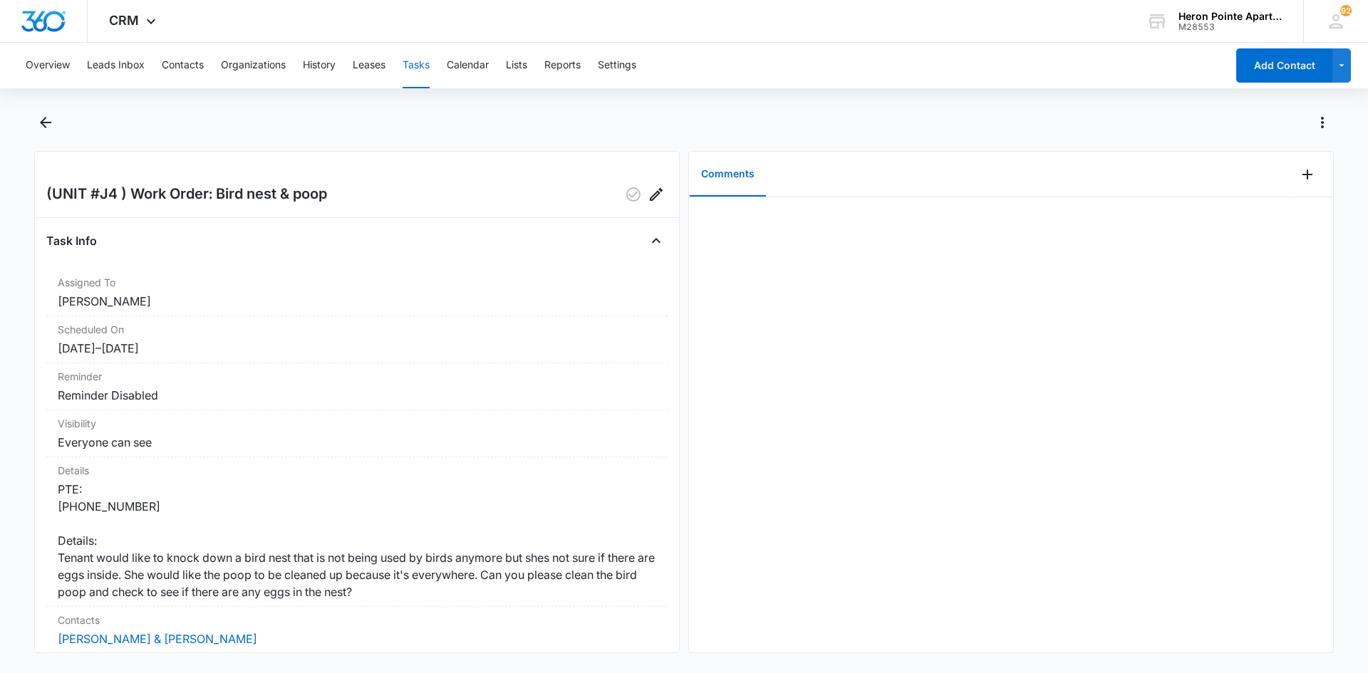
click at [412, 61] on button "Tasks" at bounding box center [415, 66] width 27 height 46
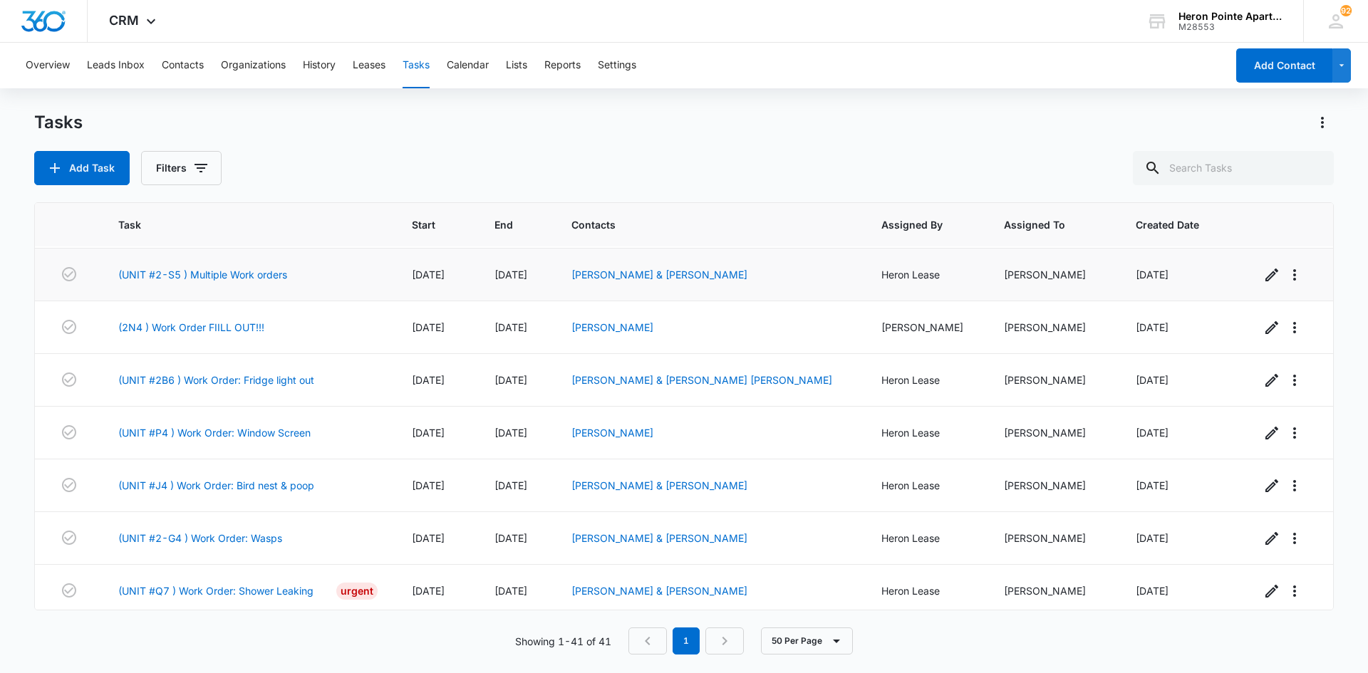
scroll to position [1282, 0]
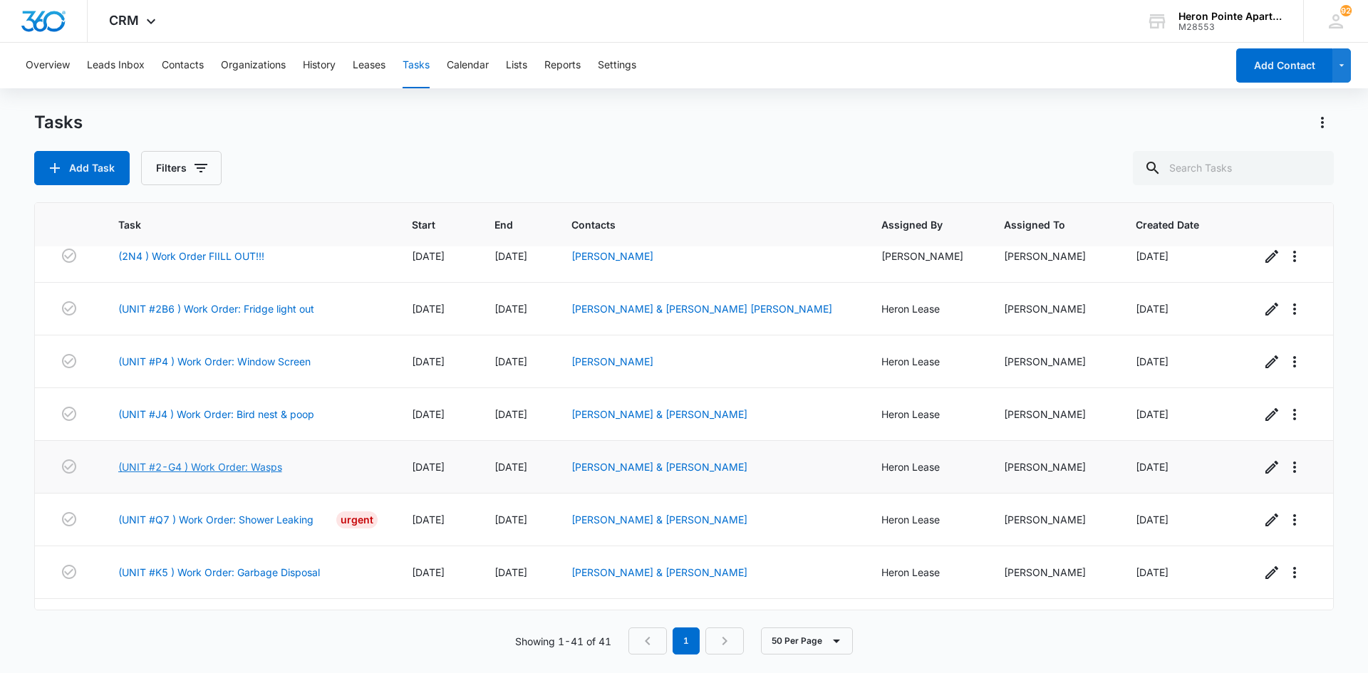
click at [262, 464] on link "(UNIT #2-G4 ) Work Order: Wasps" at bounding box center [200, 466] width 164 height 15
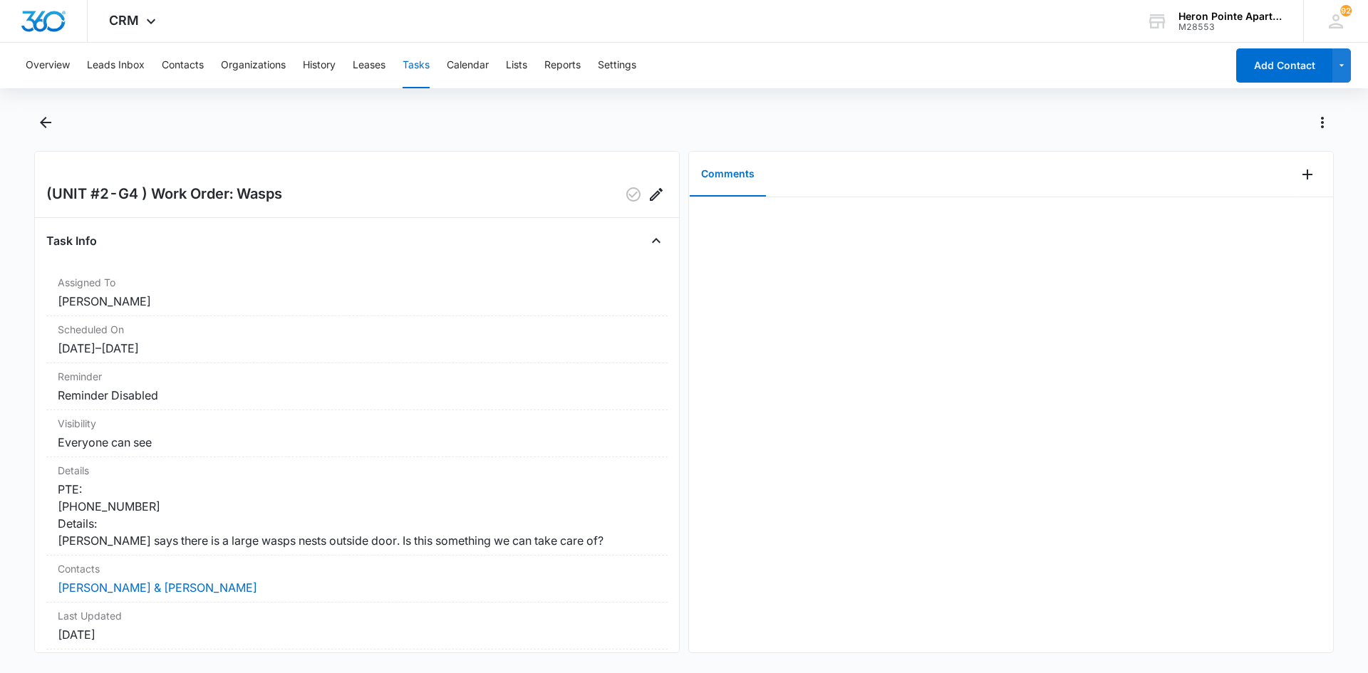
click at [58, 113] on div at bounding box center [683, 131] width 1299 height 40
click at [39, 124] on icon "Back" at bounding box center [45, 122] width 17 height 17
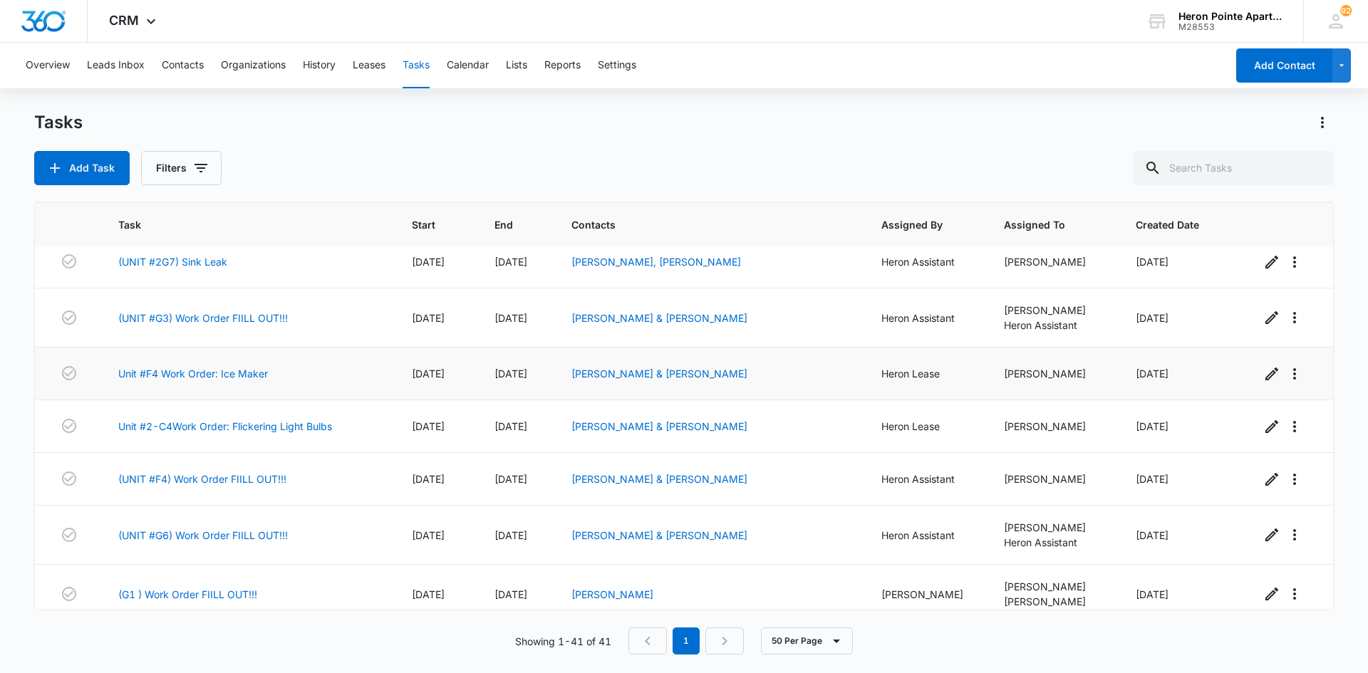
scroll to position [1709, 0]
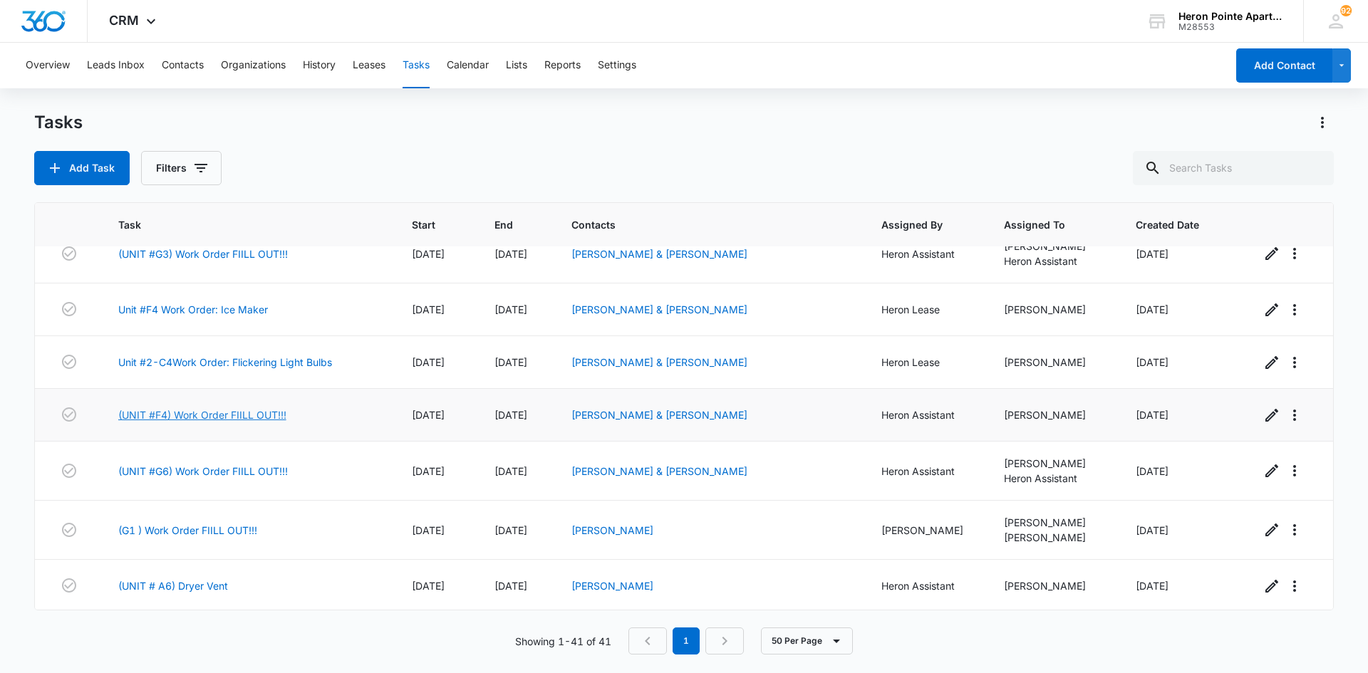
click at [201, 411] on link "(UNIT #F4) Work Order FIILL OUT!!!" at bounding box center [202, 414] width 168 height 15
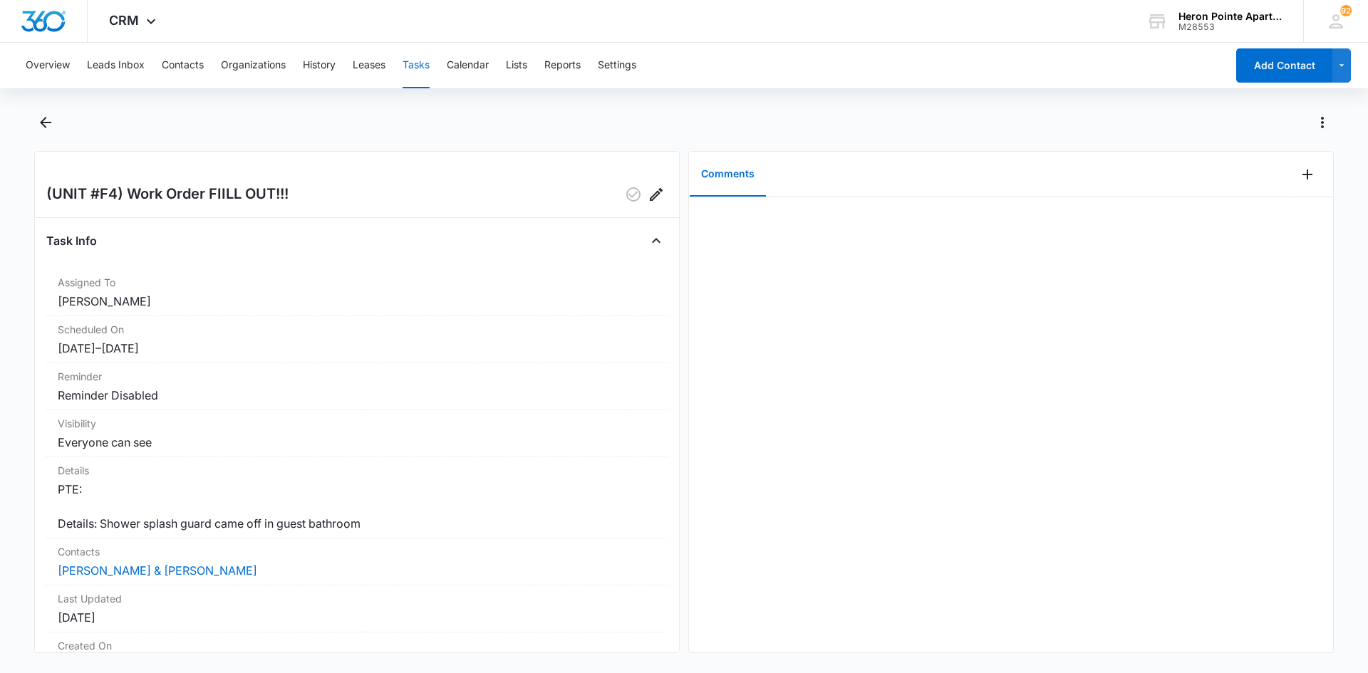
click at [423, 56] on button "Tasks" at bounding box center [415, 66] width 27 height 46
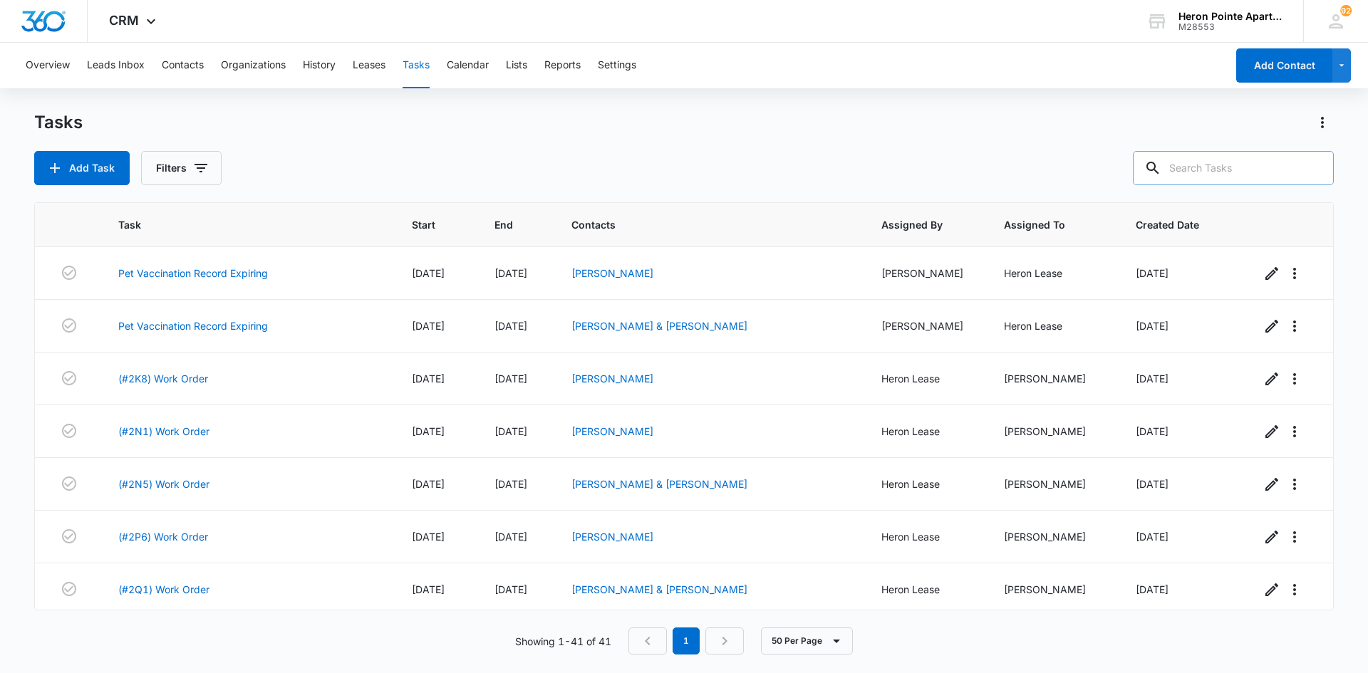
click at [1213, 172] on input "text" at bounding box center [1232, 168] width 201 height 34
type input "2b5"
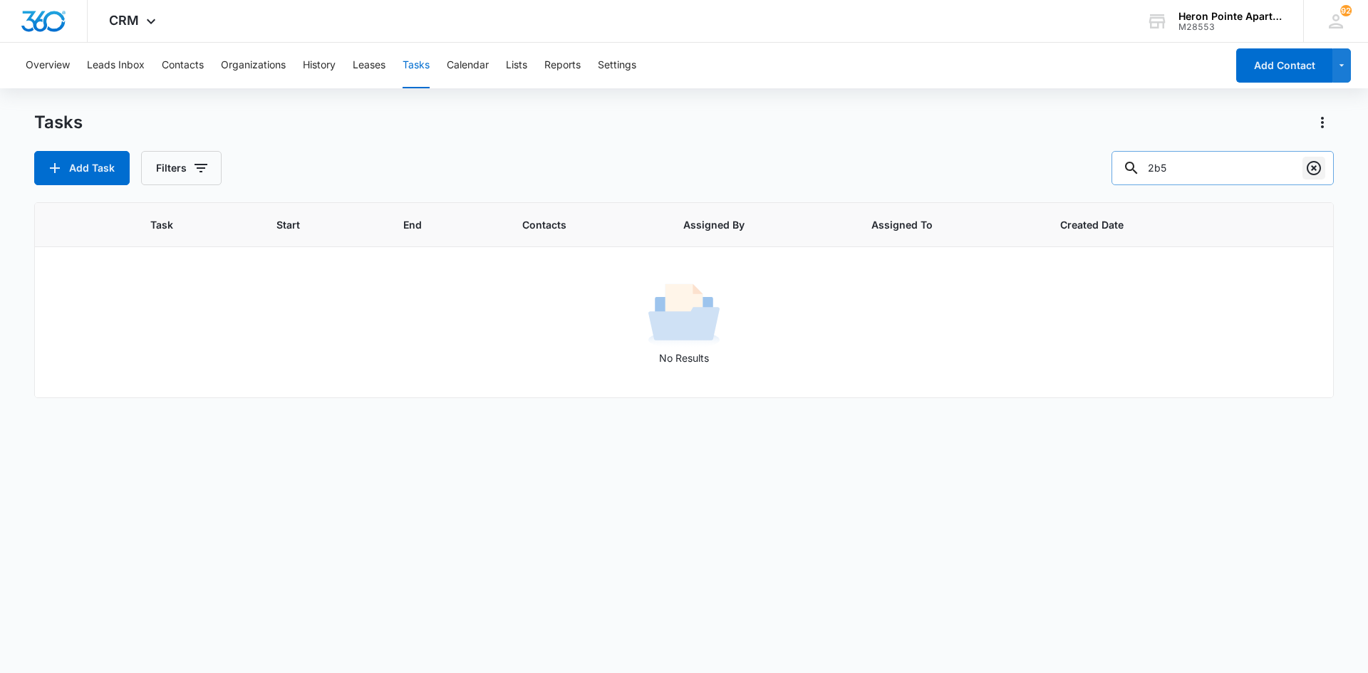
click at [1314, 170] on icon "Clear" at bounding box center [1313, 168] width 17 height 17
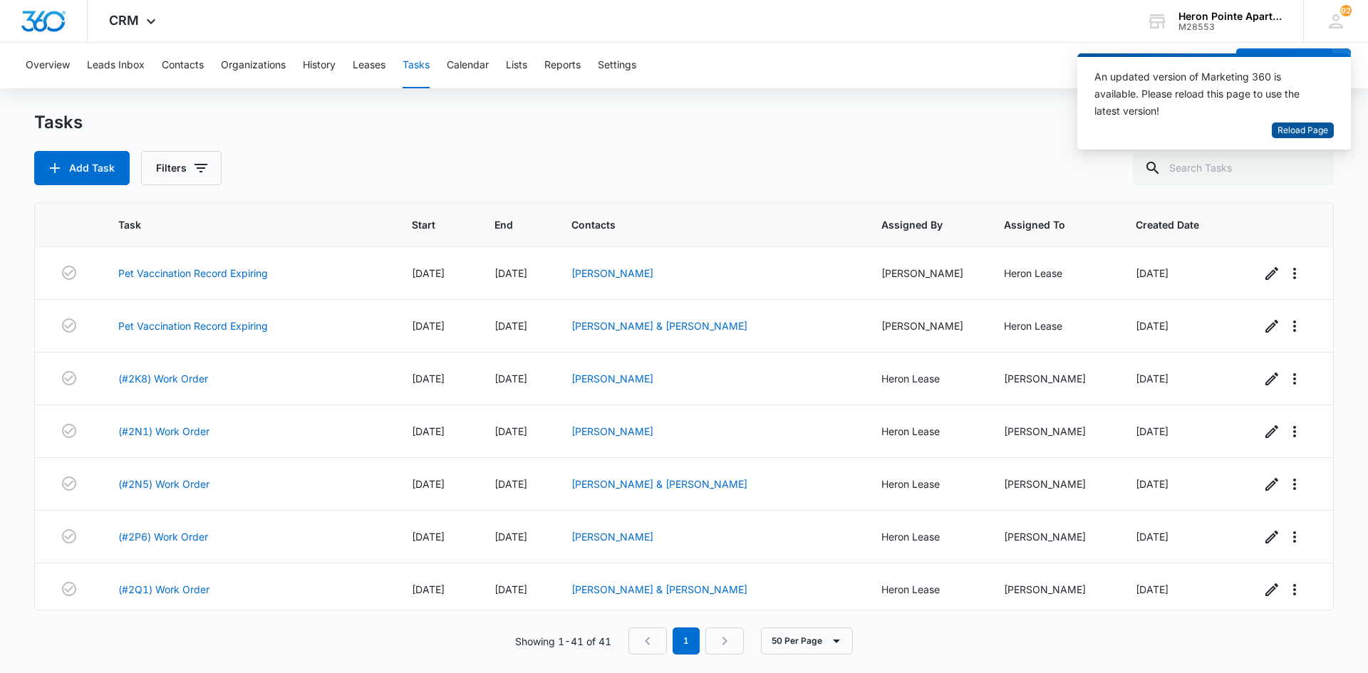
click at [1310, 129] on span "Reload Page" at bounding box center [1302, 131] width 51 height 14
